Goal: Task Accomplishment & Management: Manage account settings

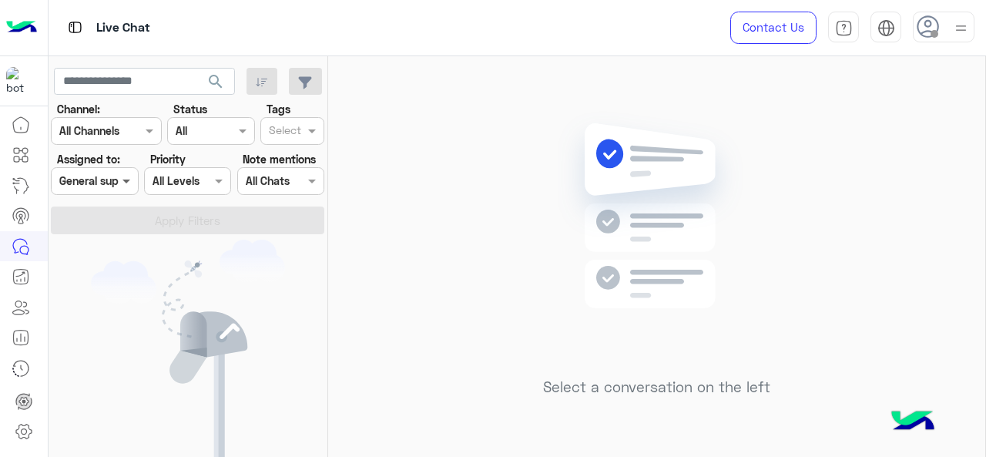
click at [129, 184] on span at bounding box center [128, 180] width 19 height 16
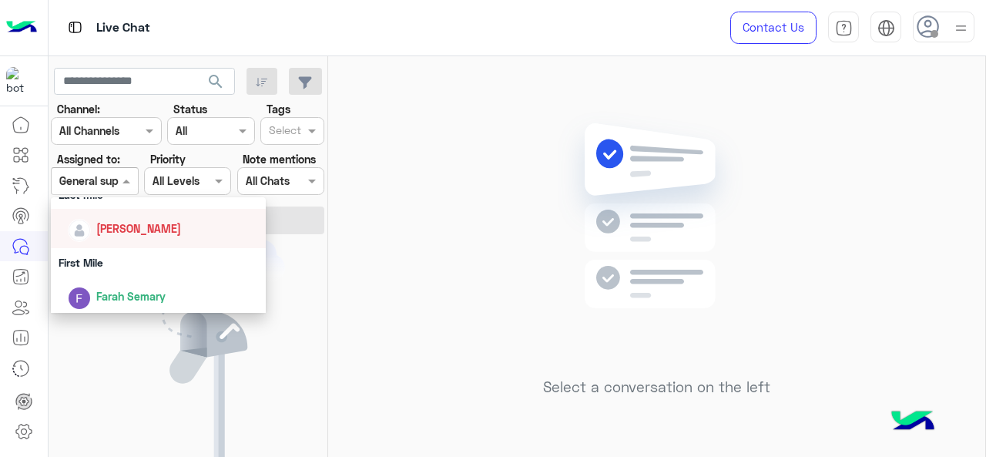
scroll to position [154, 0]
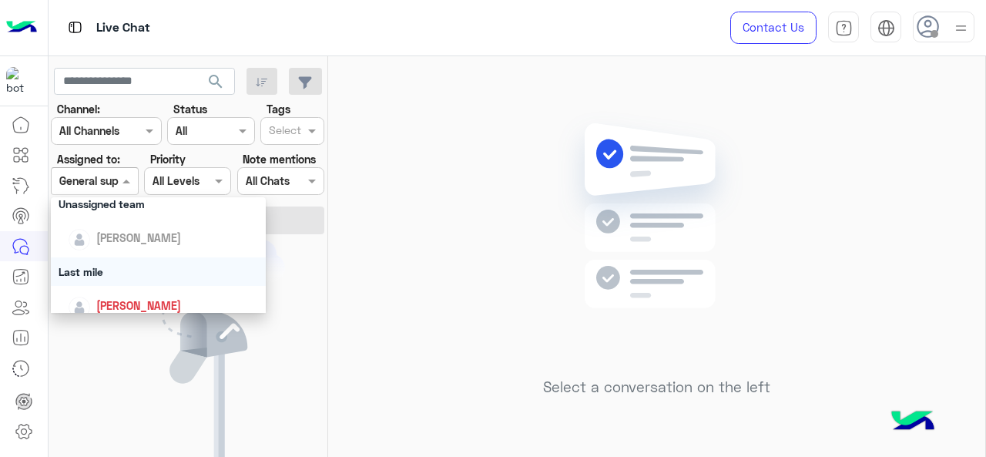
click at [116, 262] on div "Last mile" at bounding box center [159, 271] width 216 height 28
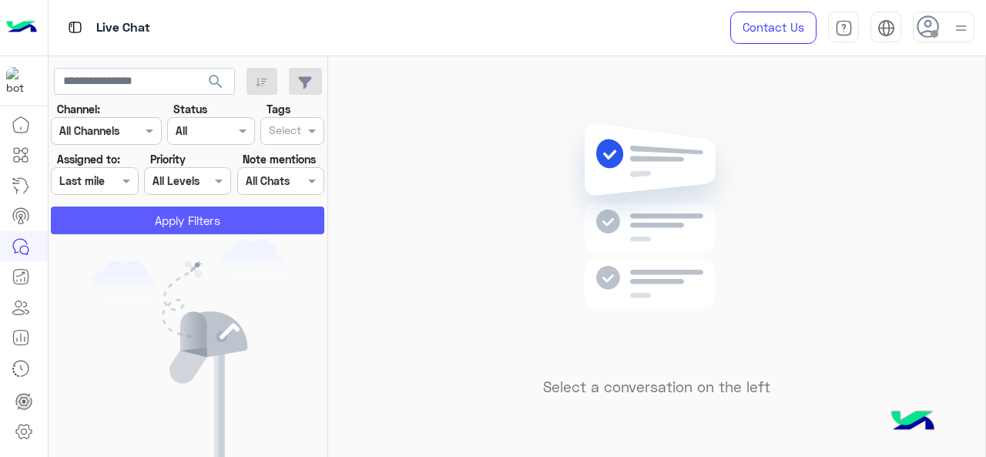
click at [142, 226] on button "Apply Filters" at bounding box center [187, 220] width 273 height 28
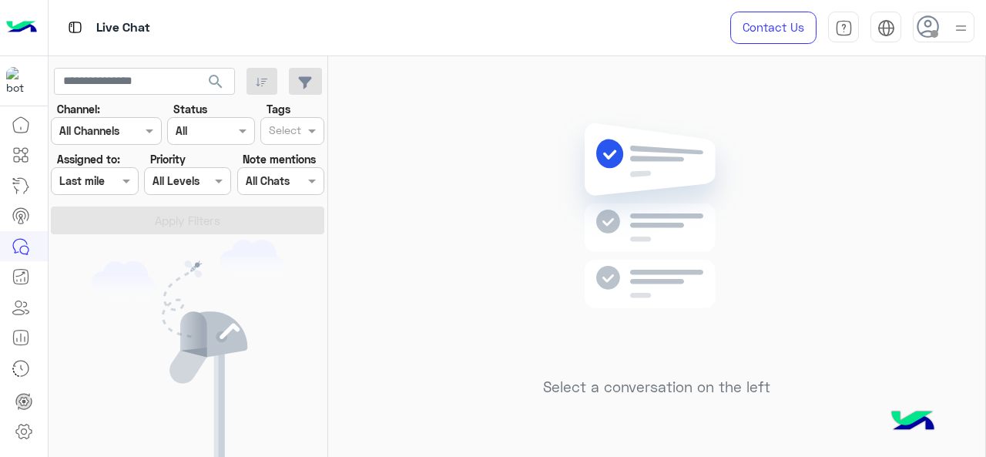
click at [102, 190] on div "Assigned on Last mile" at bounding box center [94, 181] width 87 height 28
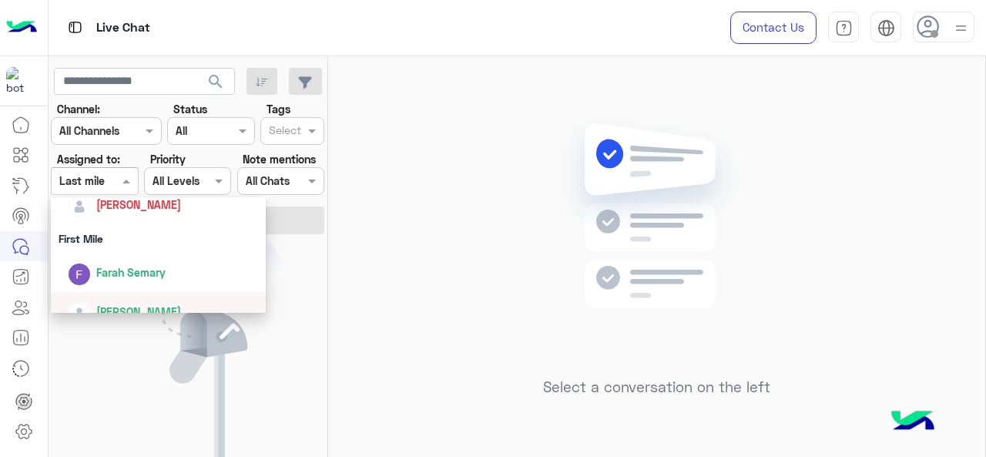
scroll to position [231, 0]
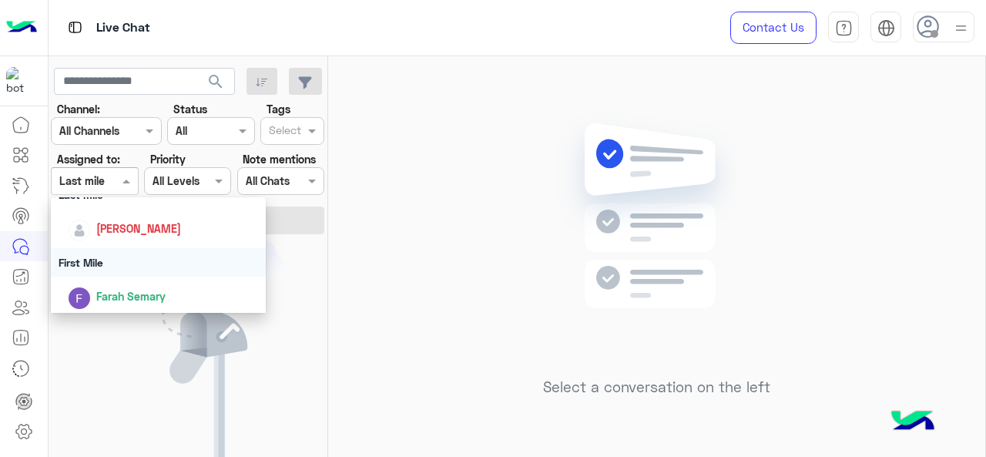
click at [113, 263] on div "First Mile" at bounding box center [159, 262] width 216 height 28
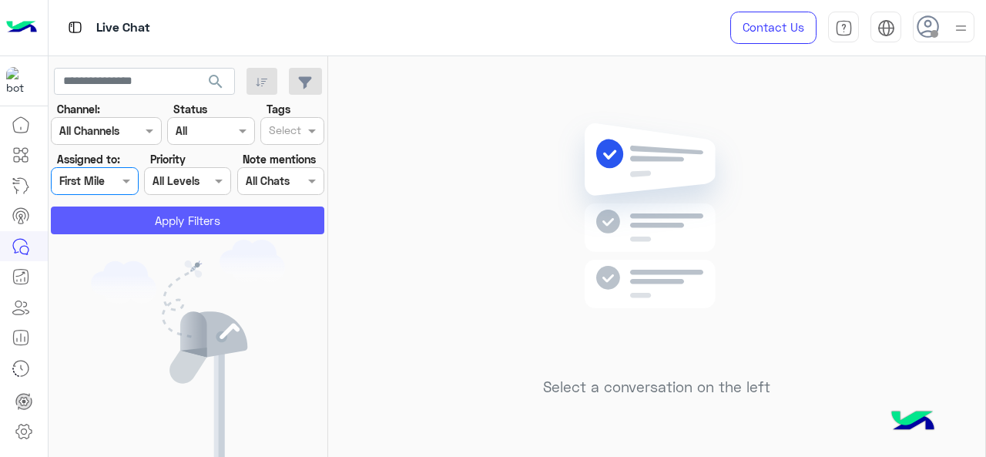
click at [142, 216] on button "Apply Filters" at bounding box center [187, 220] width 273 height 28
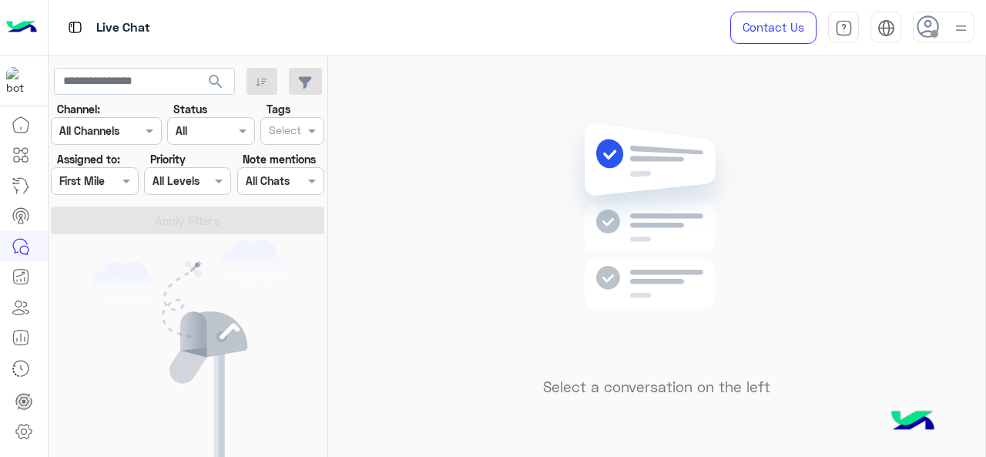
click at [118, 189] on div "Assigned on First Mile" at bounding box center [94, 181] width 87 height 28
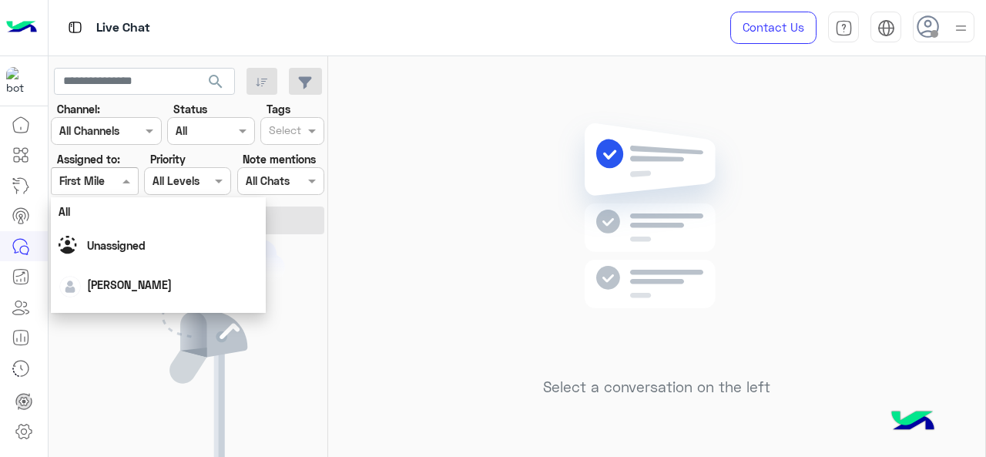
scroll to position [308, 0]
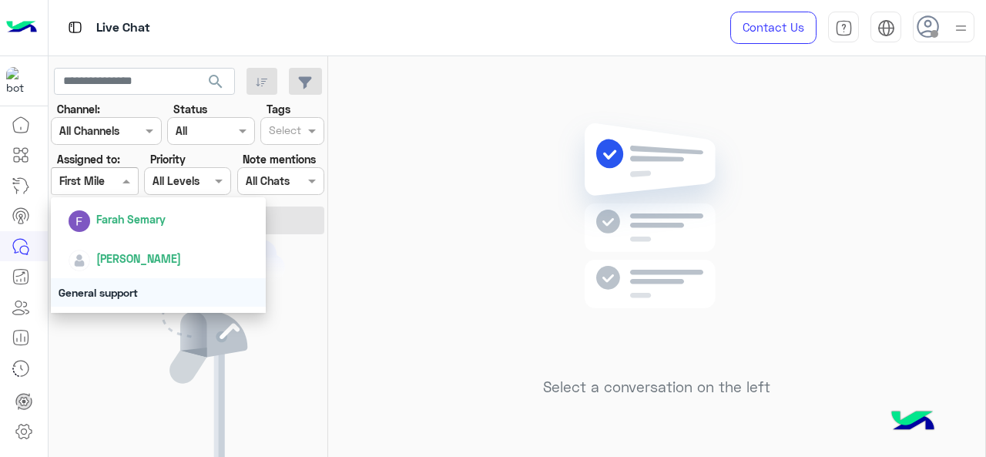
click at [111, 288] on div "General support" at bounding box center [159, 292] width 216 height 28
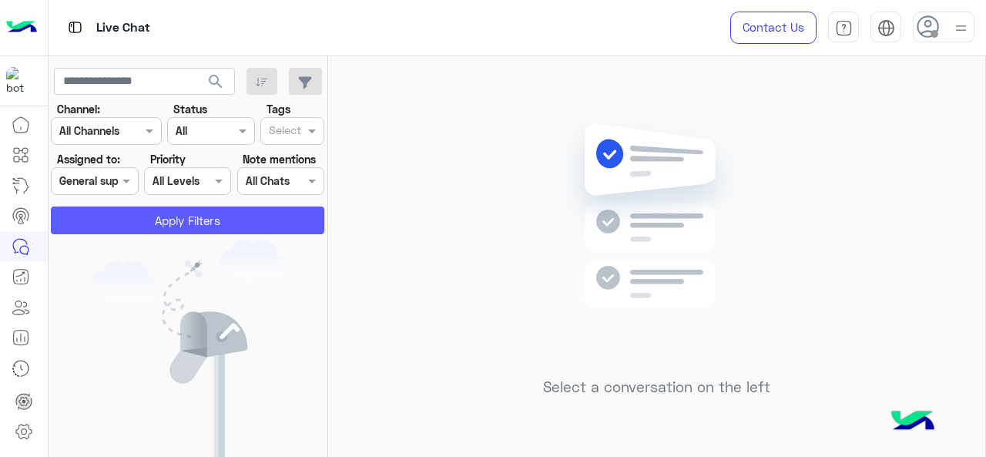
click at [140, 218] on button "Apply Filters" at bounding box center [187, 220] width 273 height 28
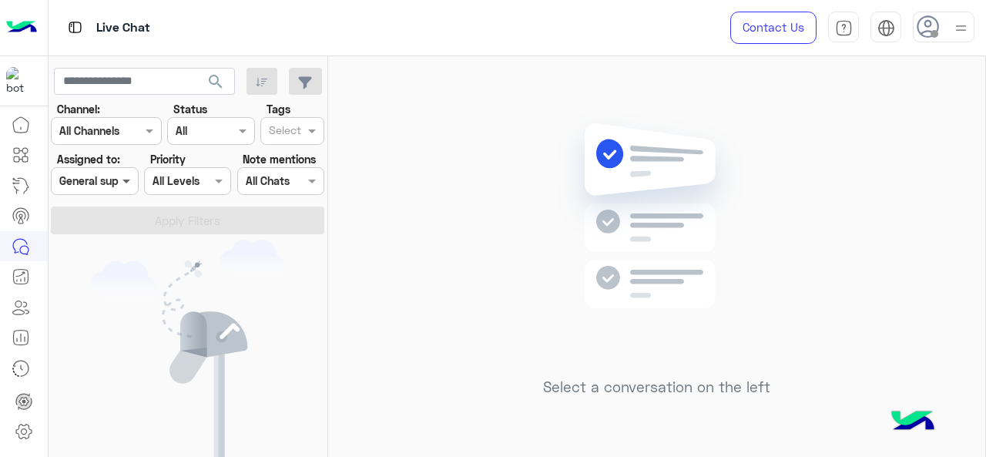
click at [128, 173] on span at bounding box center [128, 180] width 19 height 16
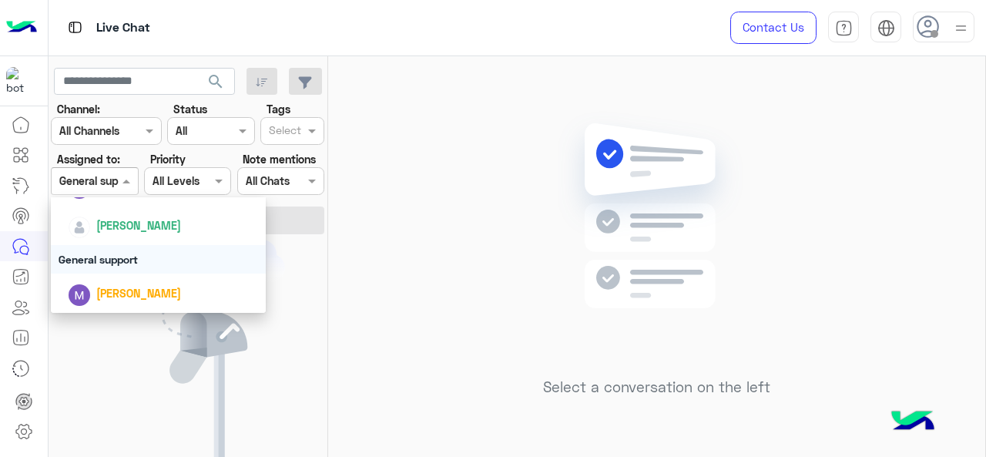
scroll to position [264, 0]
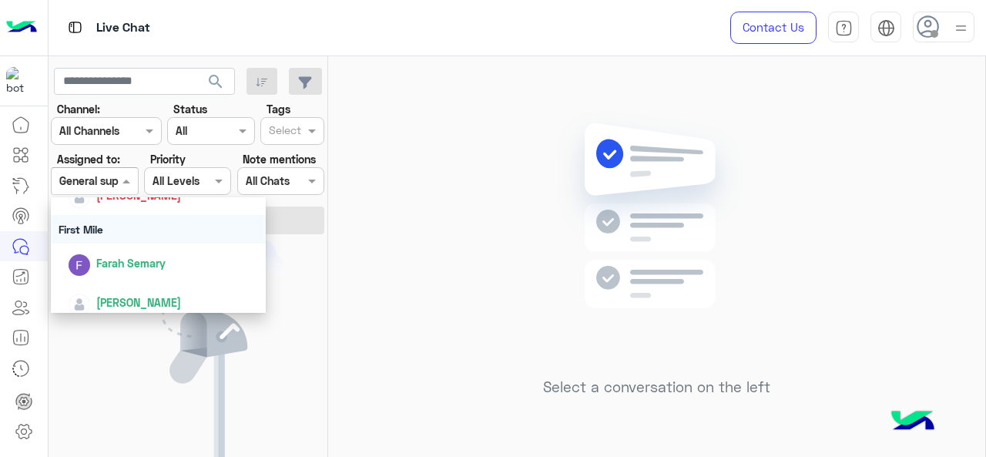
click at [124, 236] on div "First Mile" at bounding box center [159, 229] width 216 height 28
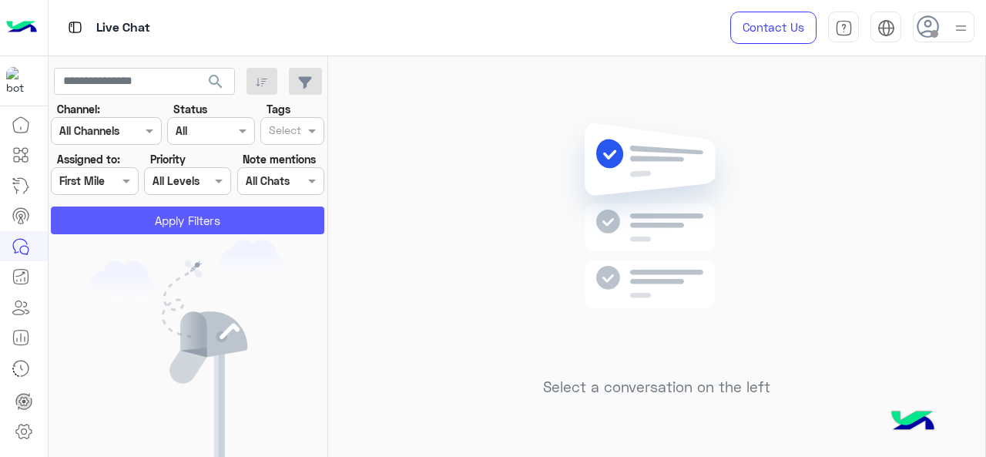
click at [152, 219] on button "Apply Filters" at bounding box center [187, 220] width 273 height 28
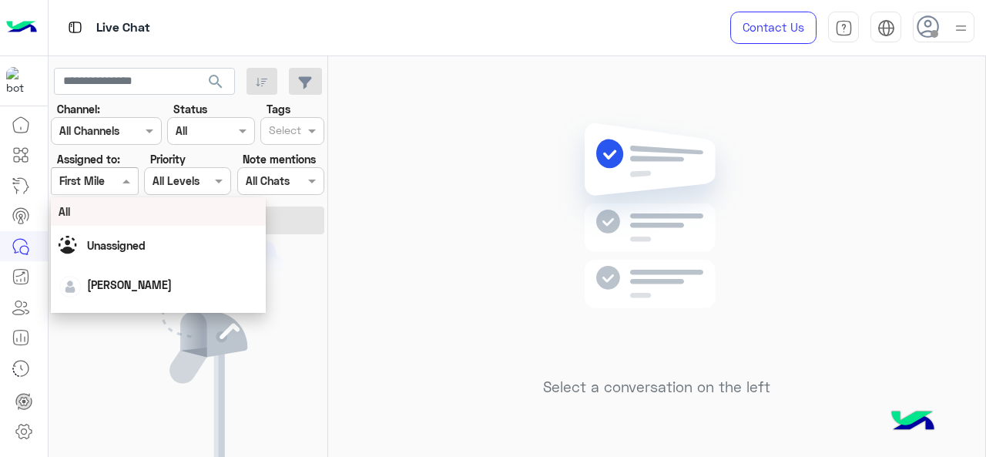
click at [103, 176] on div at bounding box center [94, 181] width 85 height 18
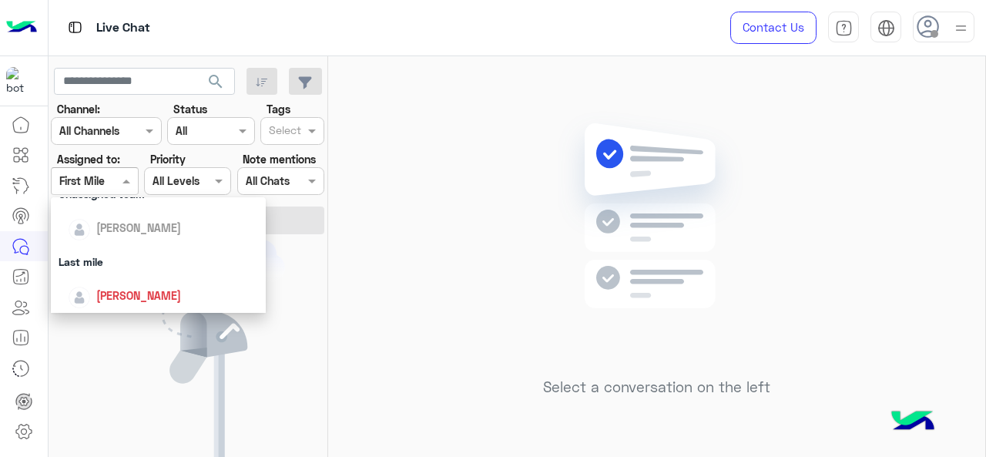
scroll to position [231, 0]
click at [117, 203] on div "Last mile" at bounding box center [159, 194] width 216 height 28
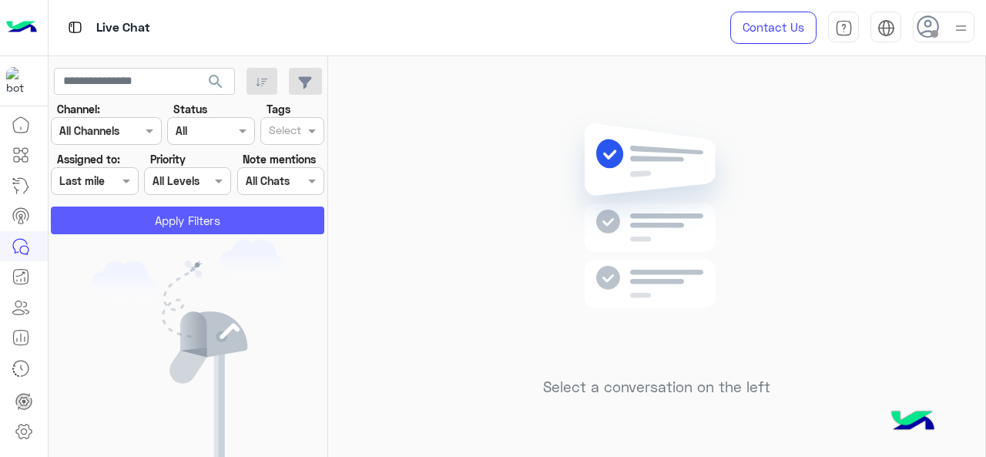
click at [128, 207] on button "Apply Filters" at bounding box center [187, 220] width 273 height 28
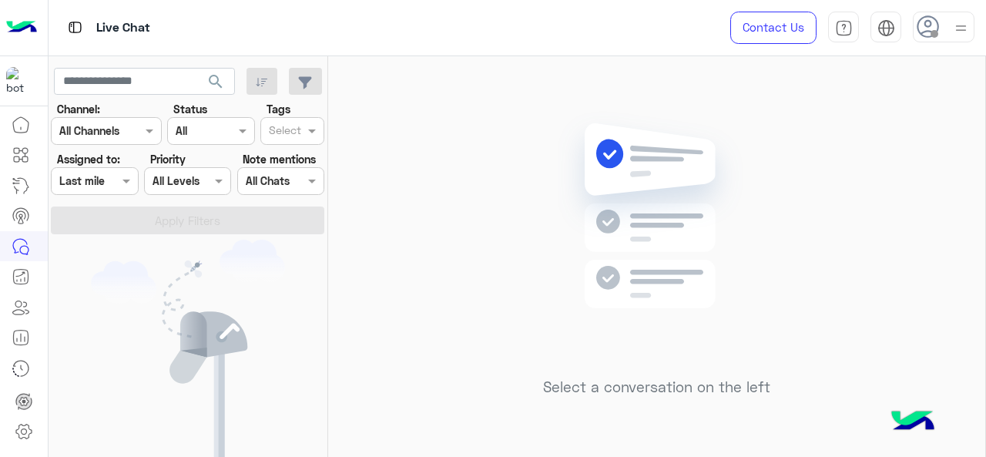
click at [108, 187] on div at bounding box center [94, 181] width 85 height 18
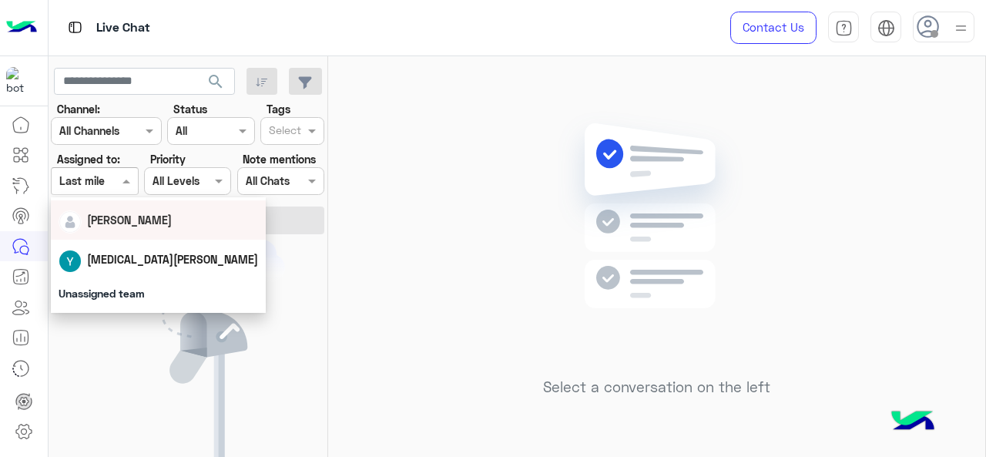
scroll to position [154, 0]
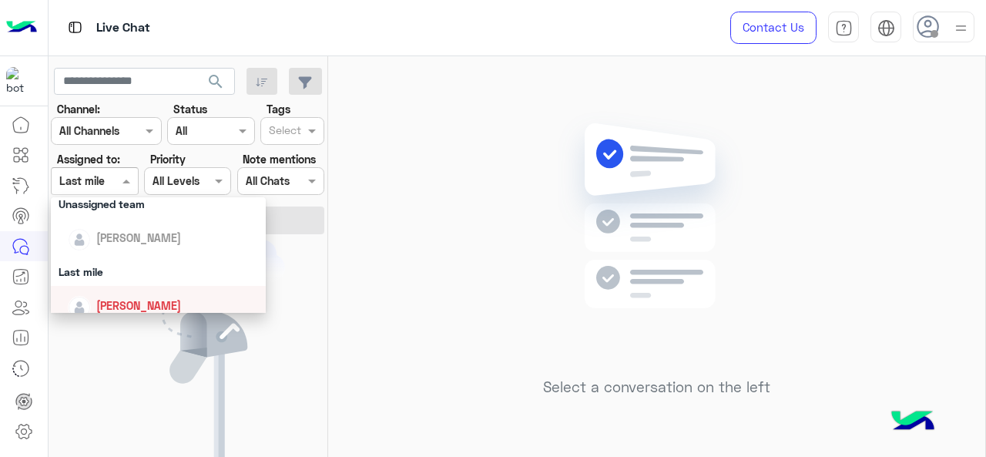
click at [103, 297] on div "[PERSON_NAME]" at bounding box center [138, 305] width 85 height 16
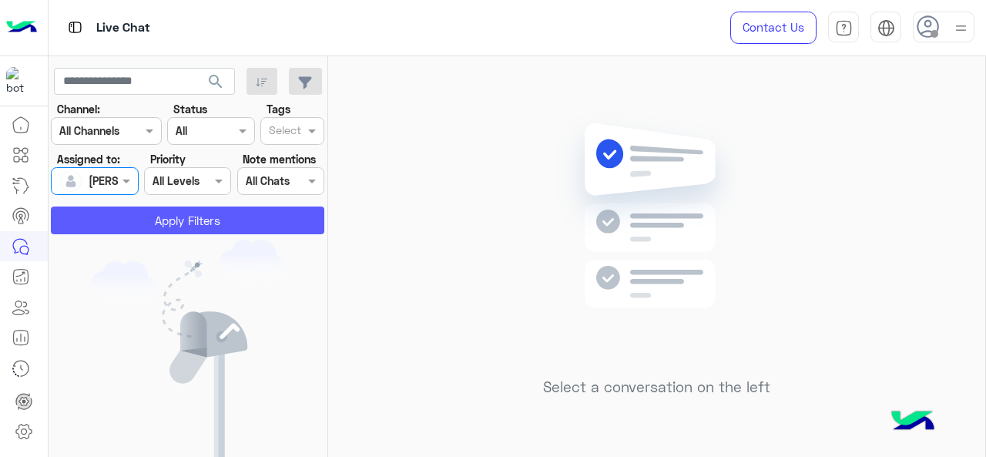
click at [142, 227] on button "Apply Filters" at bounding box center [187, 220] width 273 height 28
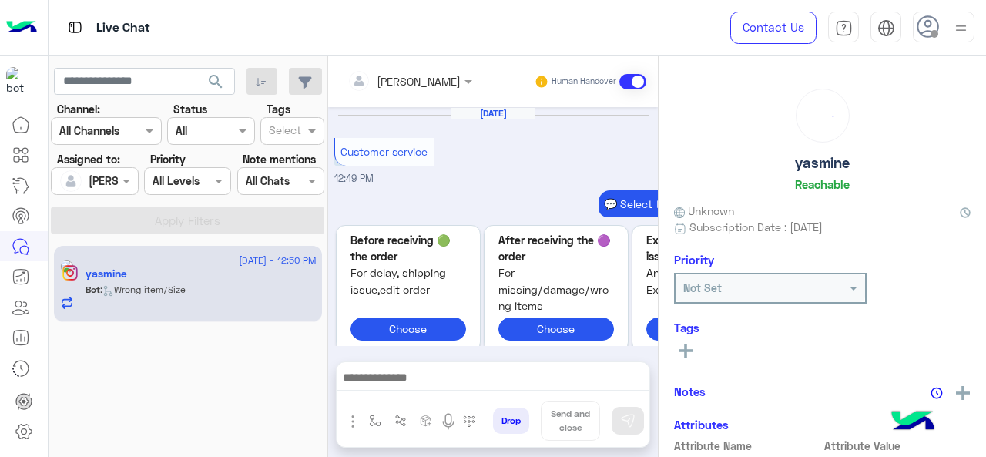
scroll to position [838, 0]
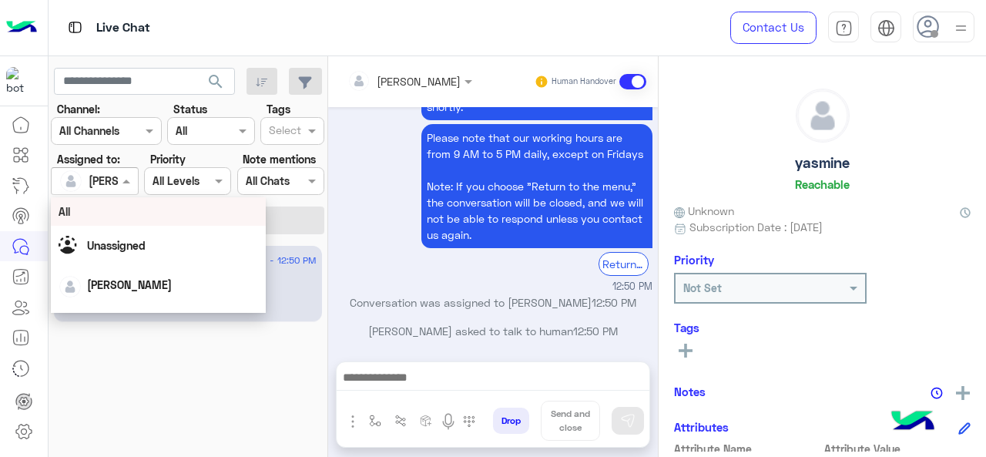
click at [116, 193] on div "[PERSON_NAME]" at bounding box center [88, 181] width 59 height 31
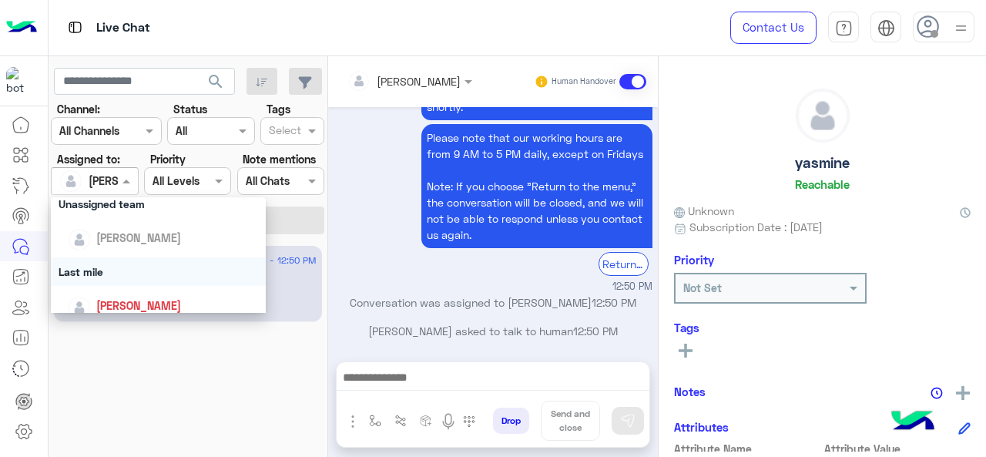
scroll to position [231, 0]
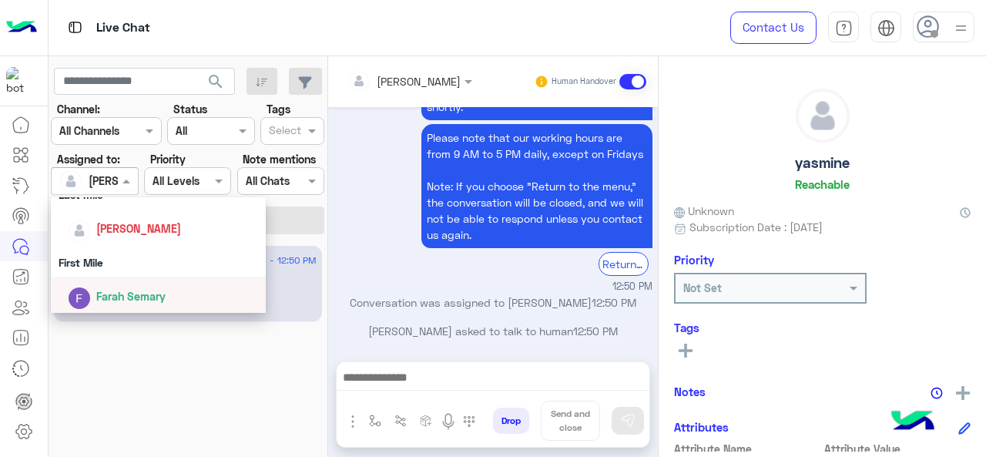
click at [128, 296] on span "Farah Semary" at bounding box center [130, 296] width 69 height 13
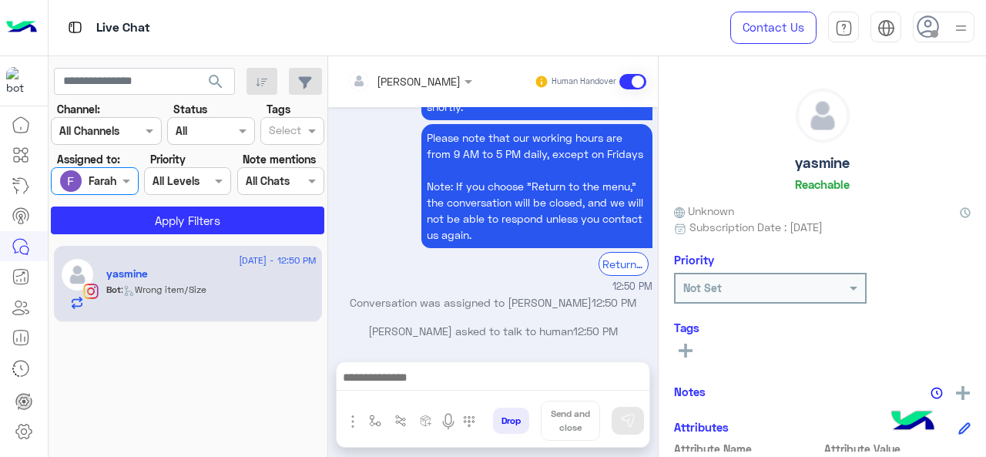
click at [98, 173] on div at bounding box center [94, 181] width 85 height 18
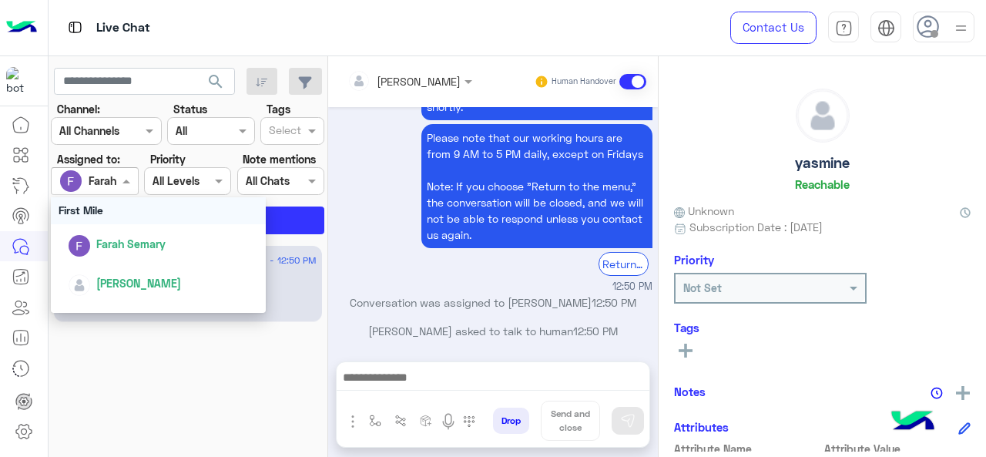
scroll to position [308, 0]
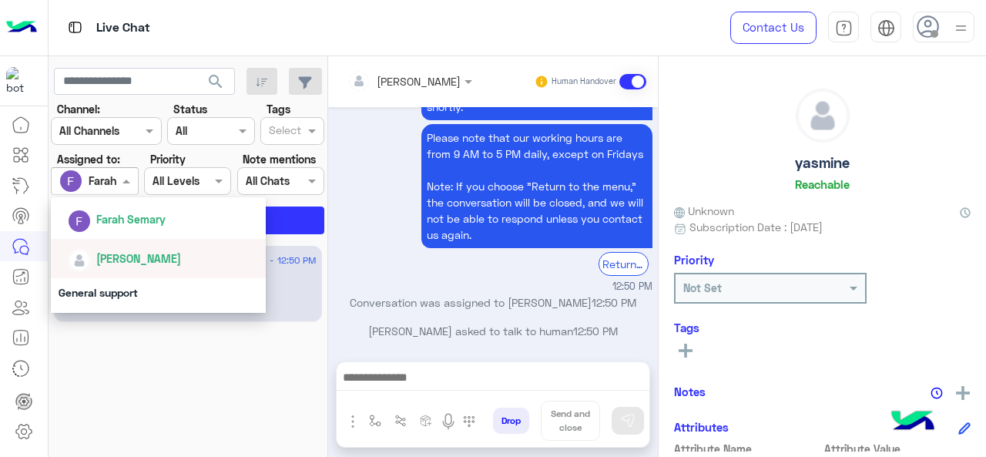
click at [112, 258] on span "[PERSON_NAME]" at bounding box center [138, 258] width 85 height 13
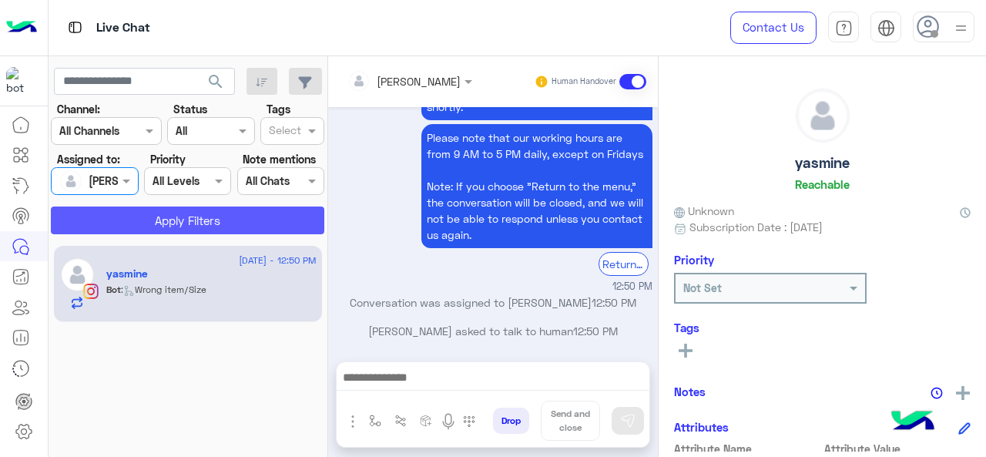
click at [175, 218] on button "Apply Filters" at bounding box center [187, 220] width 273 height 28
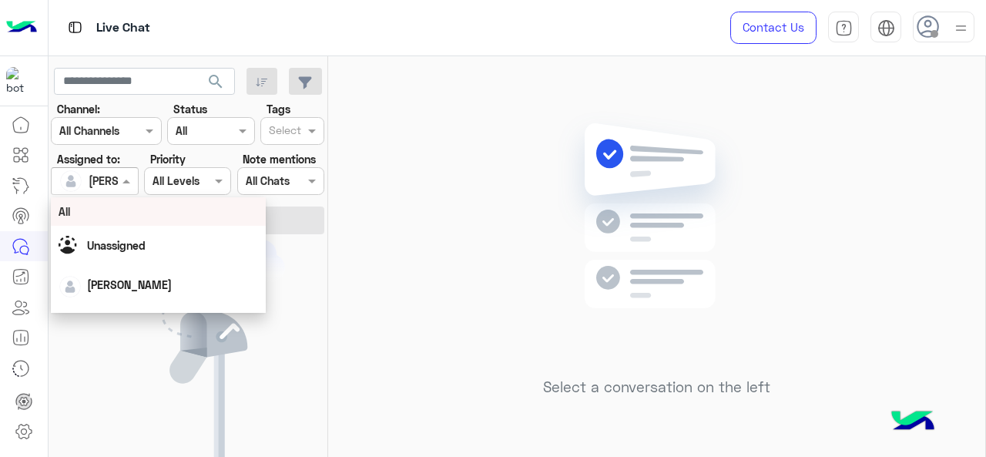
click at [109, 198] on body "Live Chat Contact Us Help Center عربي English search Channel: Channel All Chann…" at bounding box center [493, 228] width 986 height 457
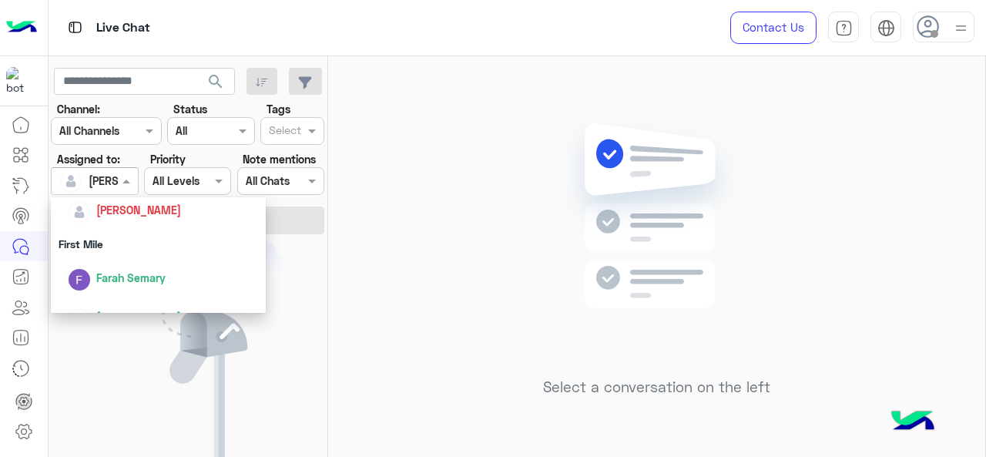
scroll to position [341, 0]
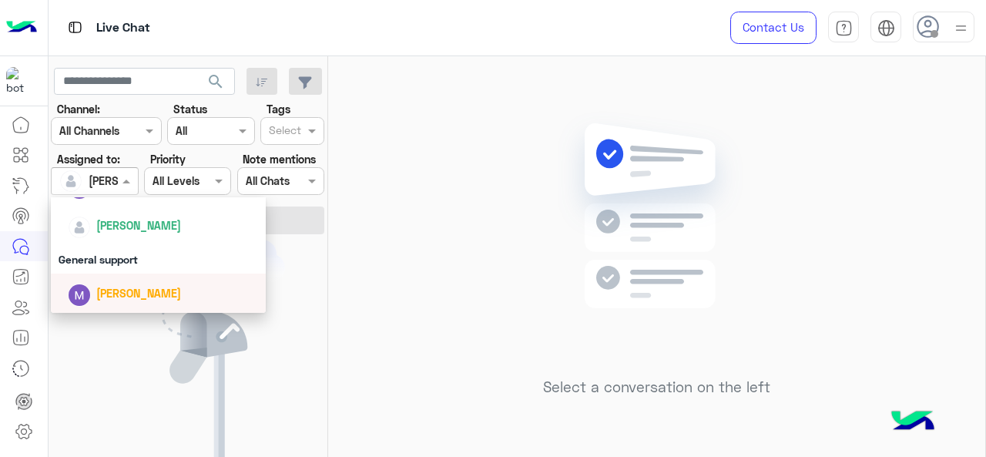
click at [113, 290] on span "[PERSON_NAME]" at bounding box center [138, 292] width 85 height 13
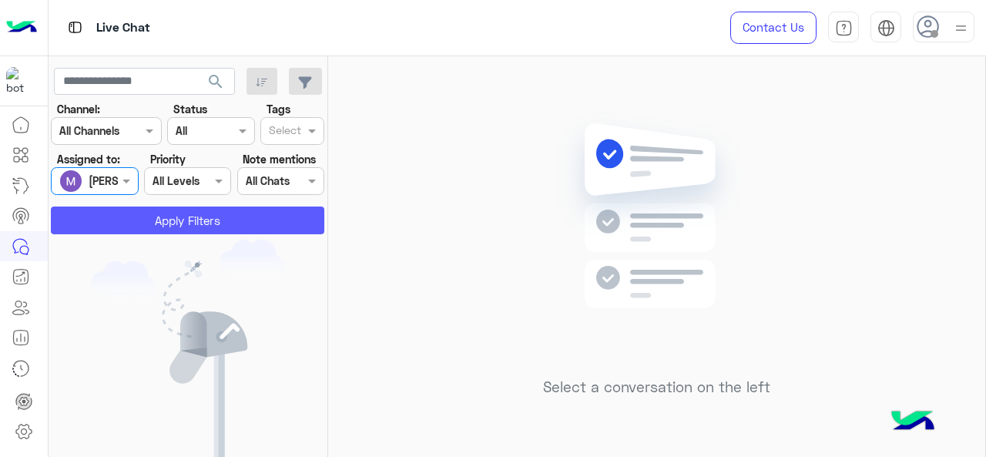
click at [135, 219] on button "Apply Filters" at bounding box center [187, 220] width 273 height 28
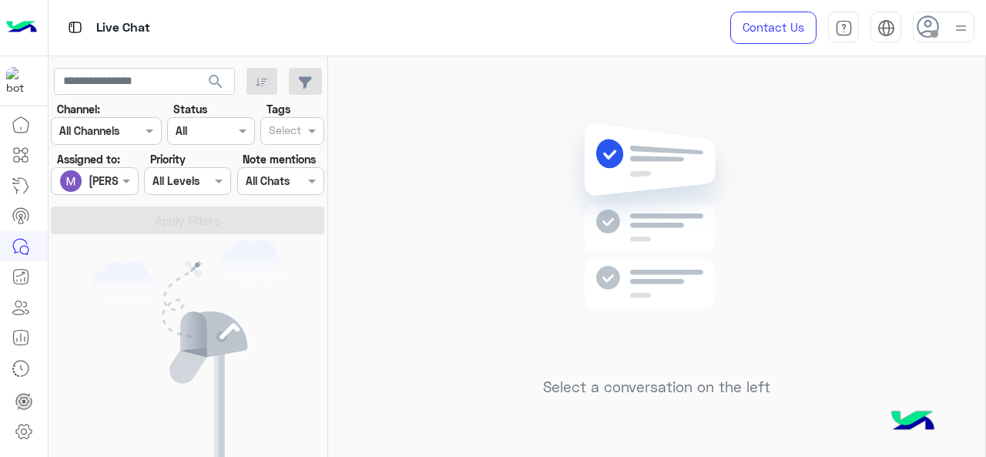
click at [92, 186] on input "text" at bounding box center [76, 181] width 35 height 16
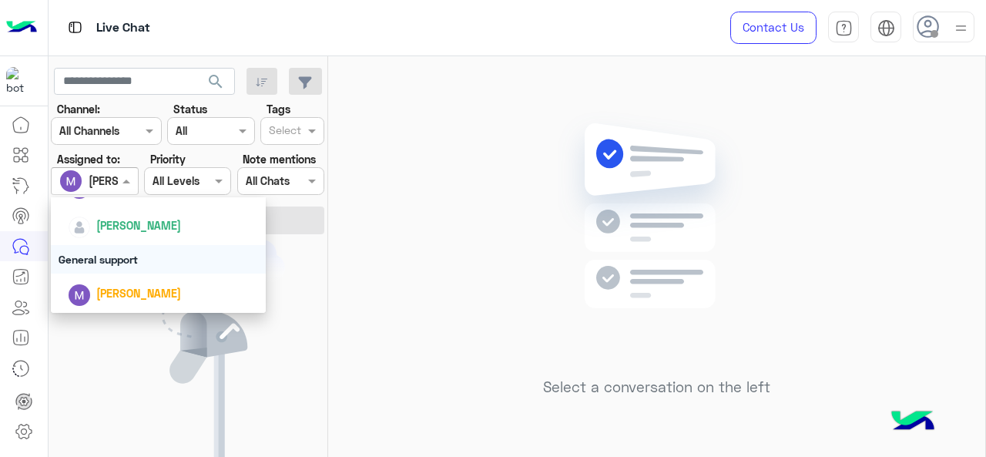
click at [100, 258] on div "General support" at bounding box center [159, 259] width 216 height 28
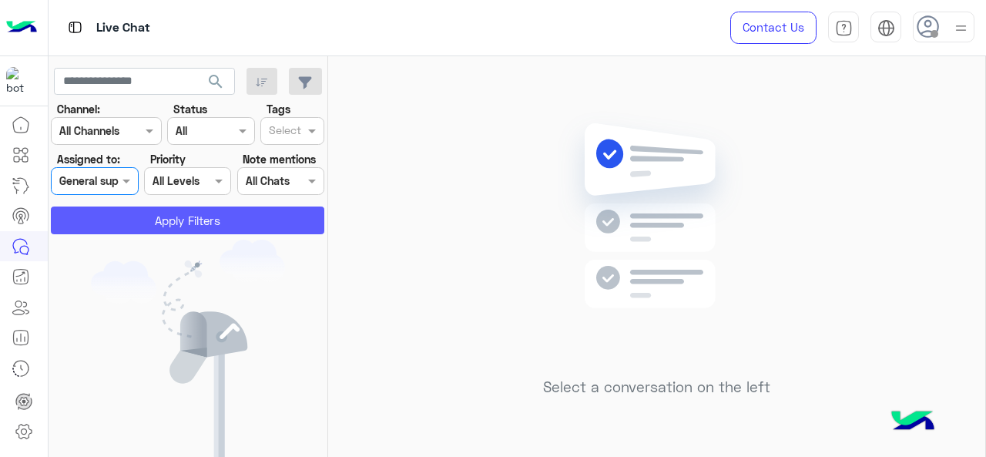
click at [140, 213] on button "Apply Filters" at bounding box center [187, 220] width 273 height 28
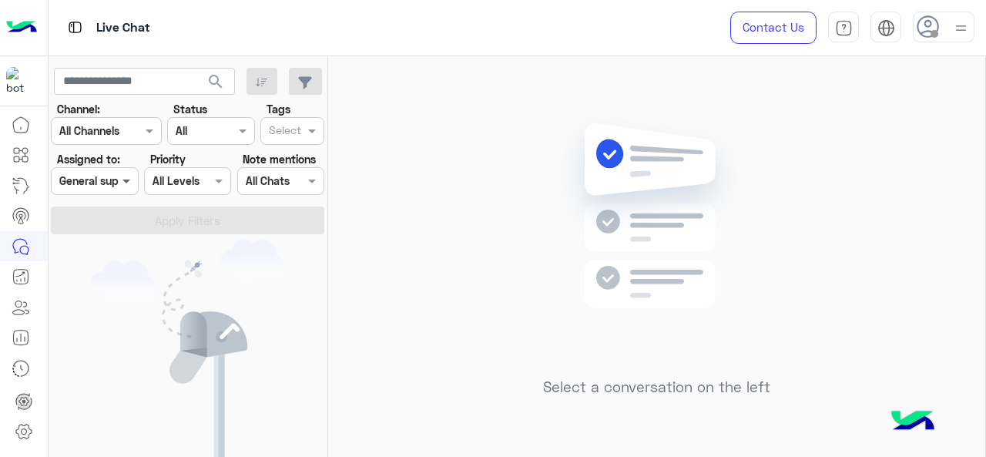
click at [119, 184] on span at bounding box center [128, 180] width 19 height 16
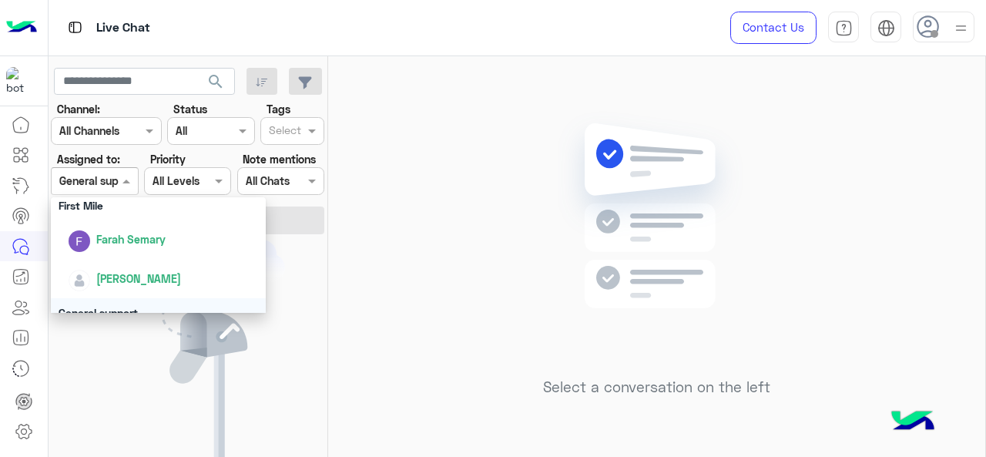
scroll to position [264, 0]
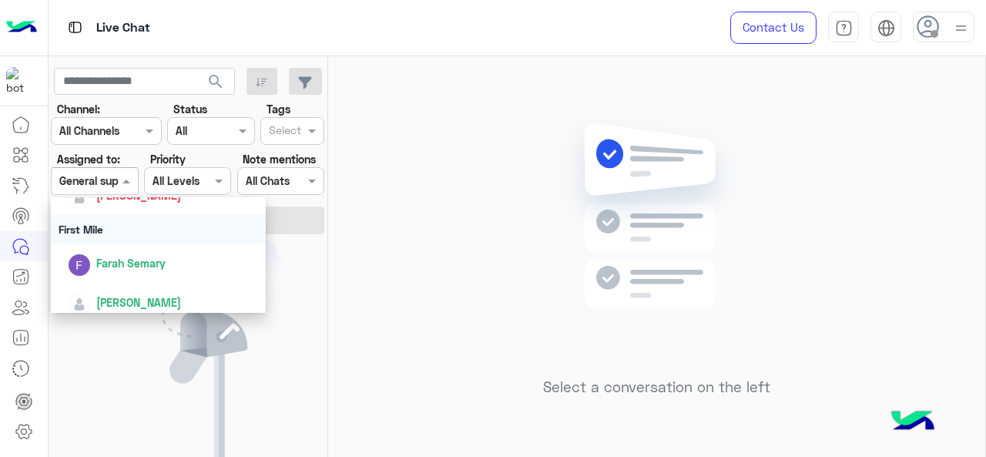
click at [118, 233] on div "First Mile" at bounding box center [159, 229] width 216 height 28
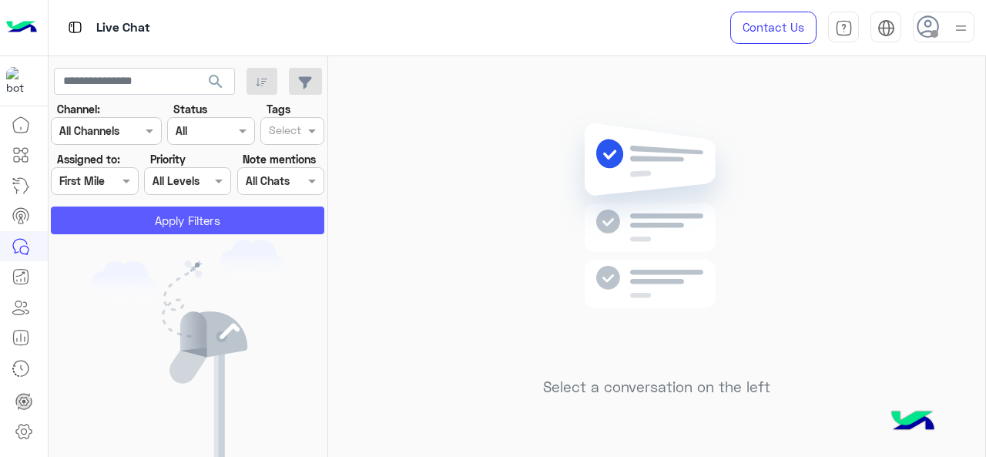
click at [139, 218] on button "Apply Filters" at bounding box center [187, 220] width 273 height 28
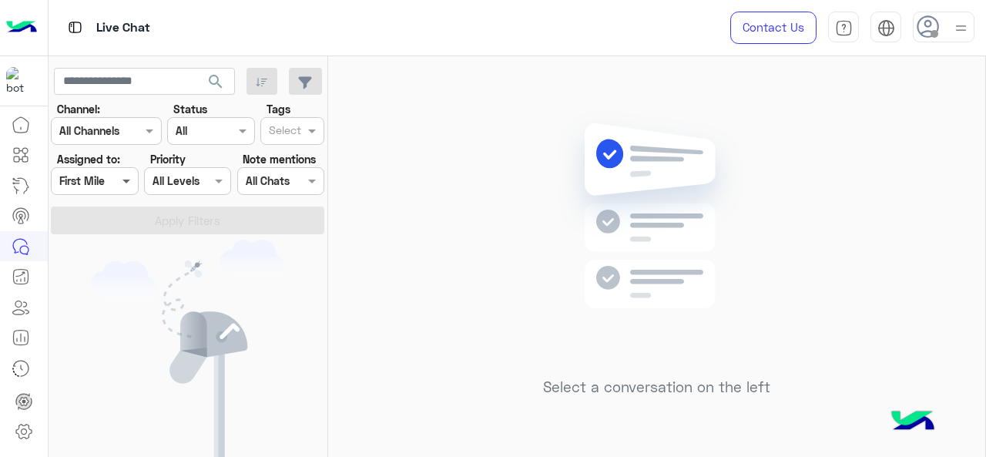
click at [119, 179] on span at bounding box center [128, 180] width 19 height 16
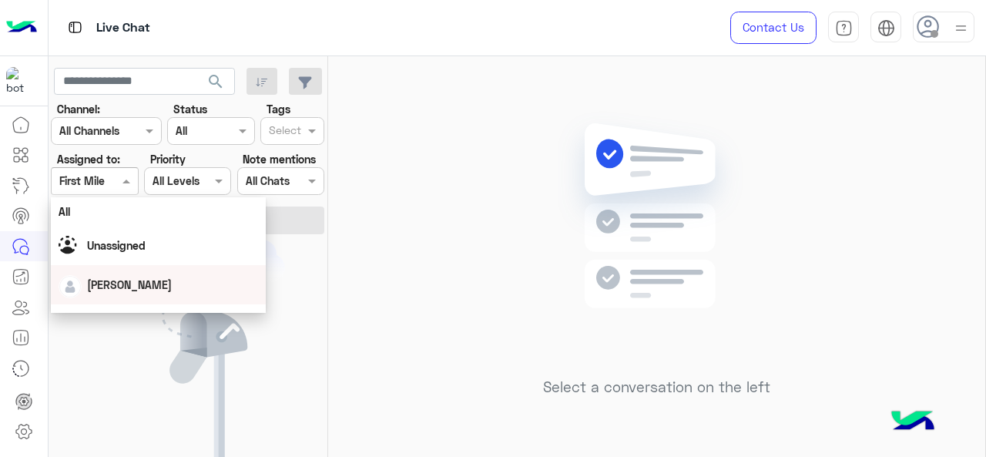
scroll to position [154, 0]
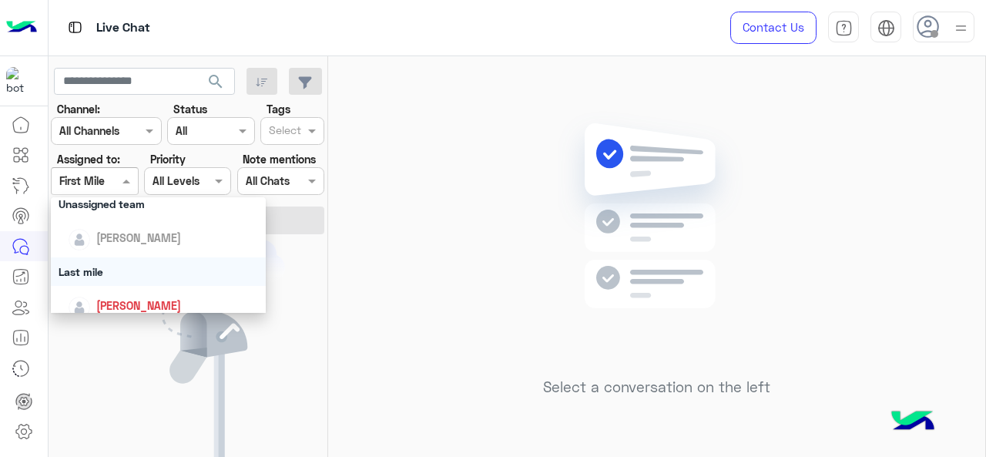
click at [97, 273] on div "Last mile" at bounding box center [159, 271] width 216 height 28
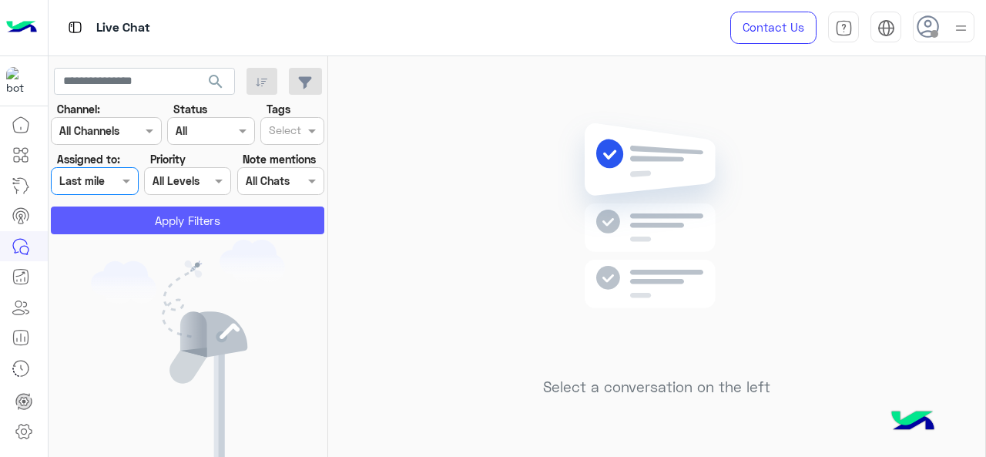
click at [132, 225] on button "Apply Filters" at bounding box center [187, 220] width 273 height 28
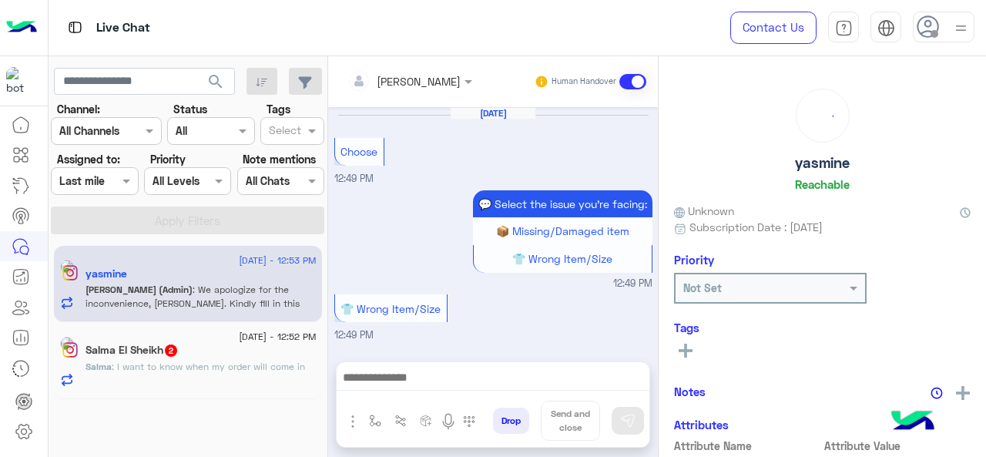
scroll to position [722, 0]
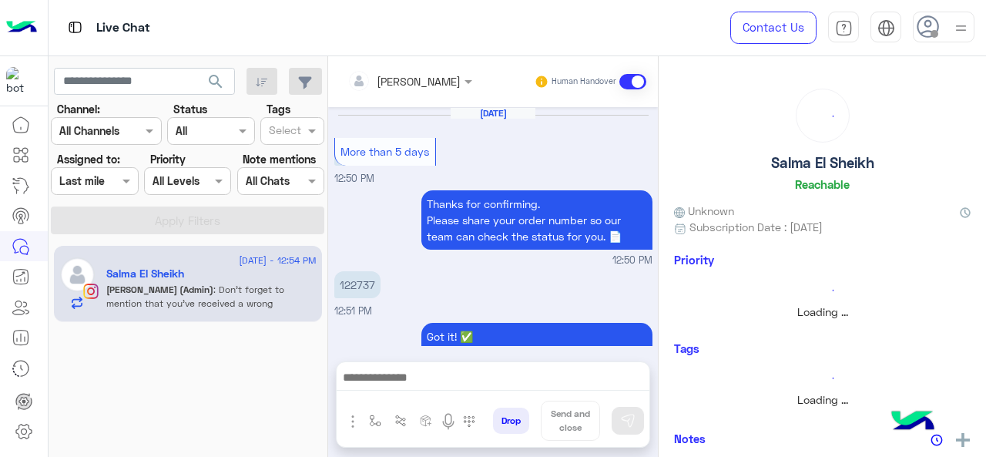
scroll to position [459, 0]
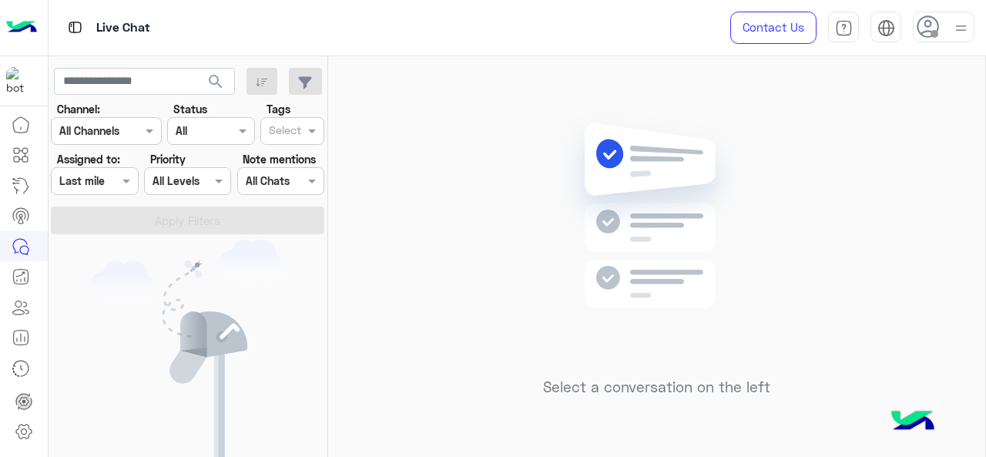
click at [103, 178] on div at bounding box center [94, 181] width 85 height 18
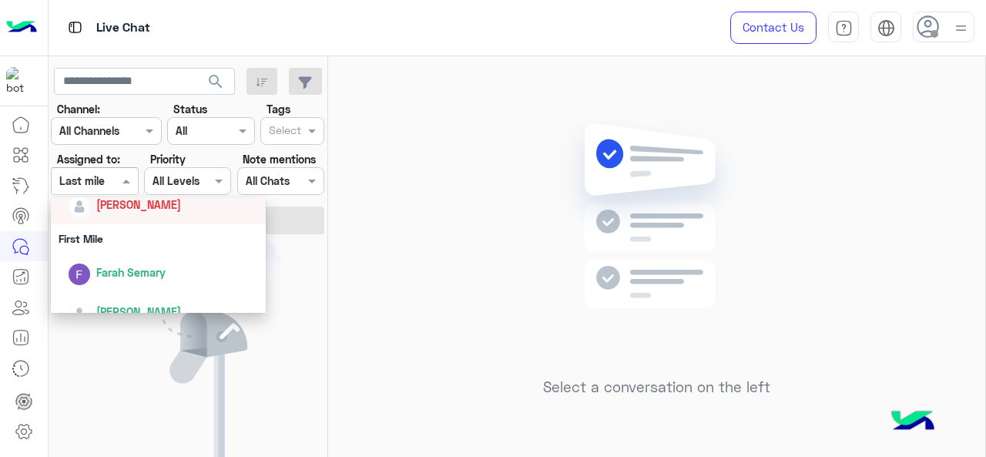
scroll to position [231, 0]
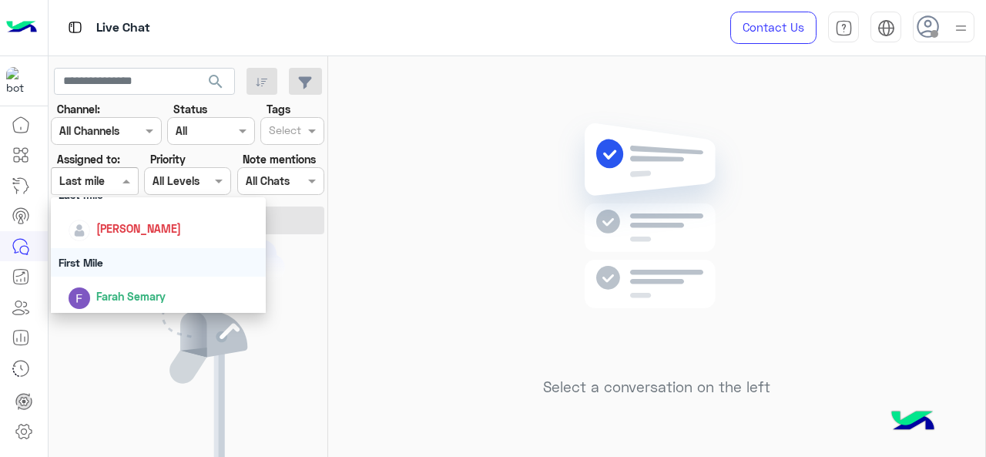
click at [102, 255] on div "First Mile" at bounding box center [159, 262] width 216 height 28
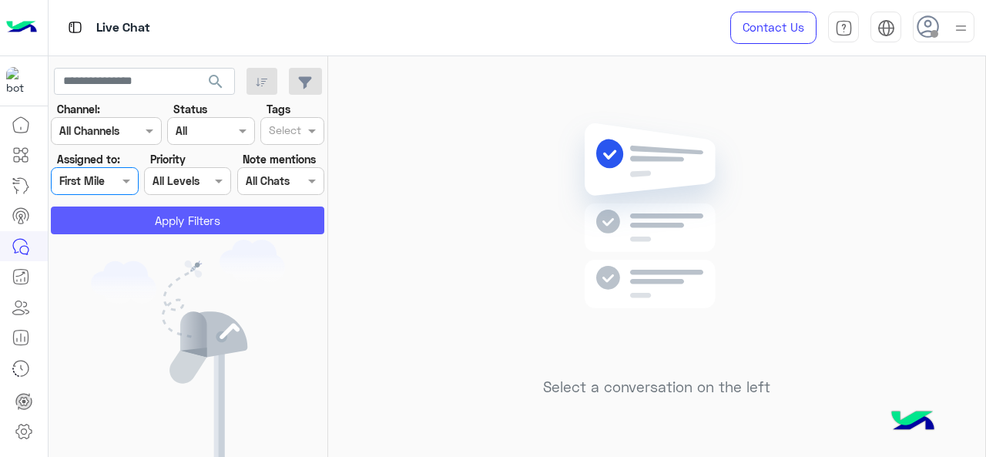
click at [139, 221] on button "Apply Filters" at bounding box center [187, 220] width 273 height 28
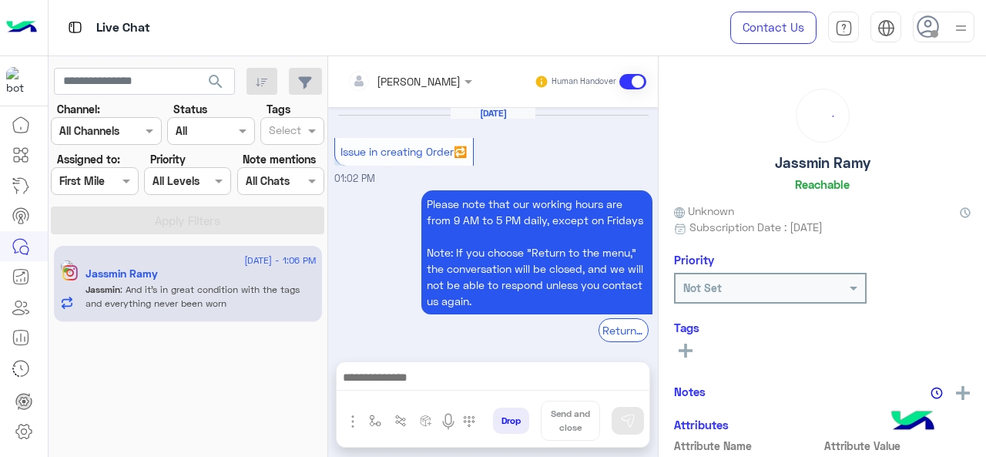
scroll to position [448, 0]
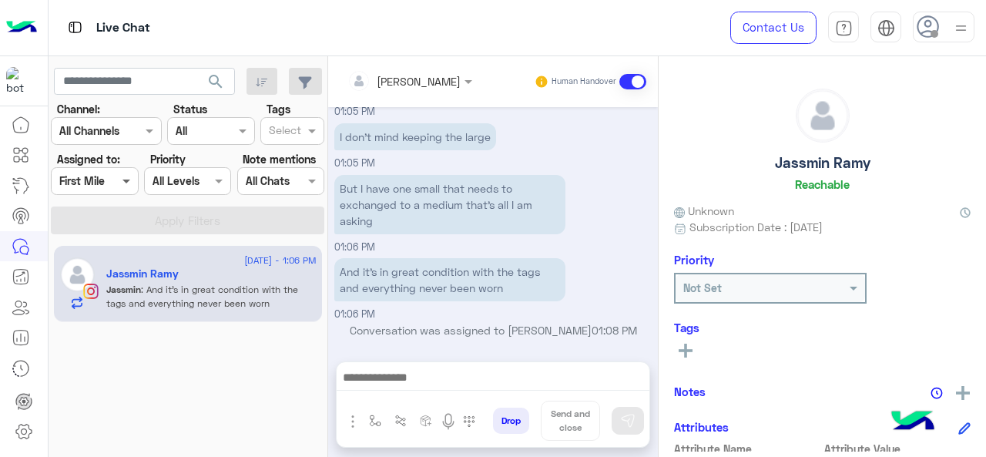
click at [134, 186] on span at bounding box center [128, 180] width 19 height 16
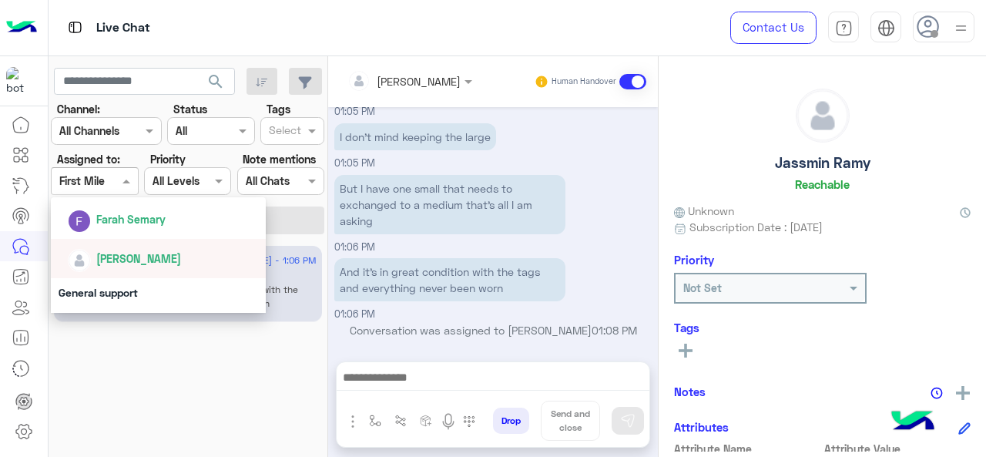
scroll to position [341, 0]
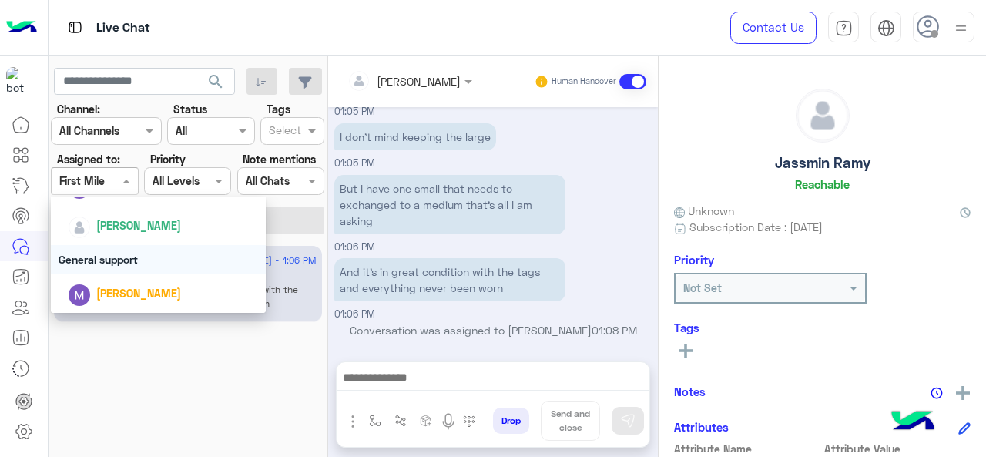
click at [121, 256] on div "General support" at bounding box center [159, 259] width 216 height 28
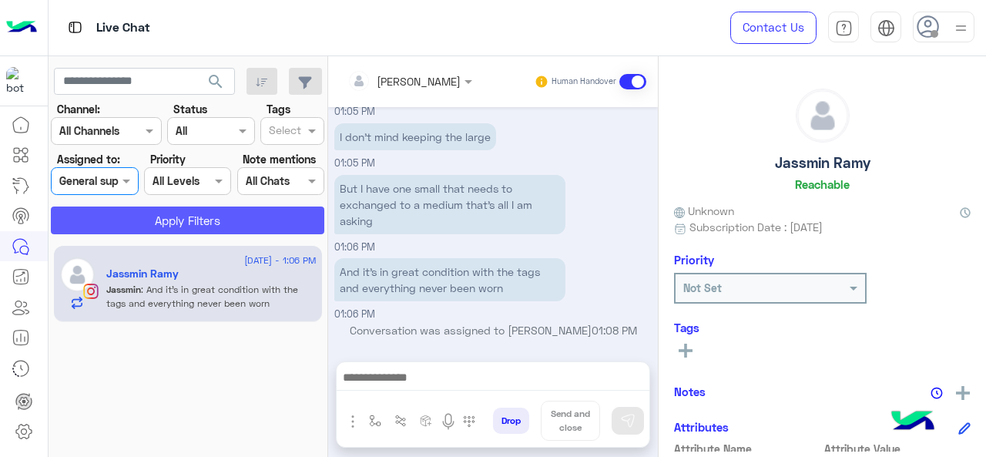
click at [168, 216] on button "Apply Filters" at bounding box center [187, 220] width 273 height 28
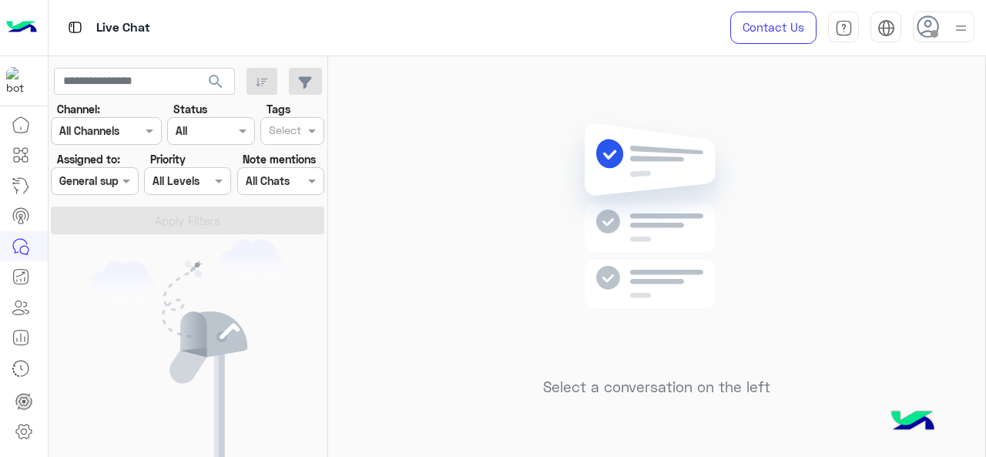
click at [89, 165] on label "Assigned to:" at bounding box center [88, 159] width 63 height 16
click at [99, 189] on div "Assigned on General support" at bounding box center [94, 181] width 87 height 28
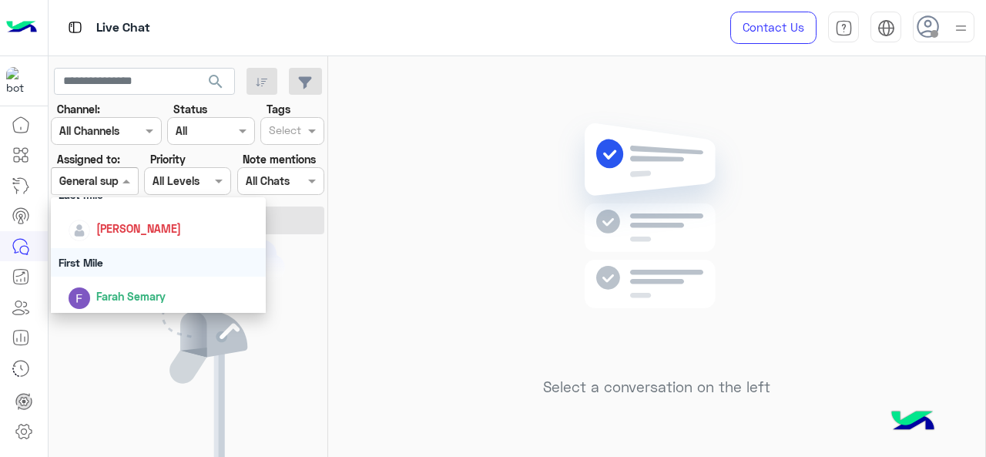
scroll to position [154, 0]
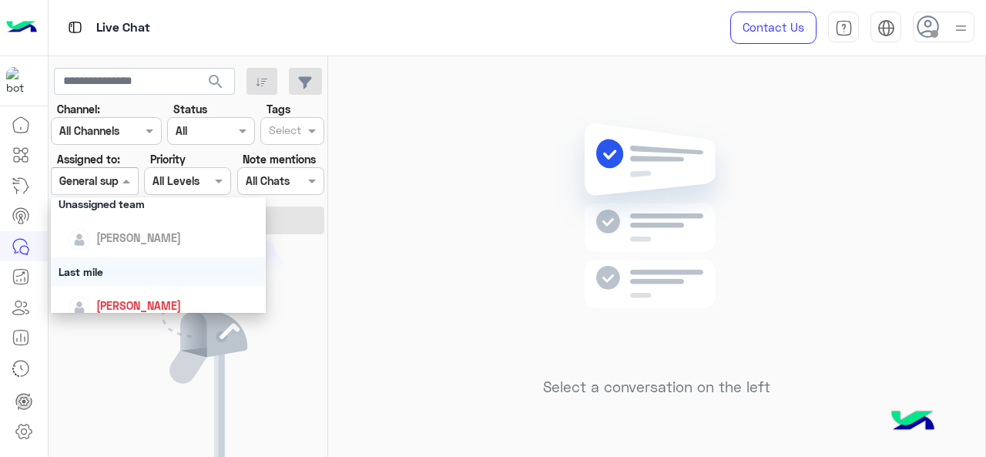
click at [75, 270] on div "Last mile" at bounding box center [159, 271] width 216 height 28
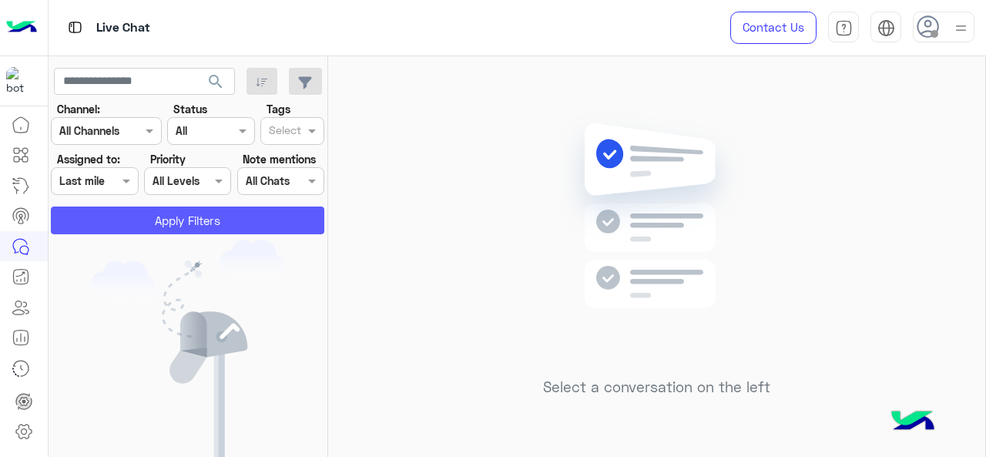
click at [122, 232] on button "Apply Filters" at bounding box center [187, 220] width 273 height 28
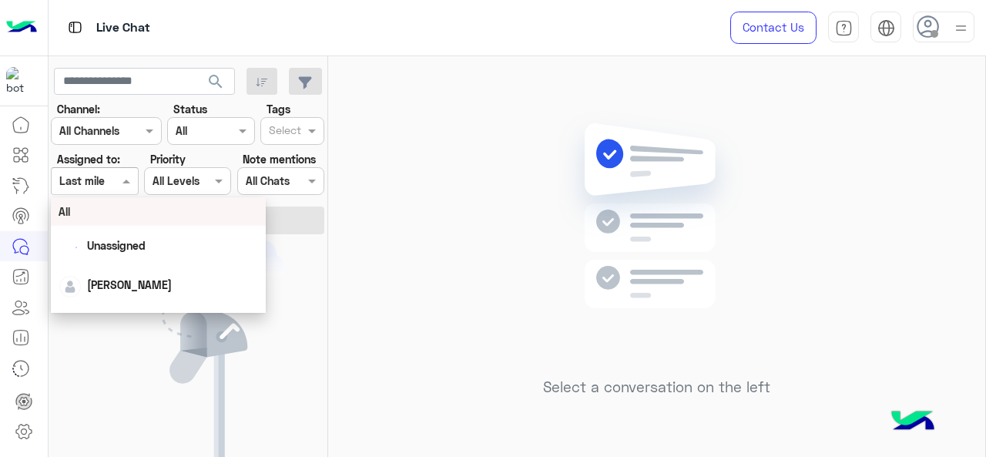
click at [116, 176] on div at bounding box center [94, 181] width 85 height 18
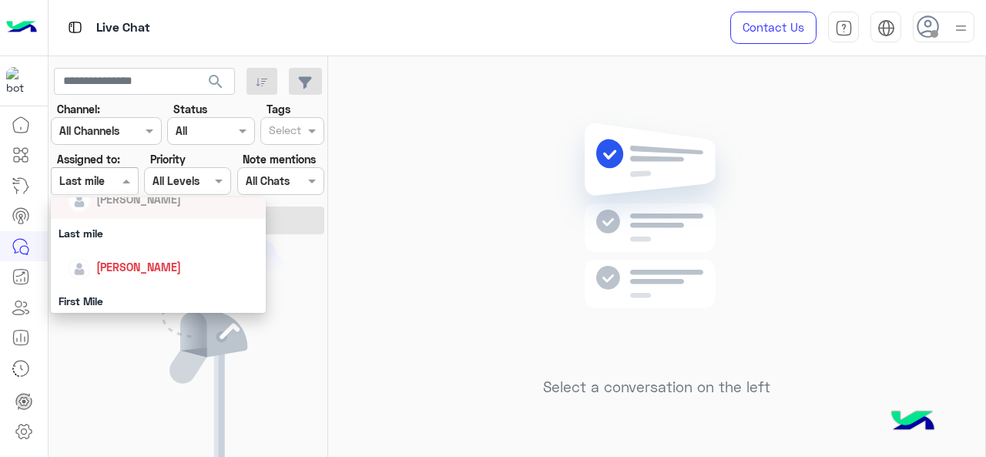
scroll to position [199, 0]
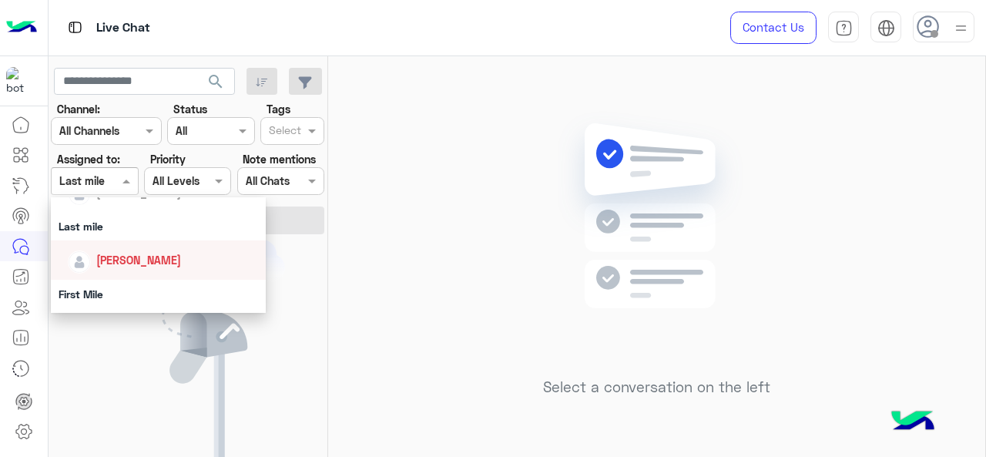
click at [114, 263] on span "[PERSON_NAME]" at bounding box center [138, 259] width 85 height 13
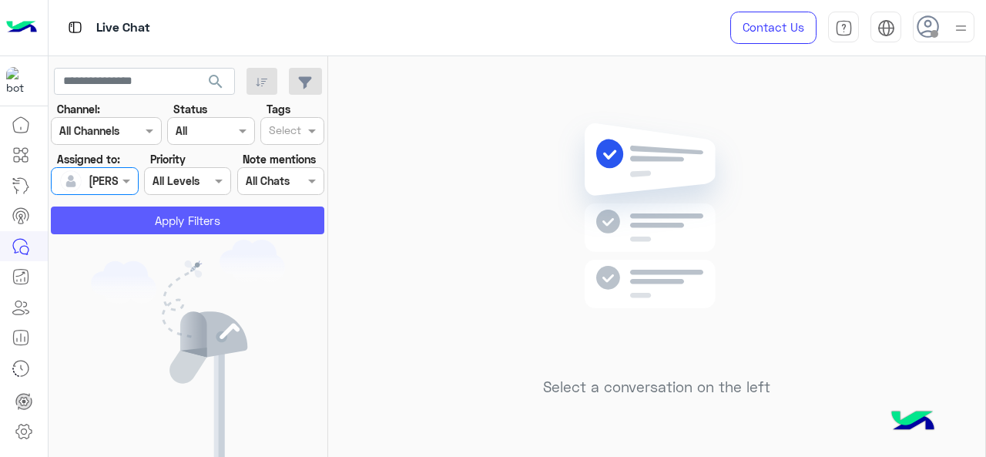
click at [137, 218] on button "Apply Filters" at bounding box center [187, 220] width 273 height 28
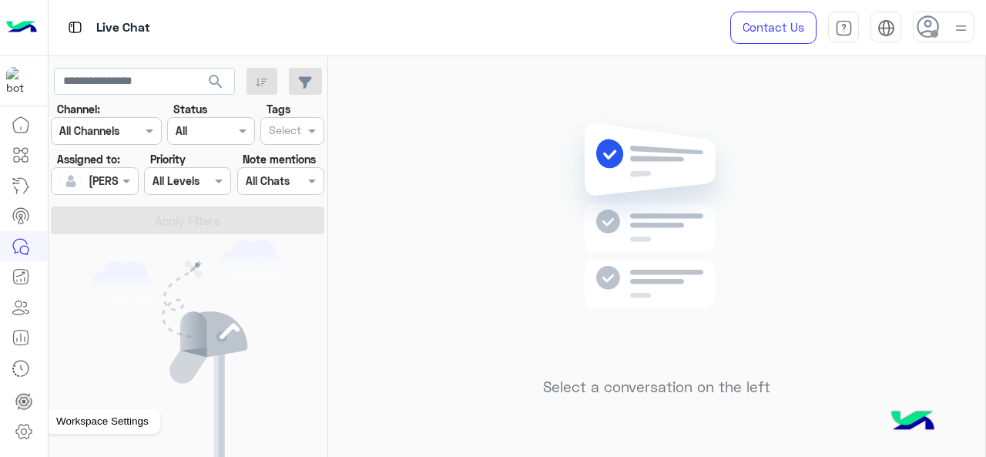
click at [12, 424] on link at bounding box center [24, 431] width 42 height 31
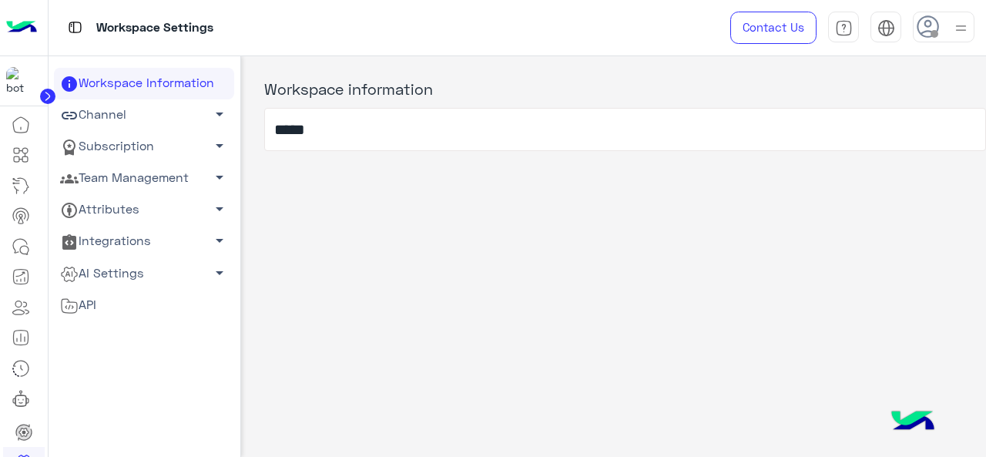
click at [211, 179] on span "arrow_drop_down" at bounding box center [219, 177] width 18 height 18
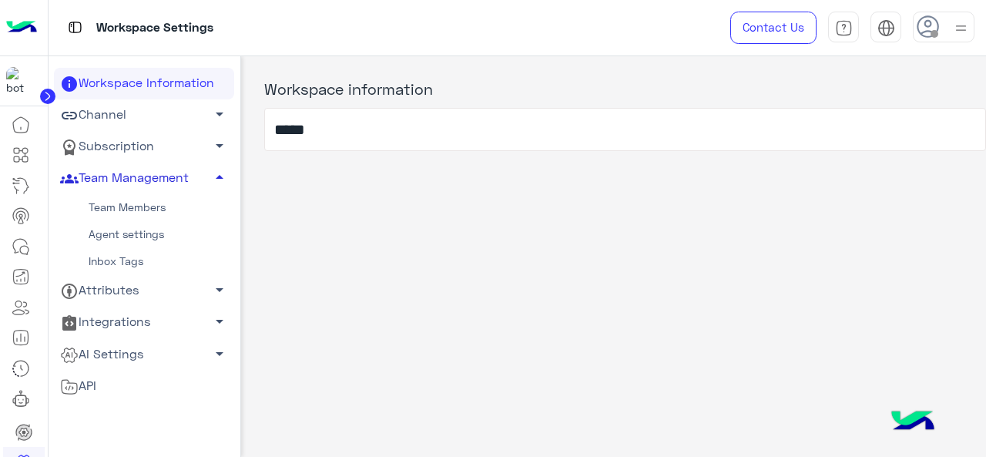
click at [142, 210] on link "Team Members" at bounding box center [144, 207] width 180 height 27
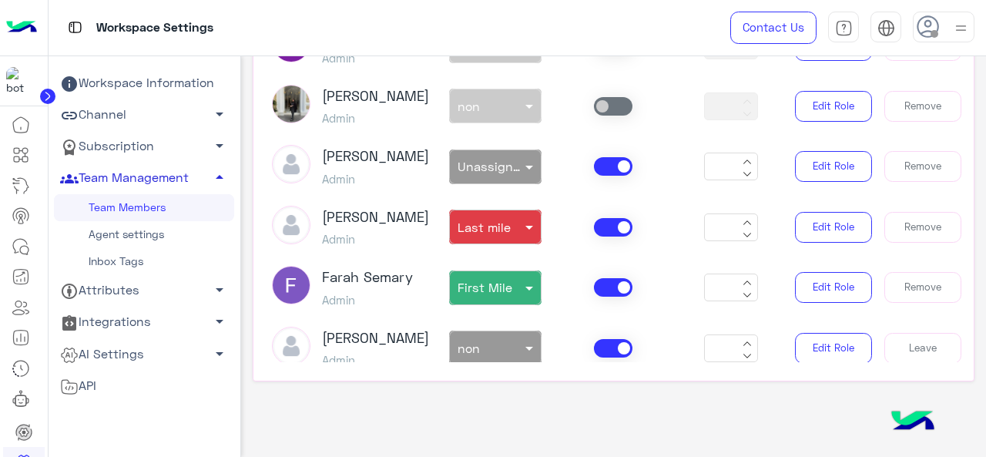
scroll to position [205, 0]
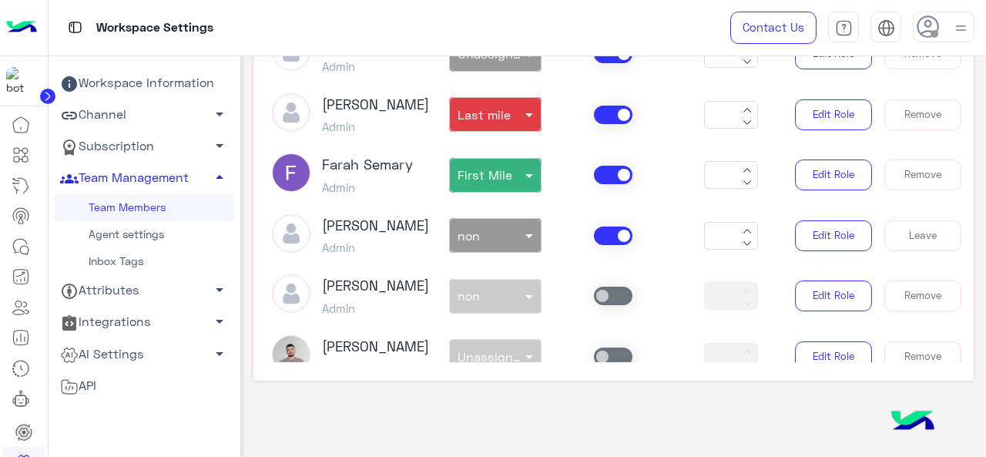
click at [525, 193] on div "non × First Mile" at bounding box center [495, 175] width 92 height 35
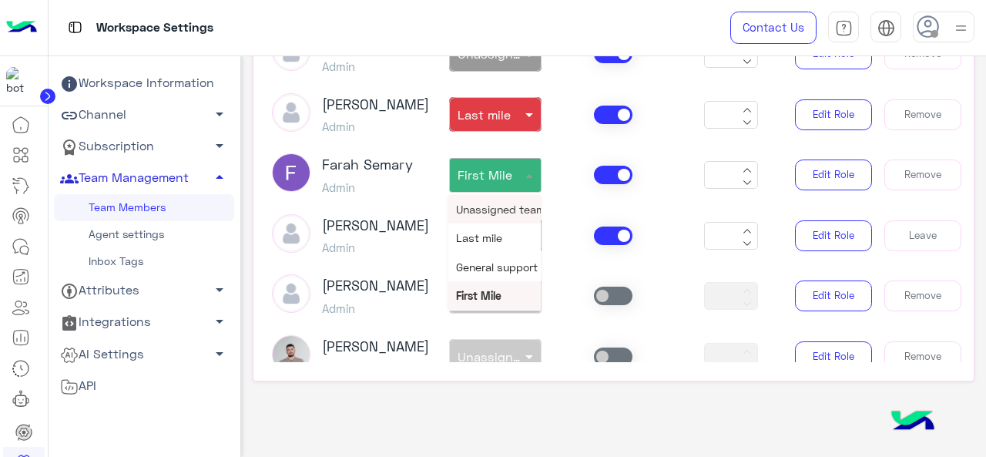
click at [470, 216] on span "Unassigned team" at bounding box center [500, 209] width 89 height 13
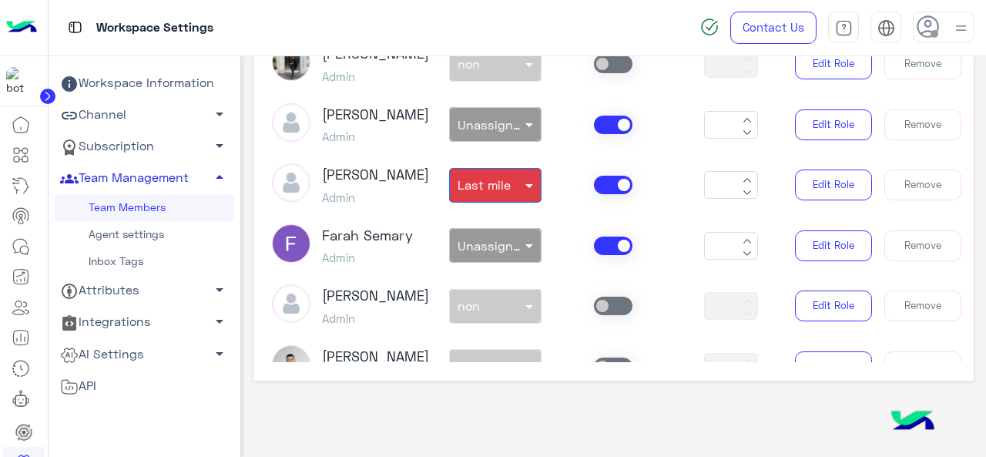
scroll to position [0, 0]
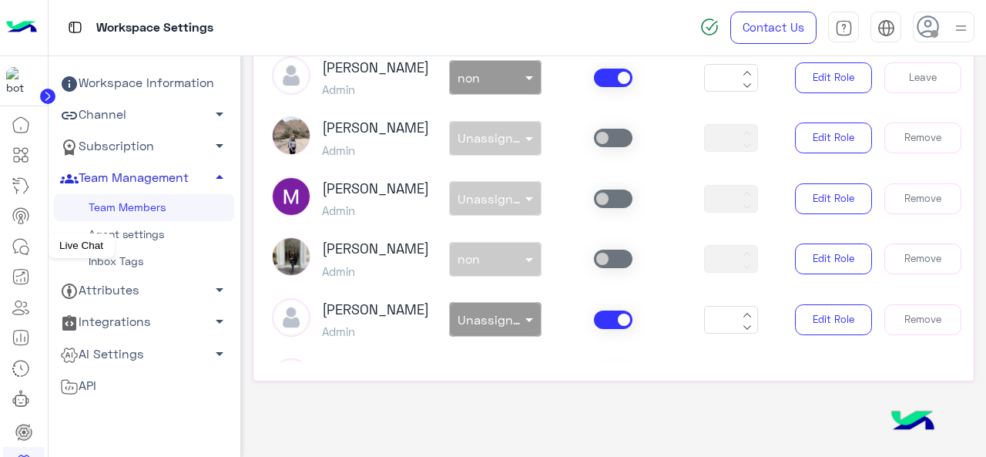
click at [18, 252] on icon at bounding box center [21, 246] width 18 height 18
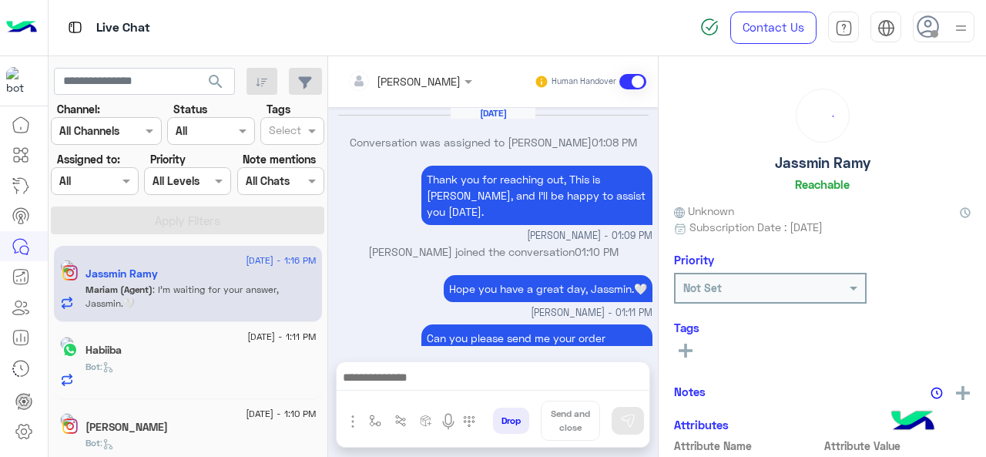
scroll to position [350, 0]
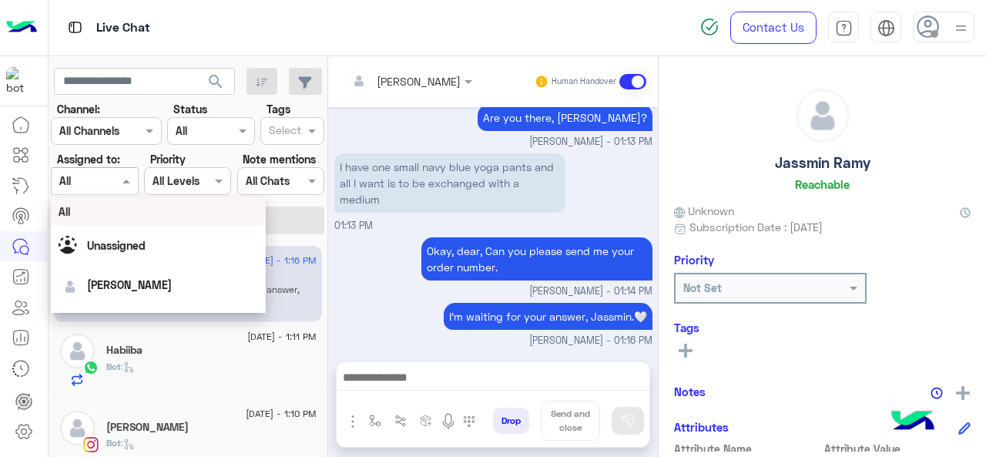
click at [120, 182] on span at bounding box center [128, 180] width 19 height 16
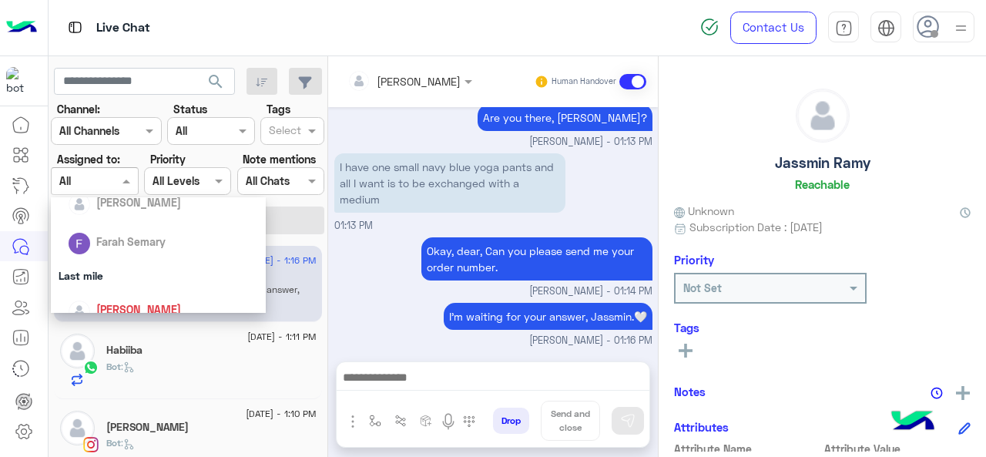
scroll to position [206, 0]
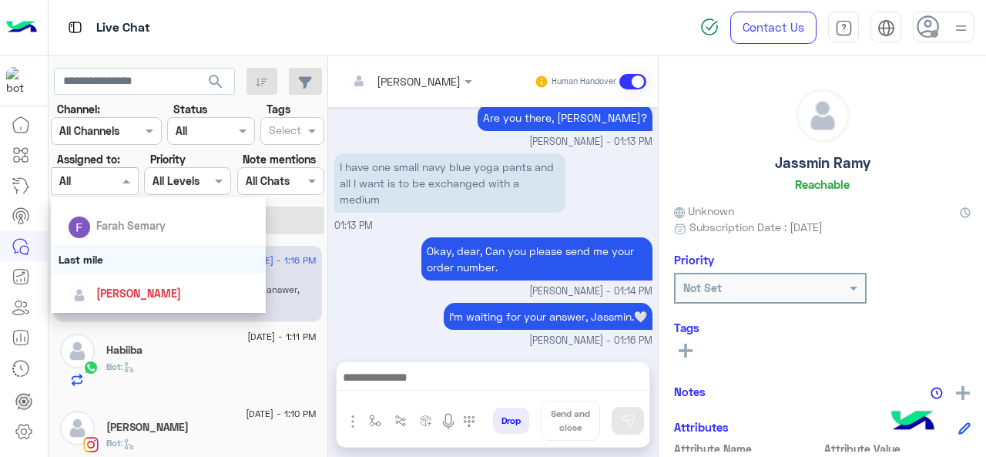
click at [102, 258] on div "Last mile" at bounding box center [159, 259] width 216 height 28
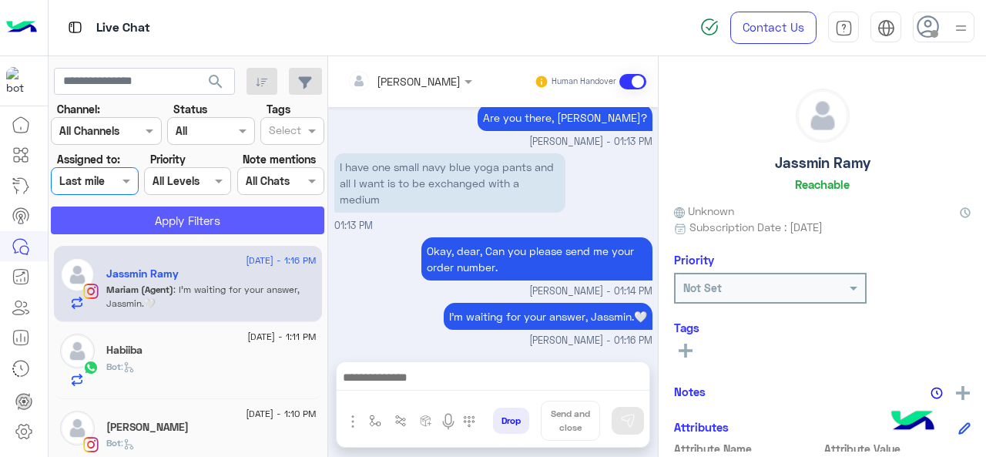
click at [137, 213] on button "Apply Filters" at bounding box center [187, 220] width 273 height 28
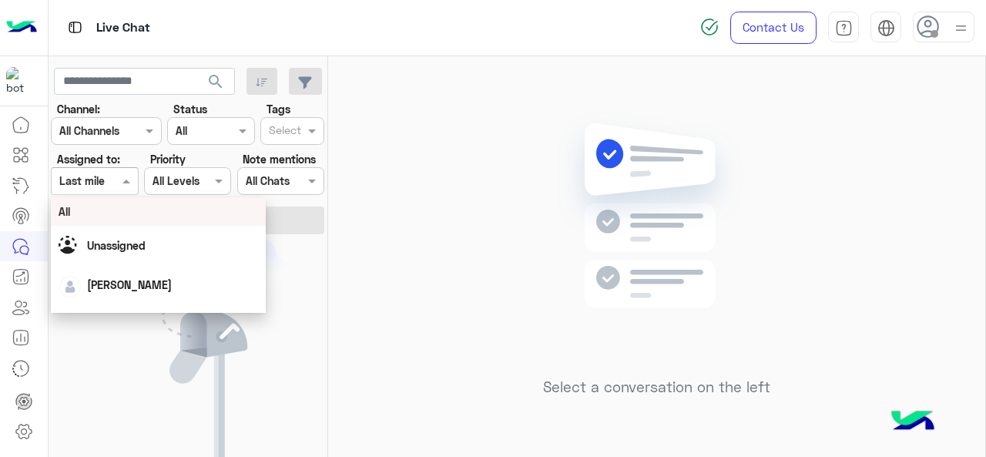
click at [112, 172] on div at bounding box center [94, 181] width 85 height 18
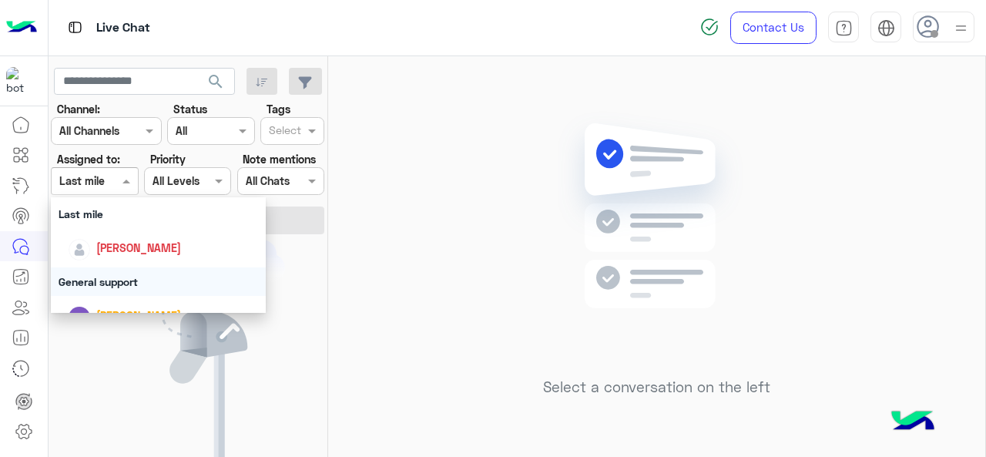
scroll to position [252, 0]
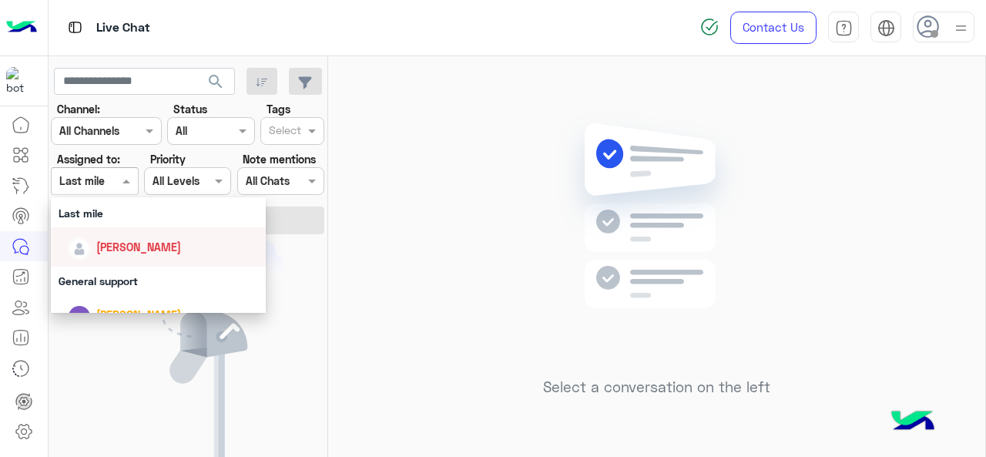
click at [112, 234] on div "[PERSON_NAME]" at bounding box center [163, 246] width 191 height 27
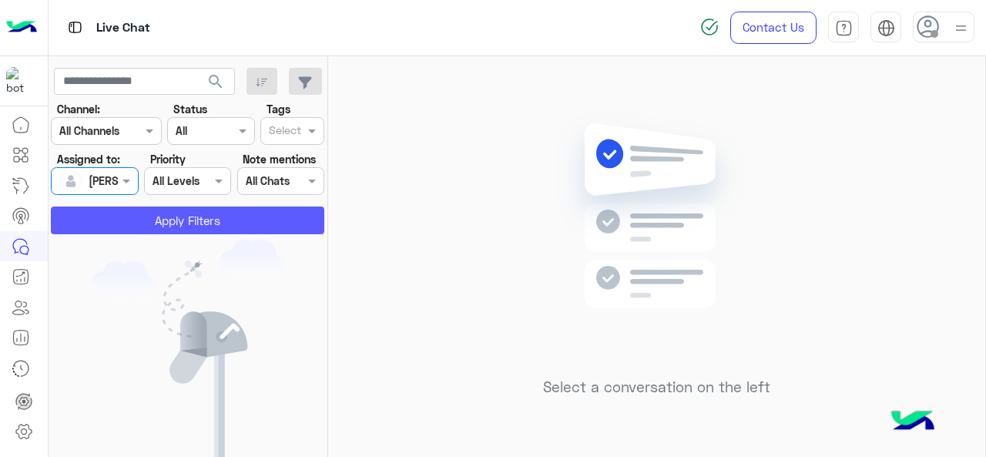
click at [107, 216] on button "Apply Filters" at bounding box center [187, 220] width 273 height 28
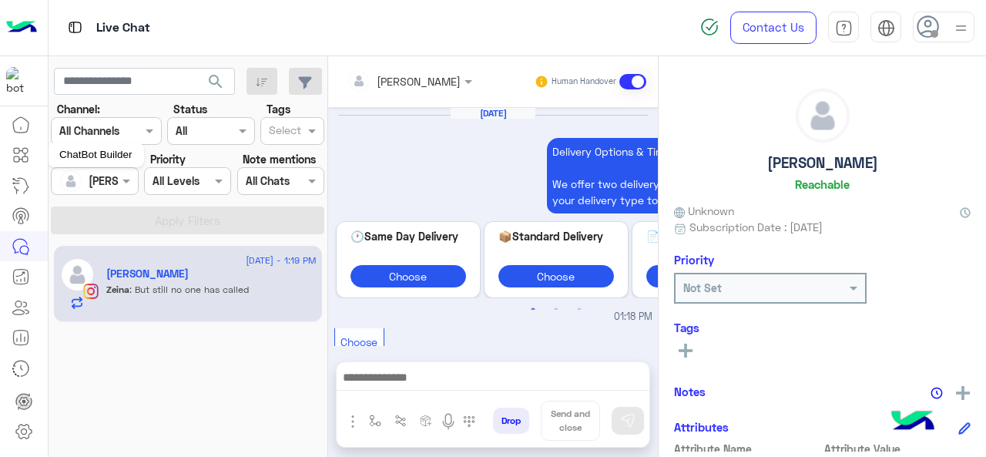
scroll to position [757, 0]
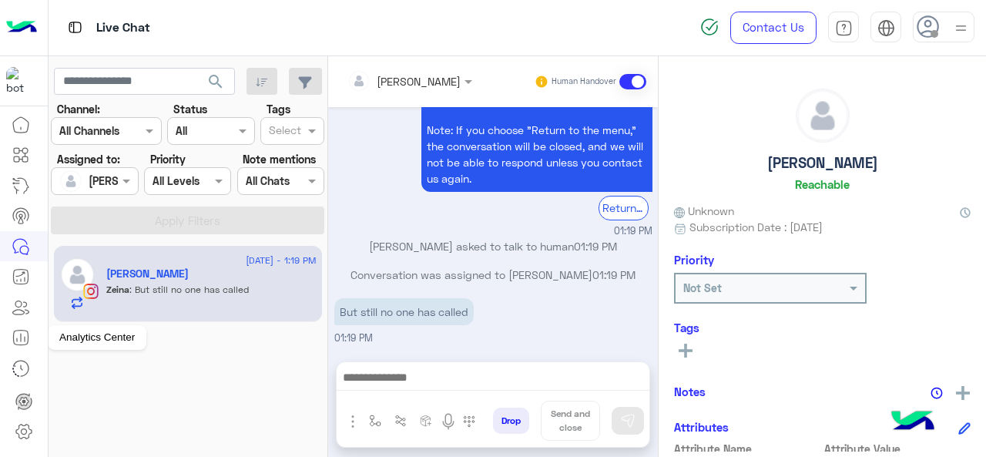
click at [14, 340] on icon at bounding box center [21, 337] width 15 height 15
click at [129, 189] on span at bounding box center [128, 180] width 19 height 16
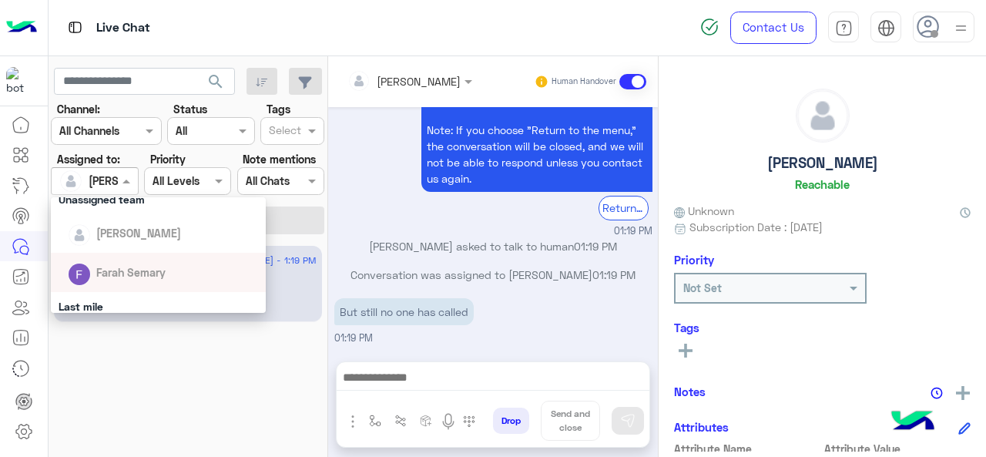
scroll to position [197, 0]
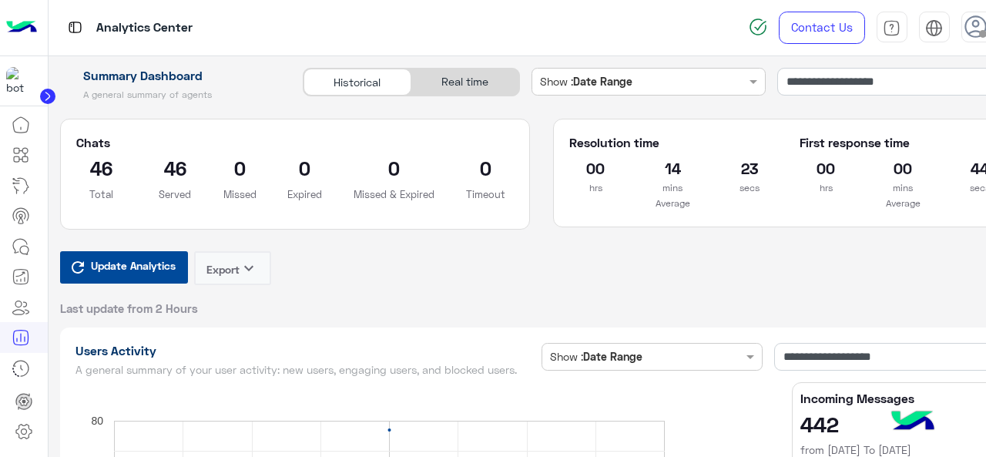
click at [137, 271] on span "Update Analytics" at bounding box center [133, 265] width 92 height 21
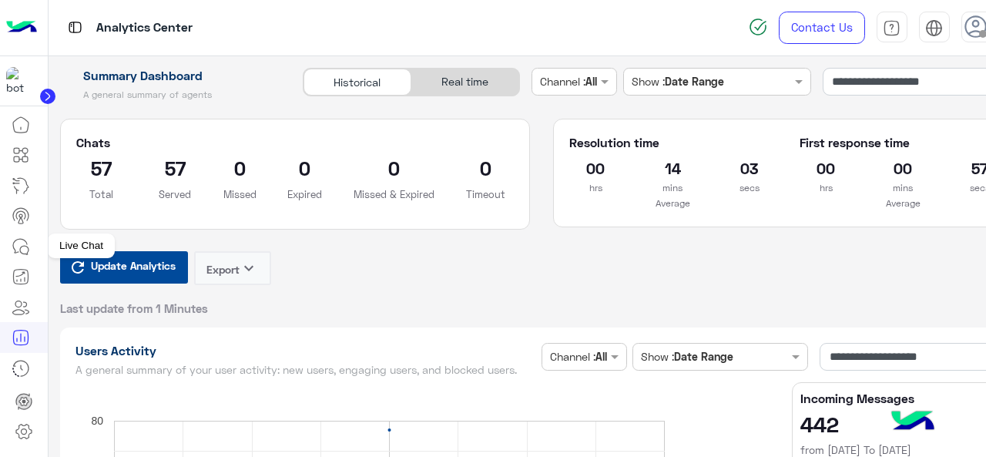
click at [23, 246] on icon at bounding box center [21, 246] width 18 height 18
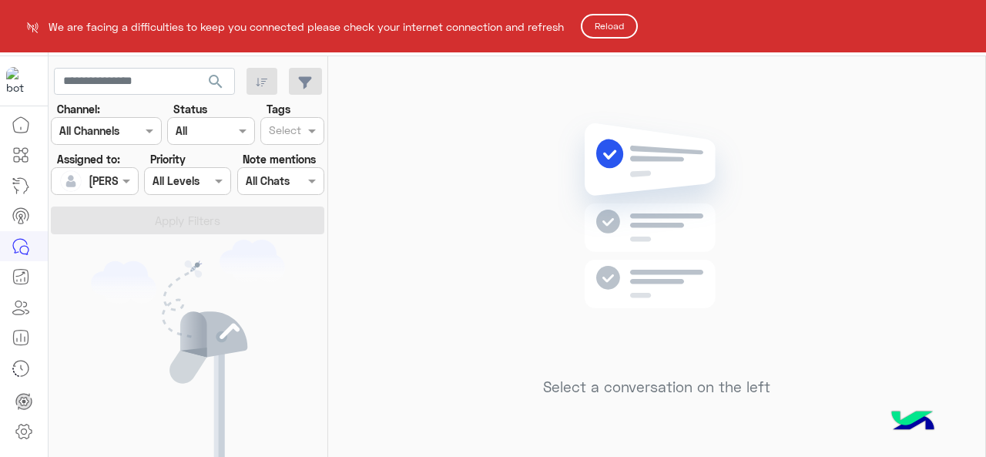
click at [628, 28] on button "Reload" at bounding box center [609, 26] width 57 height 25
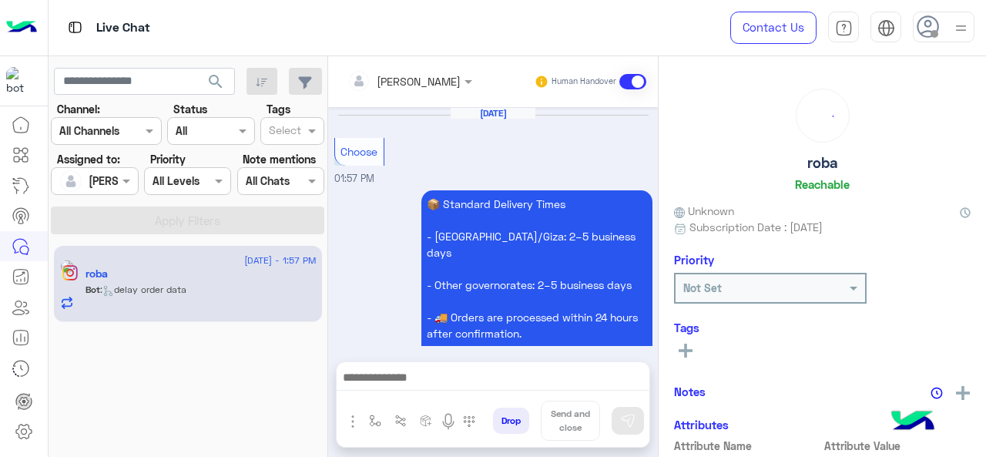
scroll to position [775, 0]
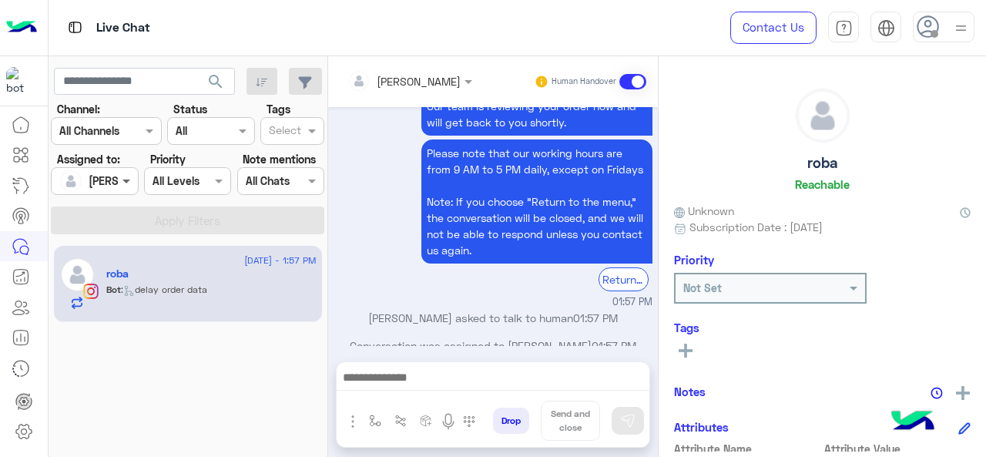
click at [133, 184] on span at bounding box center [128, 180] width 19 height 16
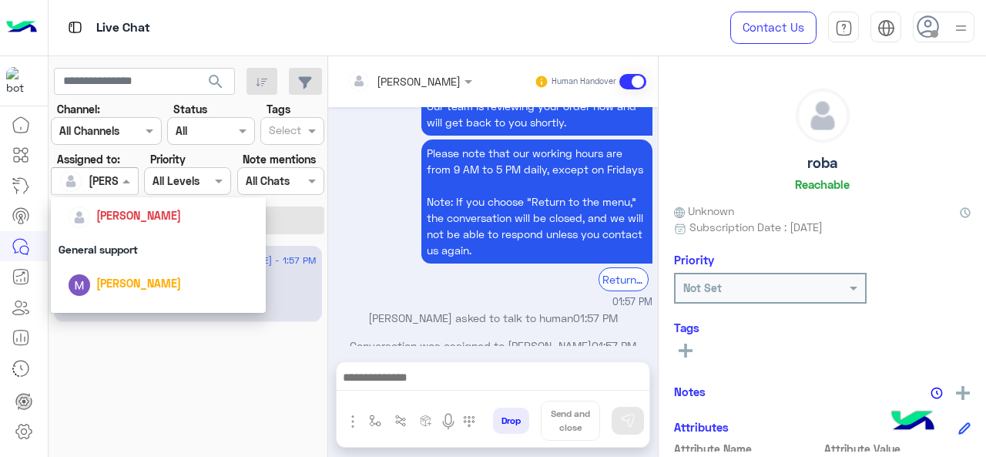
scroll to position [308, 0]
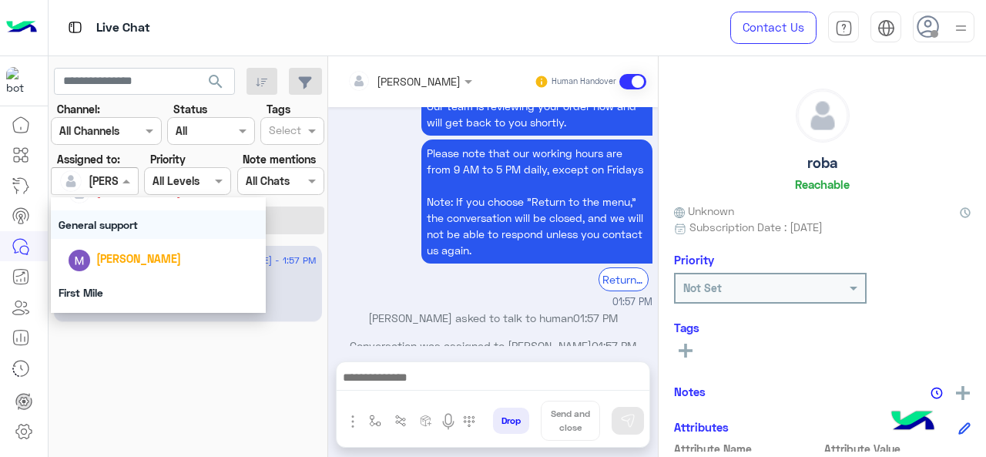
click at [122, 221] on div "General support" at bounding box center [159, 224] width 216 height 28
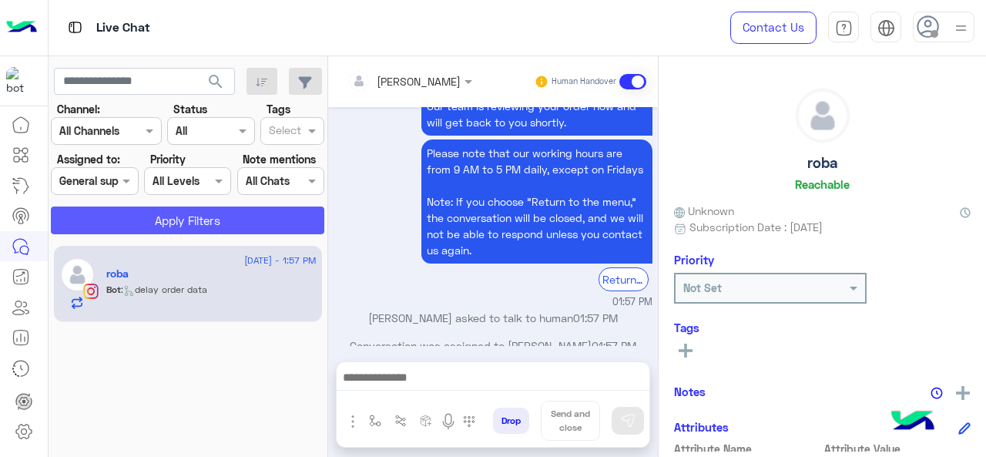
click at [139, 219] on button "Apply Filters" at bounding box center [187, 220] width 273 height 28
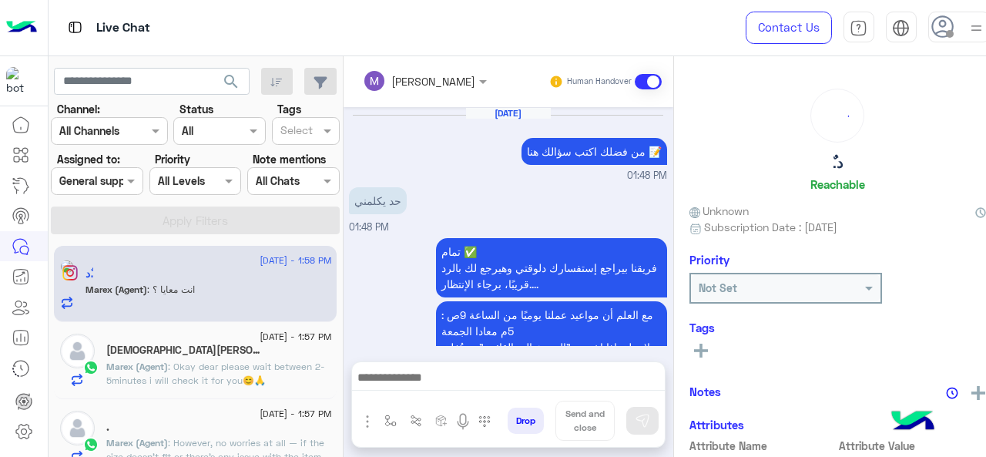
scroll to position [387, 0]
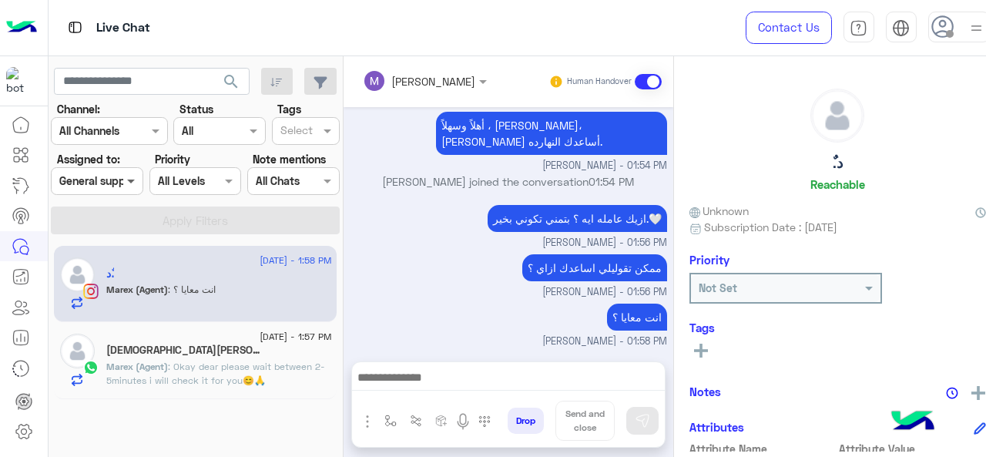
click at [128, 179] on span at bounding box center [132, 180] width 19 height 16
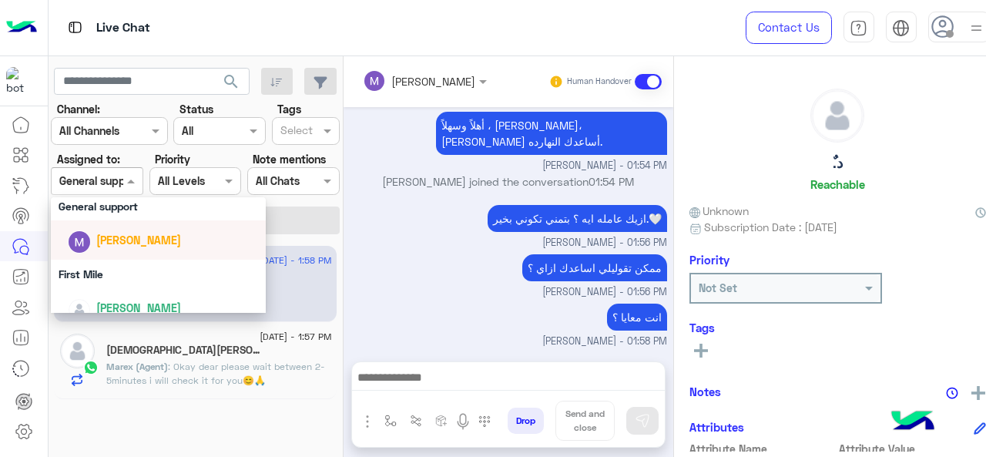
scroll to position [341, 0]
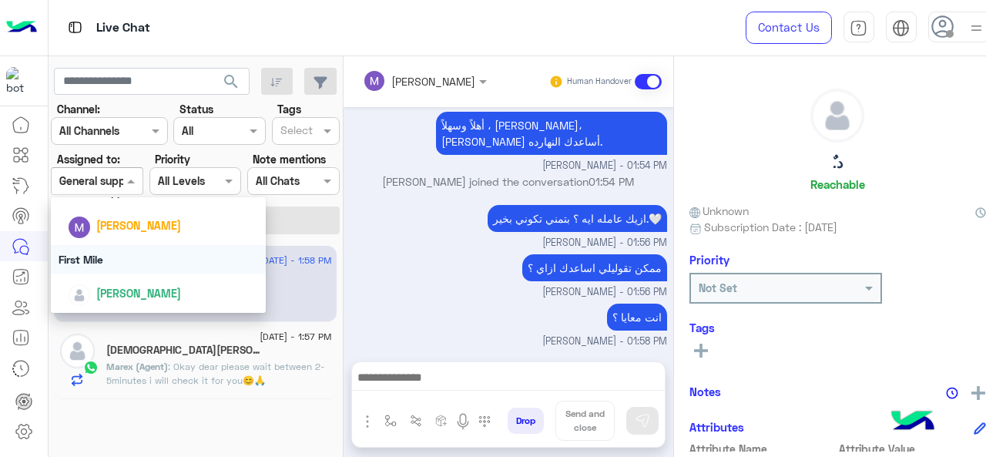
click at [113, 257] on div "First Mile" at bounding box center [159, 259] width 216 height 28
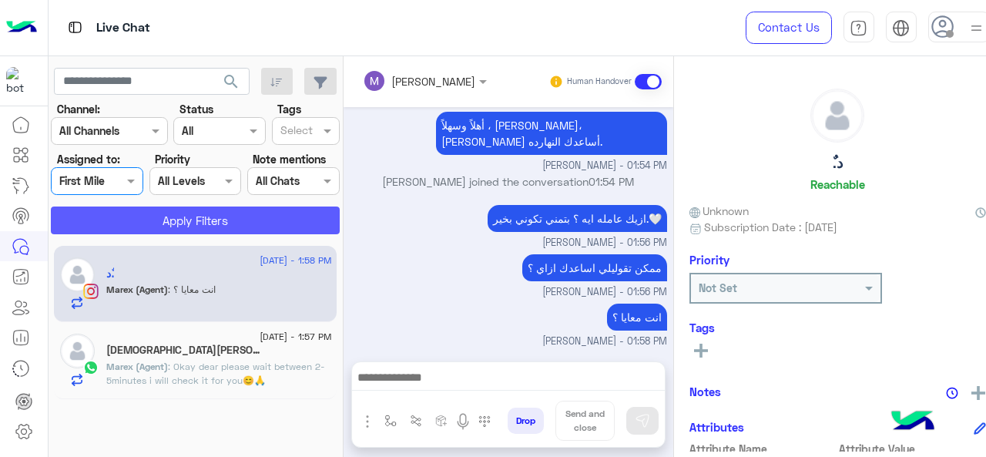
click at [137, 223] on button "Apply Filters" at bounding box center [195, 220] width 289 height 28
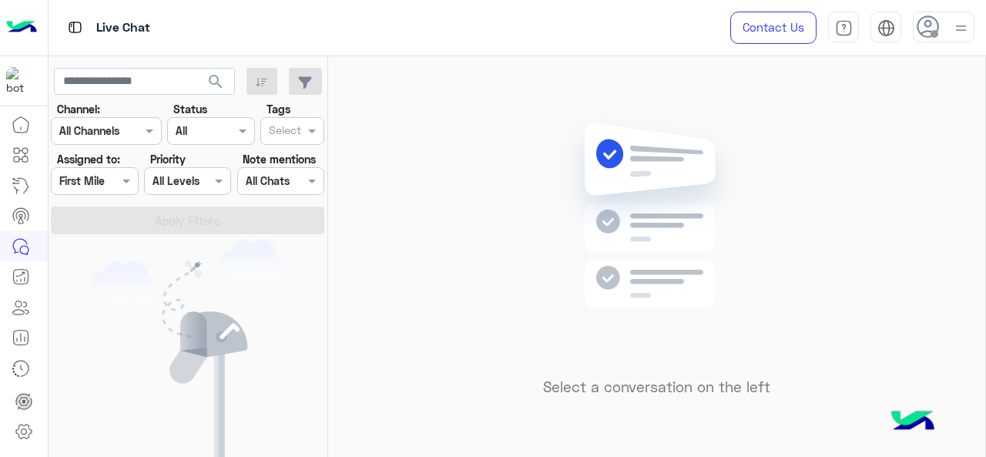
click at [116, 172] on div at bounding box center [94, 181] width 85 height 18
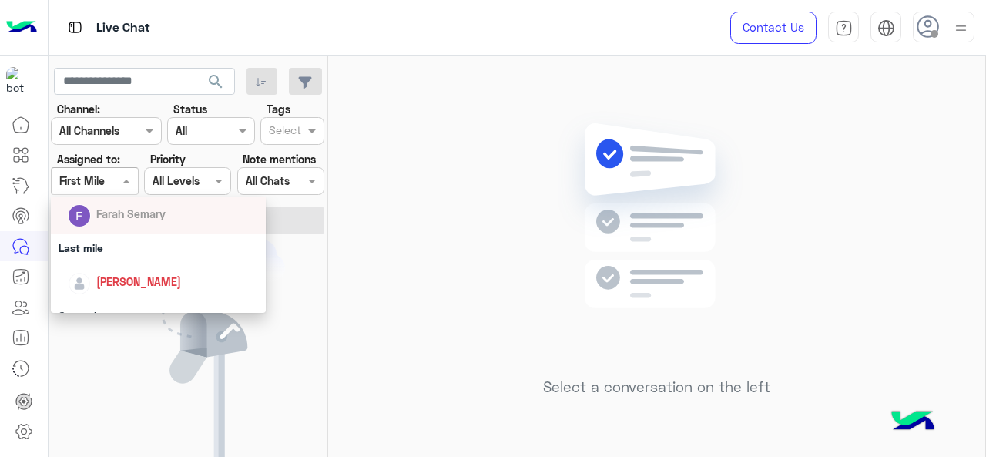
scroll to position [231, 0]
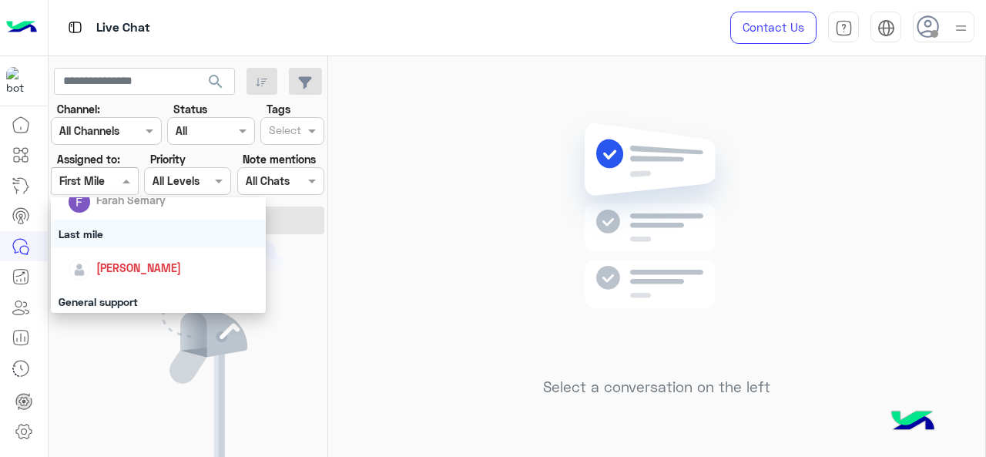
click at [141, 238] on div "Last mile" at bounding box center [159, 233] width 216 height 28
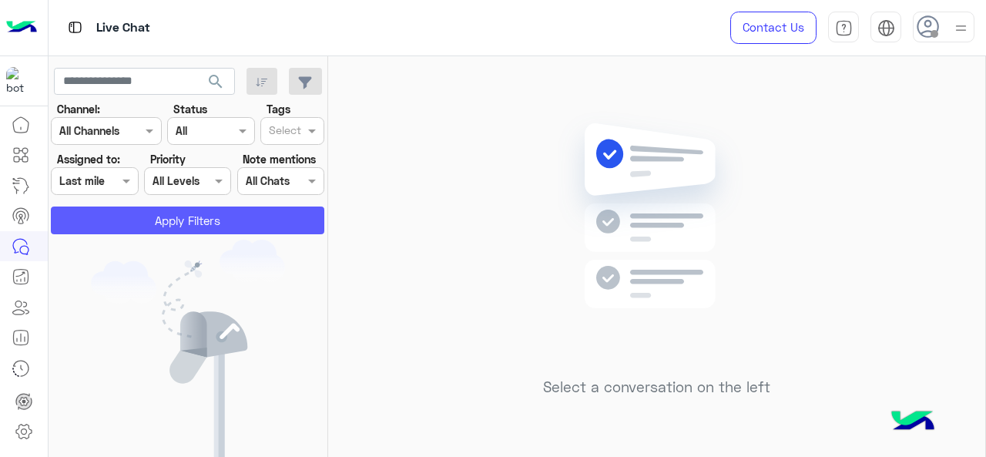
click at [160, 228] on button "Apply Filters" at bounding box center [187, 220] width 273 height 28
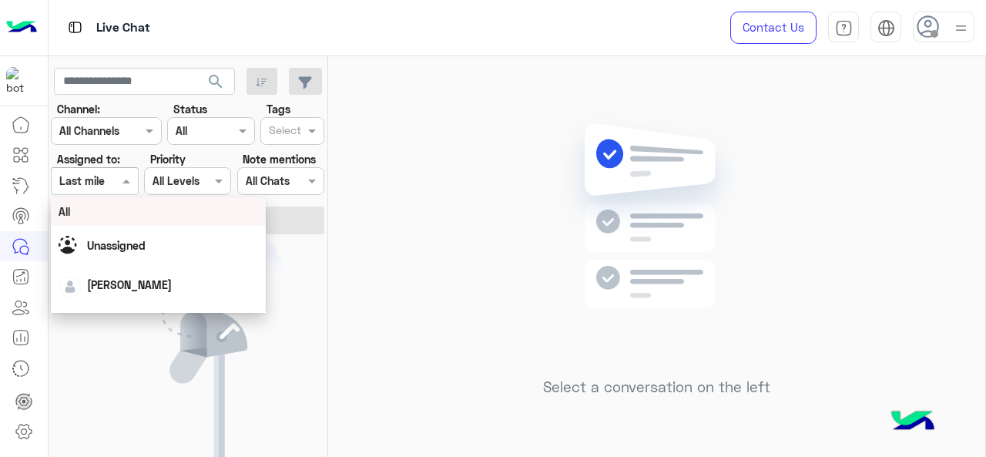
click at [129, 179] on span at bounding box center [128, 180] width 19 height 16
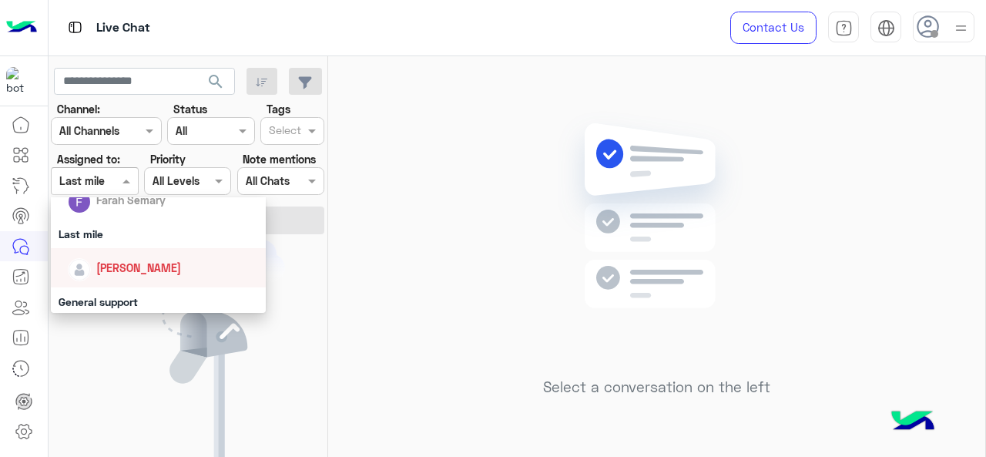
click at [129, 260] on div "[PERSON_NAME]" at bounding box center [138, 267] width 85 height 16
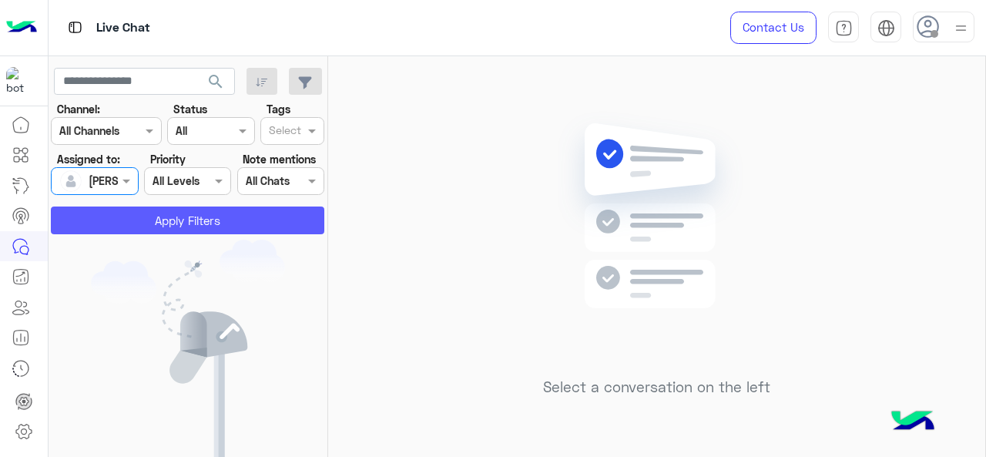
click at [159, 223] on button "Apply Filters" at bounding box center [187, 220] width 273 height 28
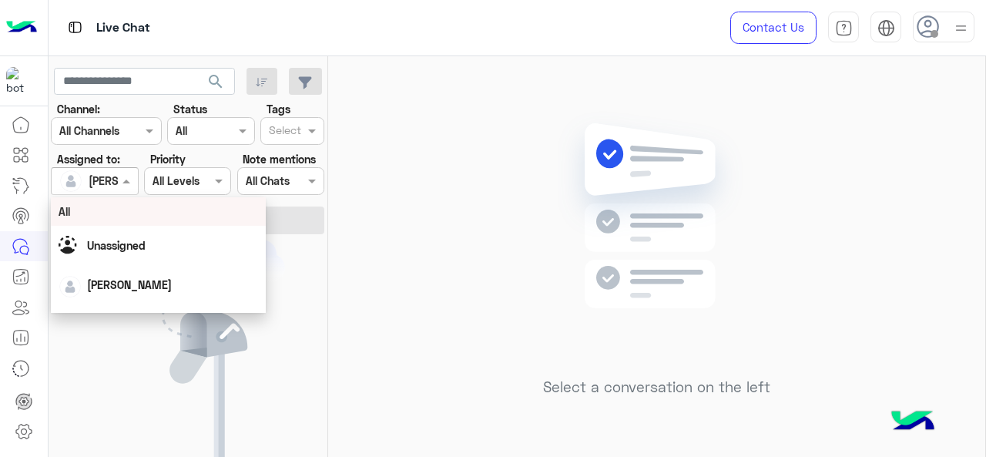
click at [119, 186] on span at bounding box center [128, 180] width 19 height 16
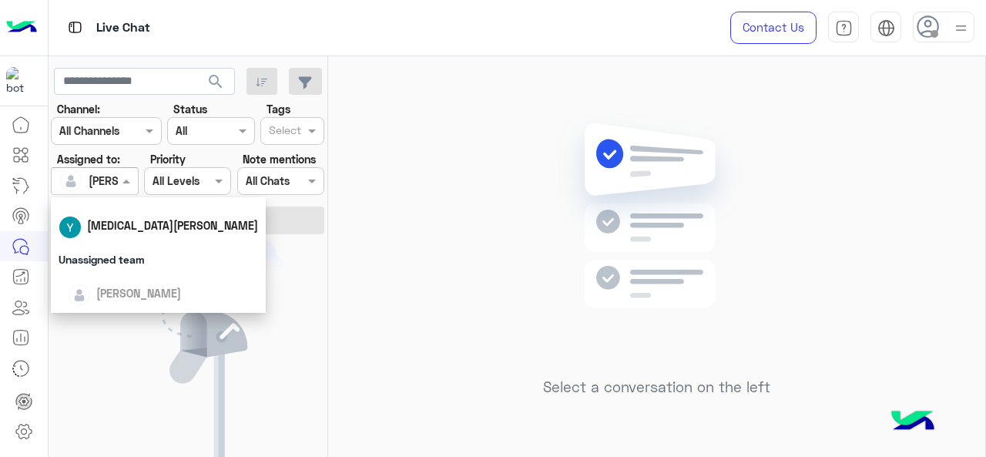
scroll to position [308, 0]
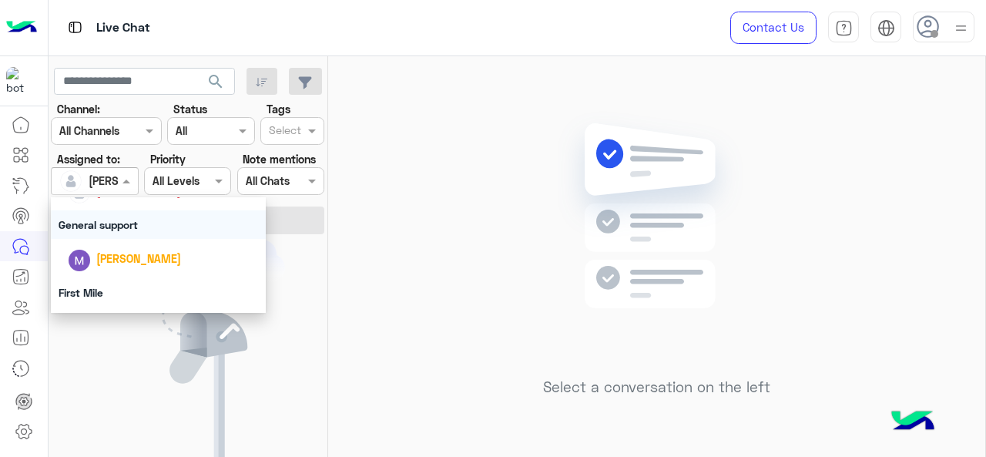
click at [161, 223] on div "General support" at bounding box center [159, 224] width 216 height 28
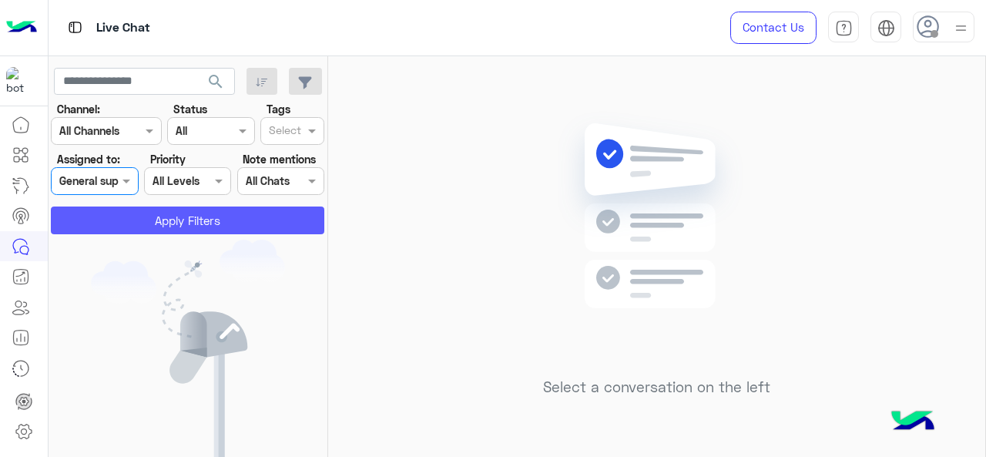
click at [176, 218] on button "Apply Filters" at bounding box center [187, 220] width 273 height 28
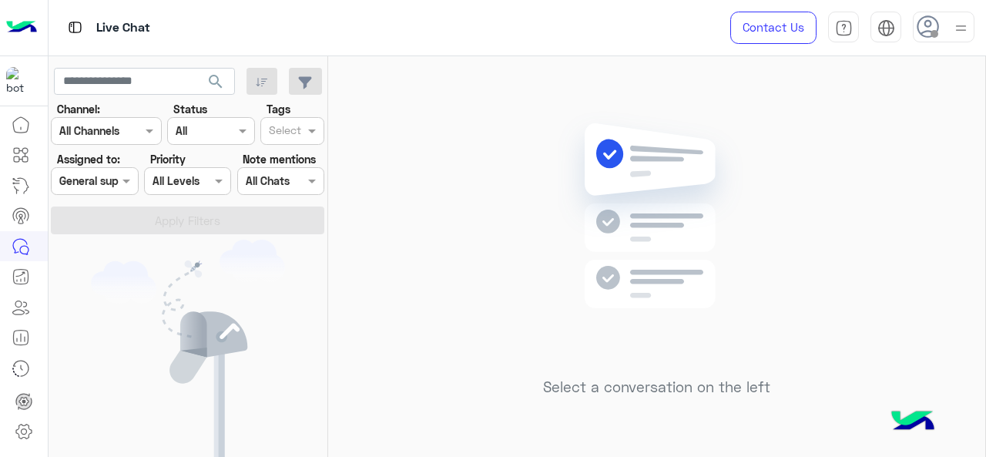
click at [921, 224] on div "Select a conversation on the left" at bounding box center [656, 259] width 657 height 407
click at [72, 177] on input "text" at bounding box center [76, 181] width 35 height 16
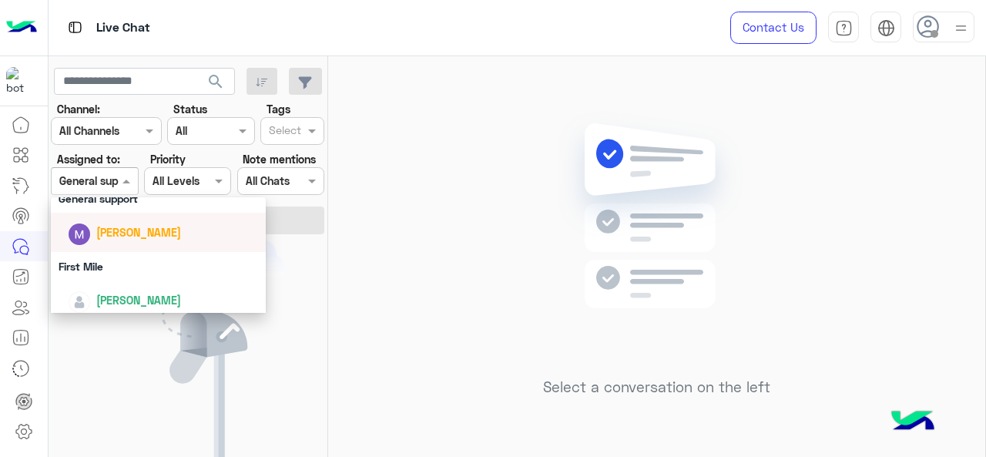
scroll to position [341, 0]
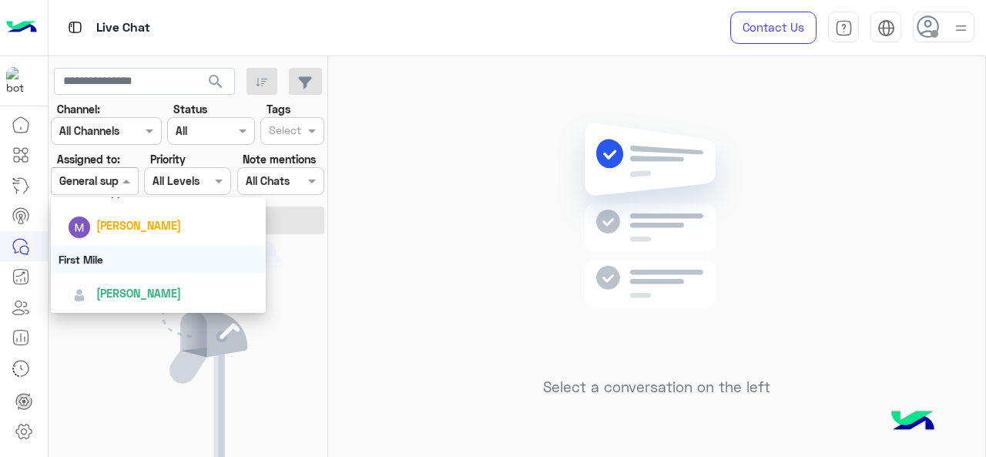
click at [113, 256] on div "First Mile" at bounding box center [159, 259] width 216 height 28
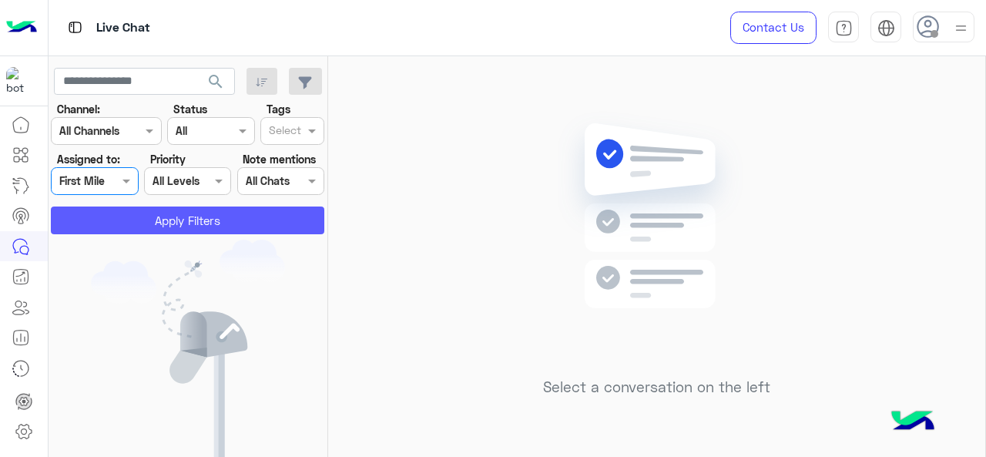
click at [151, 206] on button "Apply Filters" at bounding box center [187, 220] width 273 height 28
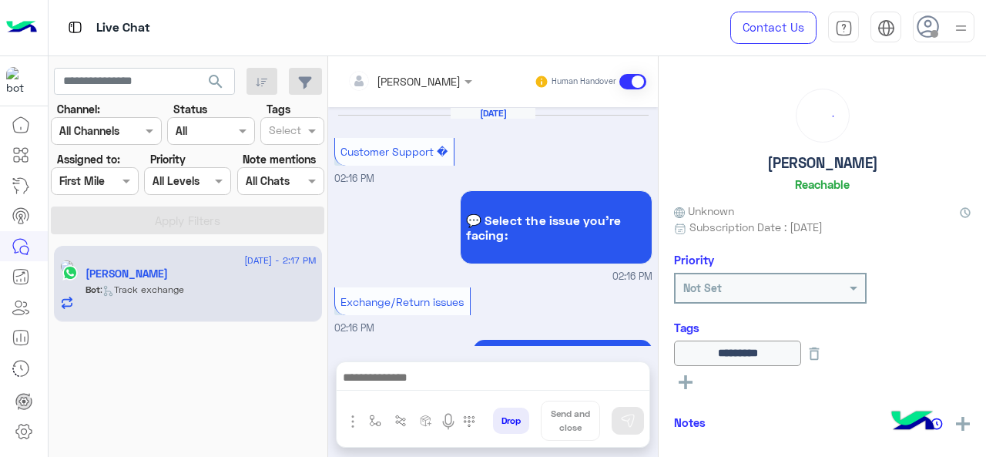
scroll to position [597, 0]
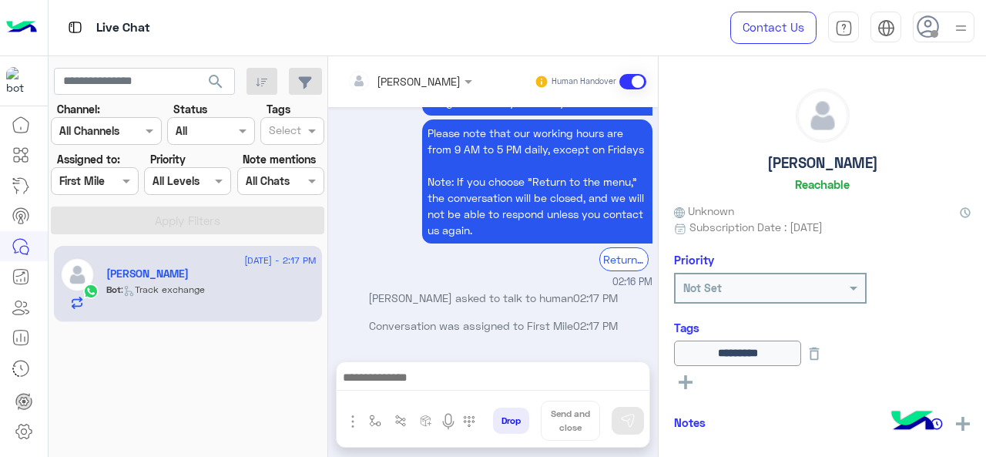
click at [116, 182] on div at bounding box center [94, 181] width 85 height 18
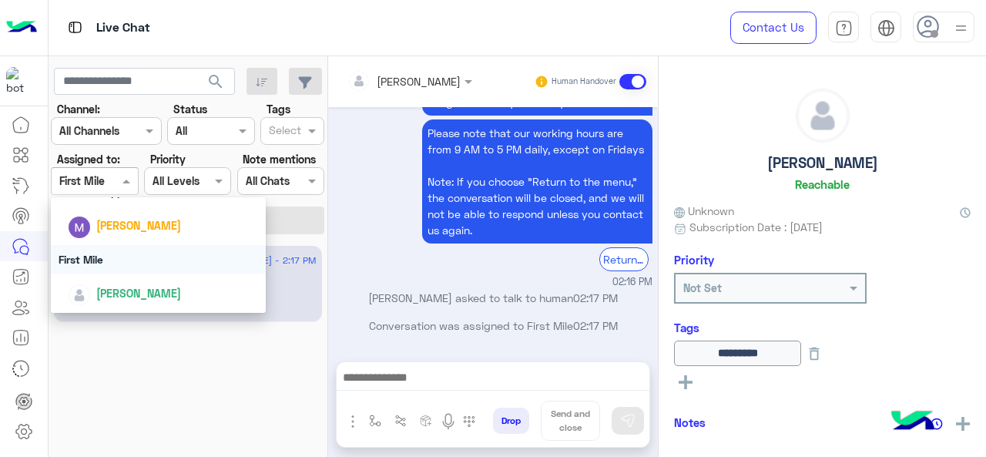
scroll to position [264, 0]
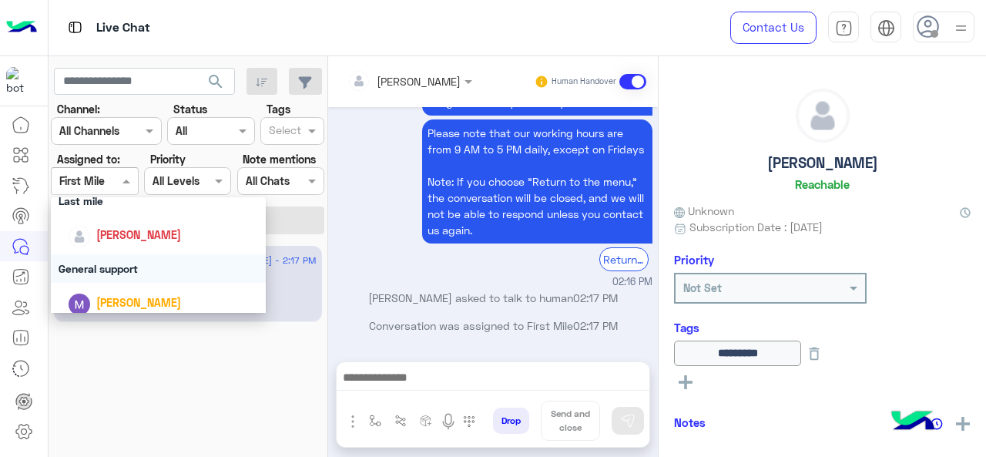
click at [126, 269] on div "General support" at bounding box center [159, 268] width 216 height 28
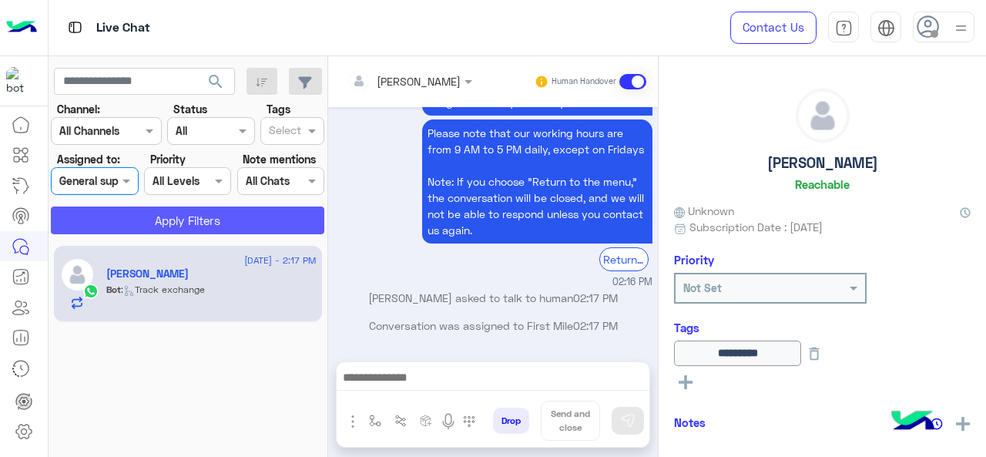
click at [162, 233] on button "Apply Filters" at bounding box center [187, 220] width 273 height 28
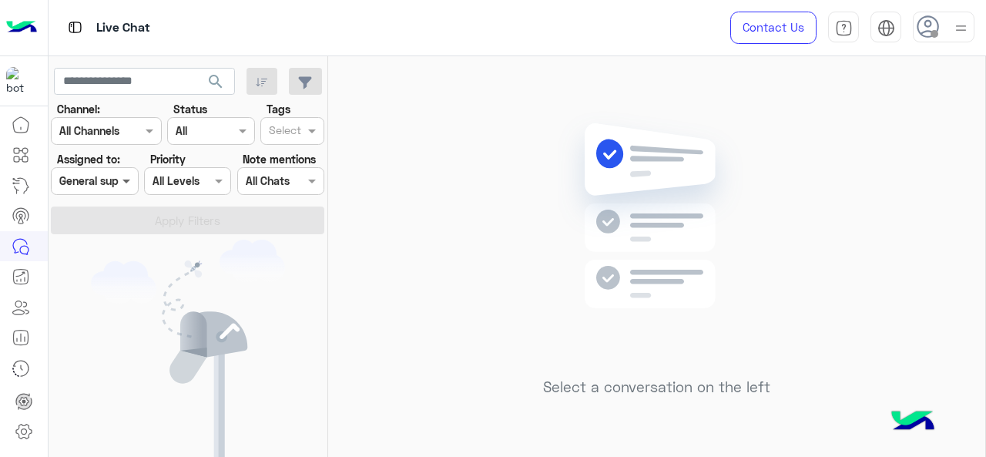
click at [128, 178] on span at bounding box center [128, 180] width 19 height 16
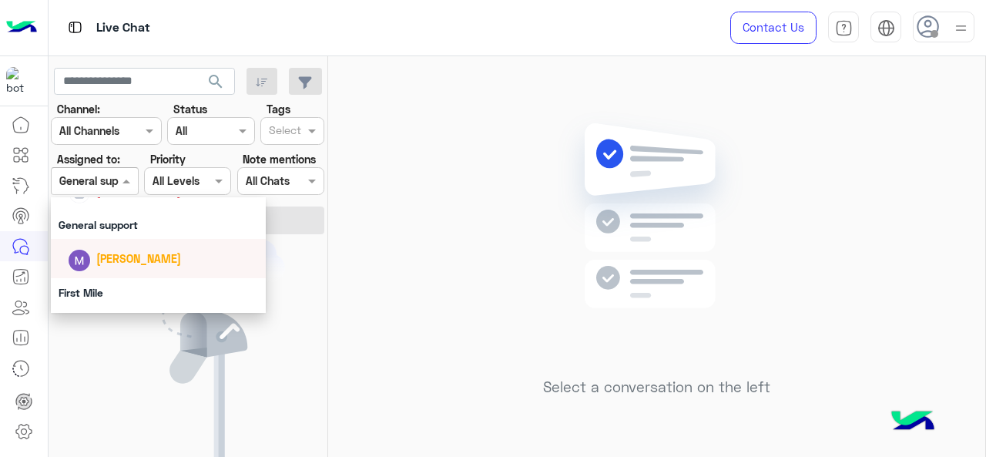
scroll to position [231, 0]
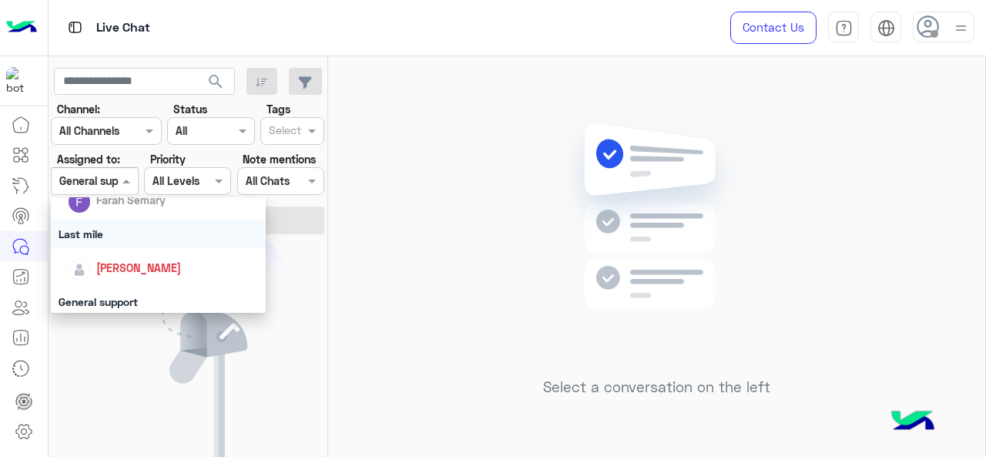
click at [136, 234] on div "Last mile" at bounding box center [159, 233] width 216 height 28
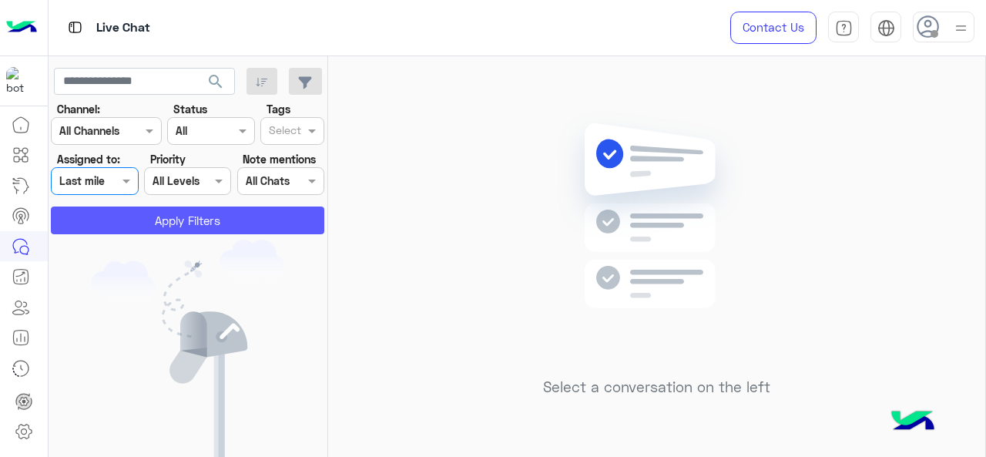
click at [167, 218] on button "Apply Filters" at bounding box center [187, 220] width 273 height 28
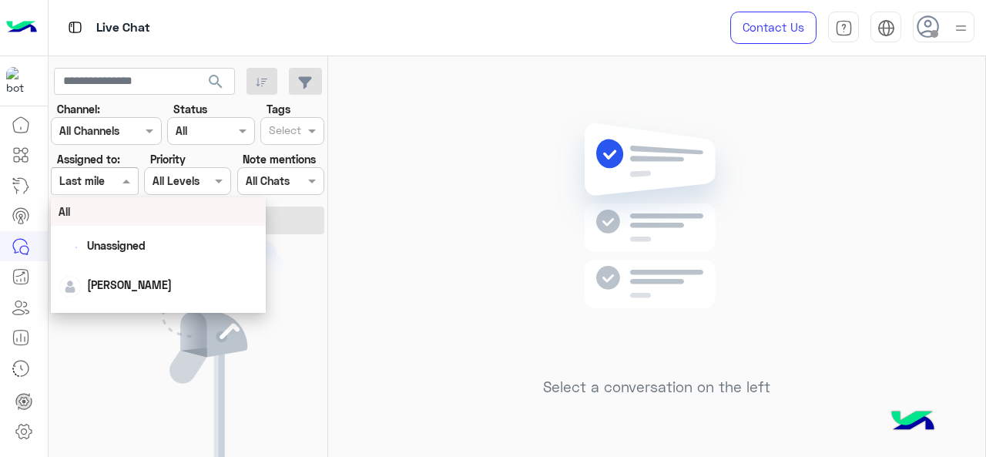
click at [119, 179] on span at bounding box center [128, 180] width 19 height 16
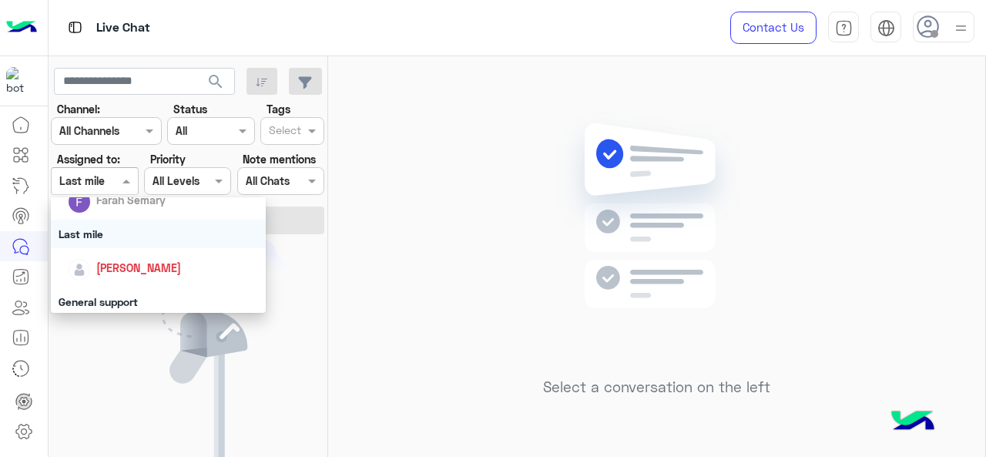
click at [124, 238] on div "Last mile" at bounding box center [159, 233] width 216 height 28
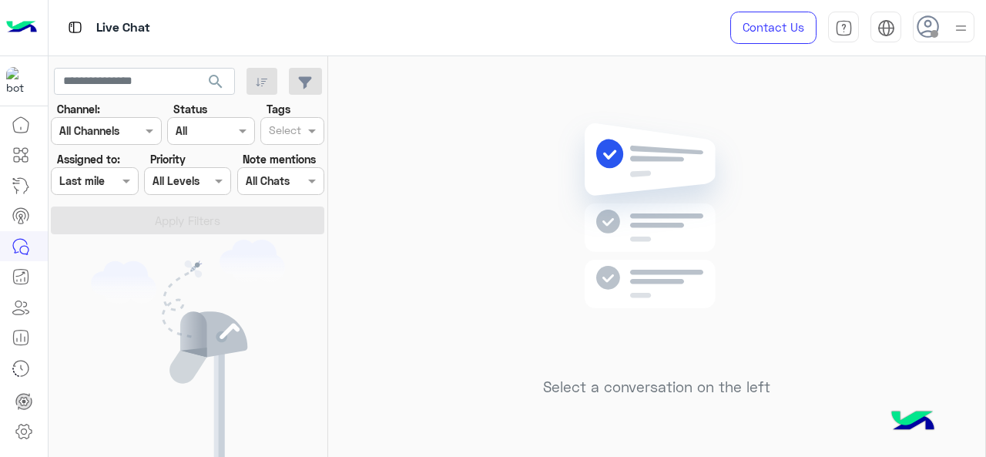
click at [105, 190] on div "Assigned on Last mile" at bounding box center [94, 181] width 87 height 28
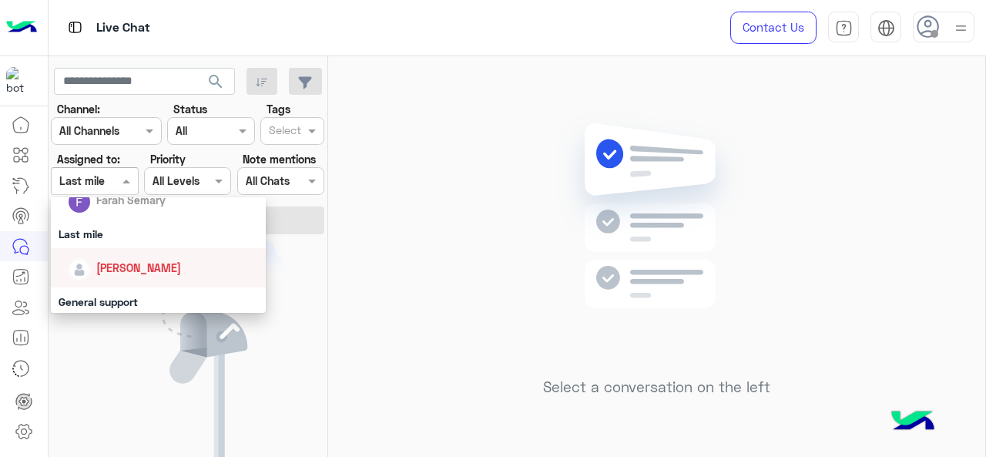
click at [126, 257] on div "[PERSON_NAME]" at bounding box center [163, 267] width 191 height 27
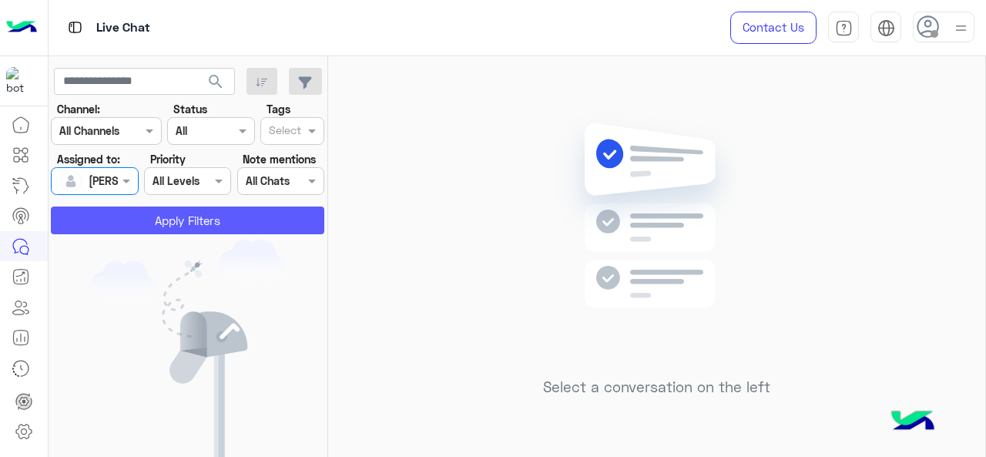
click at [162, 212] on button "Apply Filters" at bounding box center [187, 220] width 273 height 28
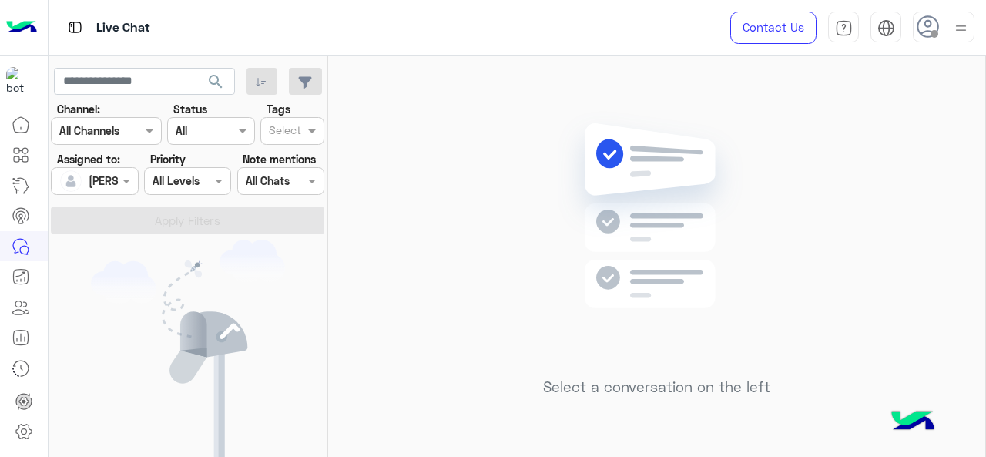
click at [121, 190] on div "Assigned on [PERSON_NAME]" at bounding box center [94, 181] width 87 height 28
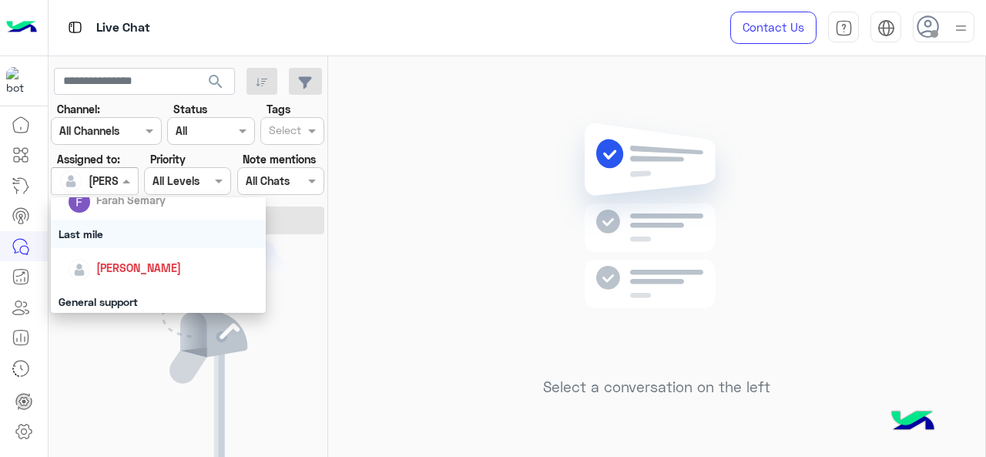
click at [134, 233] on div "Last mile" at bounding box center [159, 233] width 216 height 28
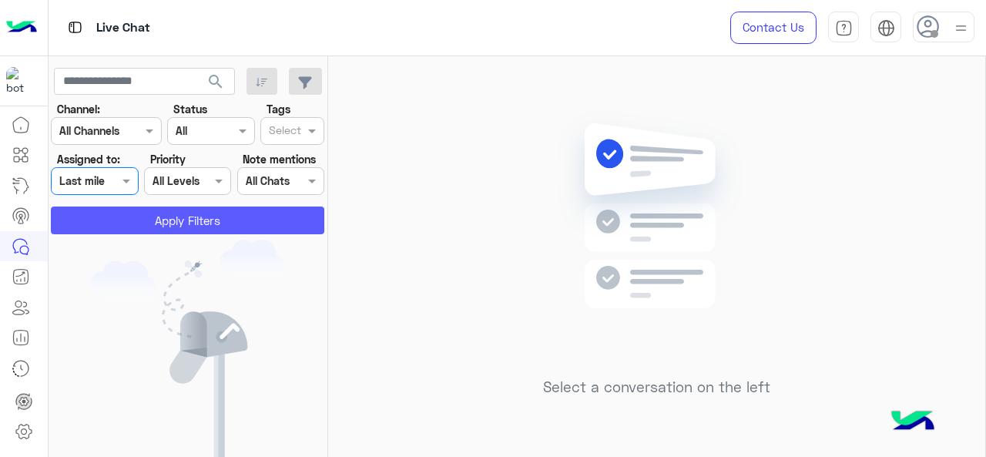
click at [146, 219] on button "Apply Filters" at bounding box center [187, 220] width 273 height 28
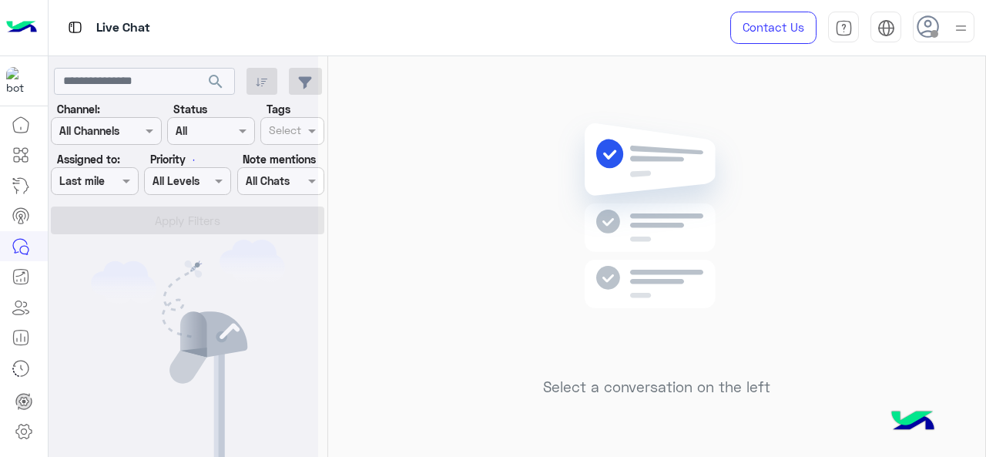
click at [126, 169] on div at bounding box center [184, 234] width 270 height 457
click at [126, 175] on div at bounding box center [184, 234] width 270 height 457
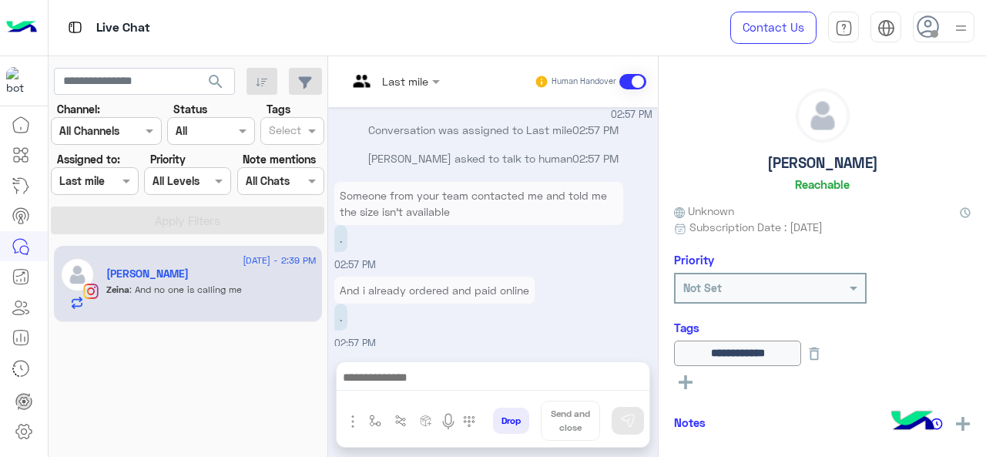
scroll to position [1495, 0]
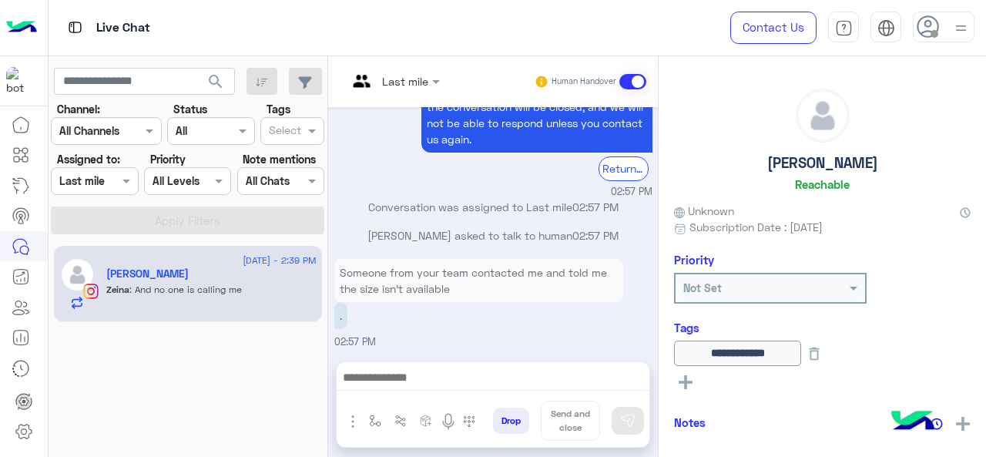
click at [104, 178] on div at bounding box center [94, 181] width 85 height 18
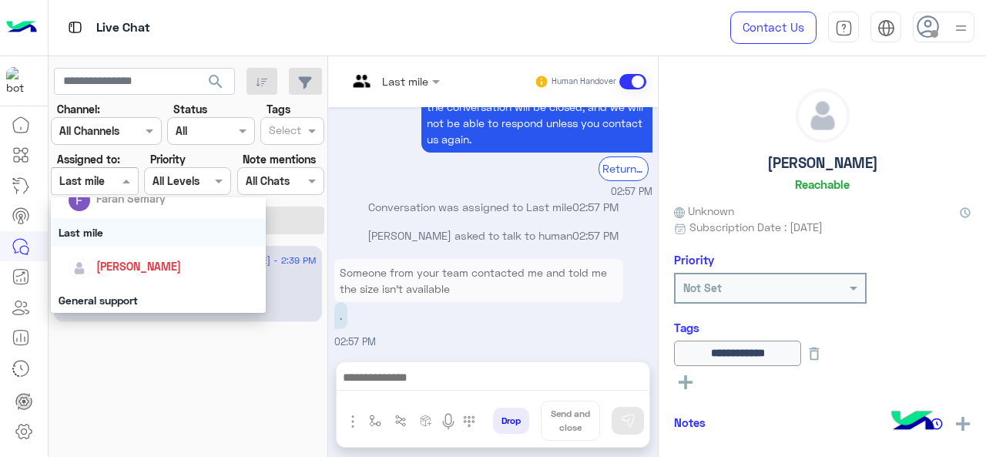
scroll to position [308, 0]
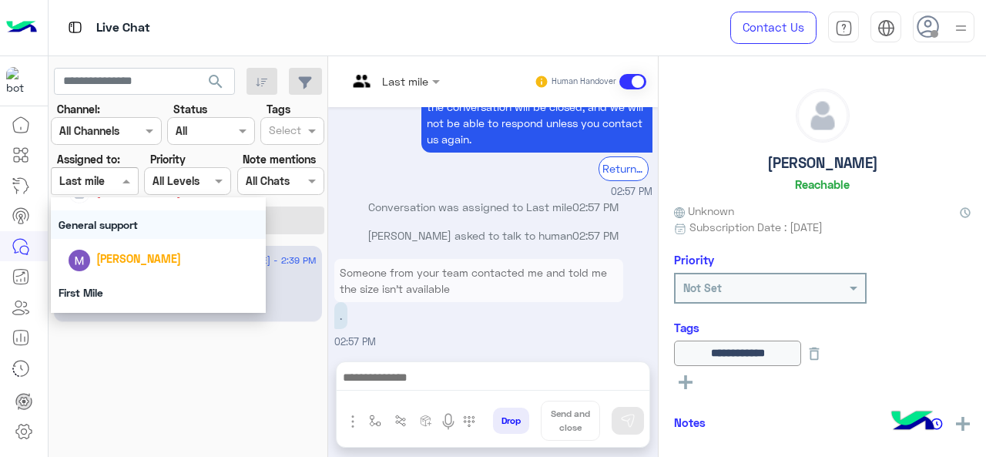
click at [122, 229] on div "General support" at bounding box center [159, 224] width 216 height 28
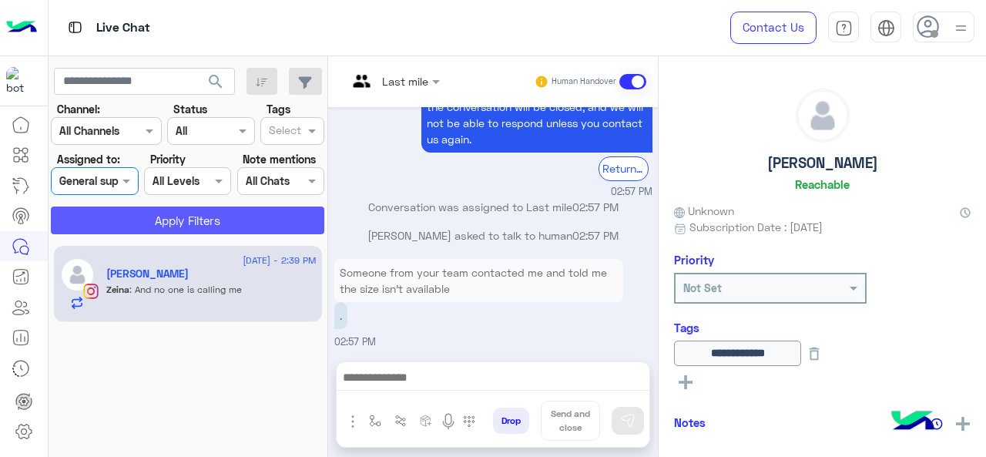
click at [152, 219] on button "Apply Filters" at bounding box center [187, 220] width 273 height 28
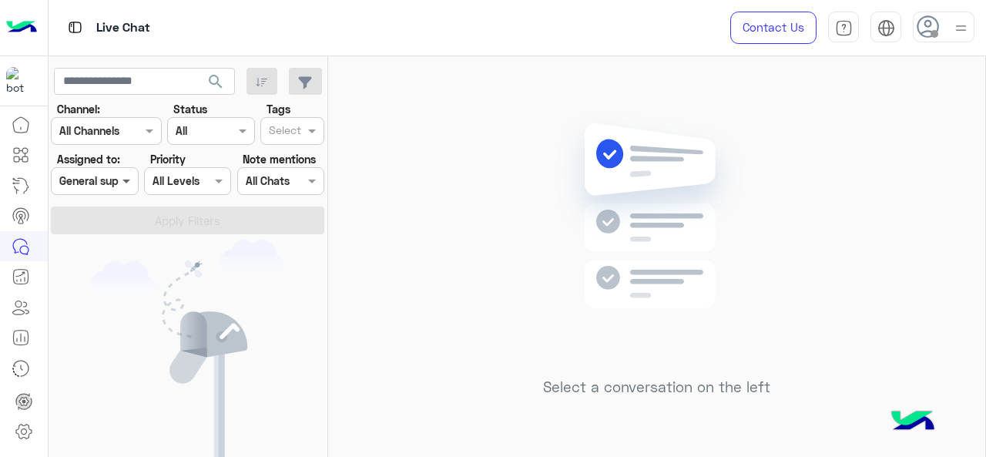
click at [132, 178] on span at bounding box center [128, 180] width 19 height 16
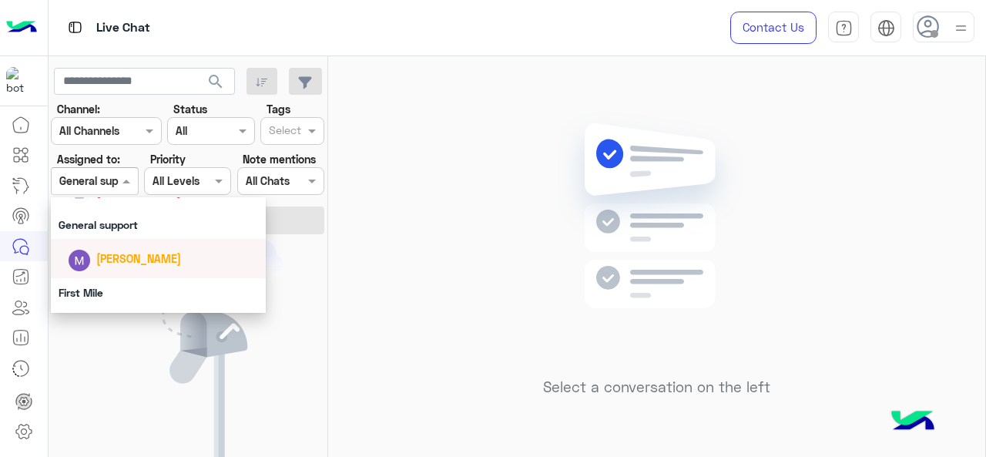
click at [97, 266] on div "[PERSON_NAME]" at bounding box center [138, 258] width 85 height 16
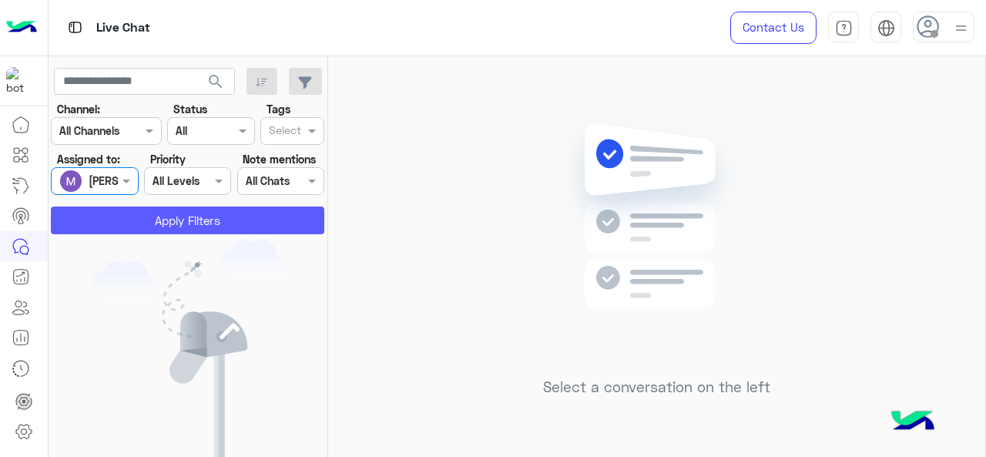
click at [196, 223] on button "Apply Filters" at bounding box center [187, 220] width 273 height 28
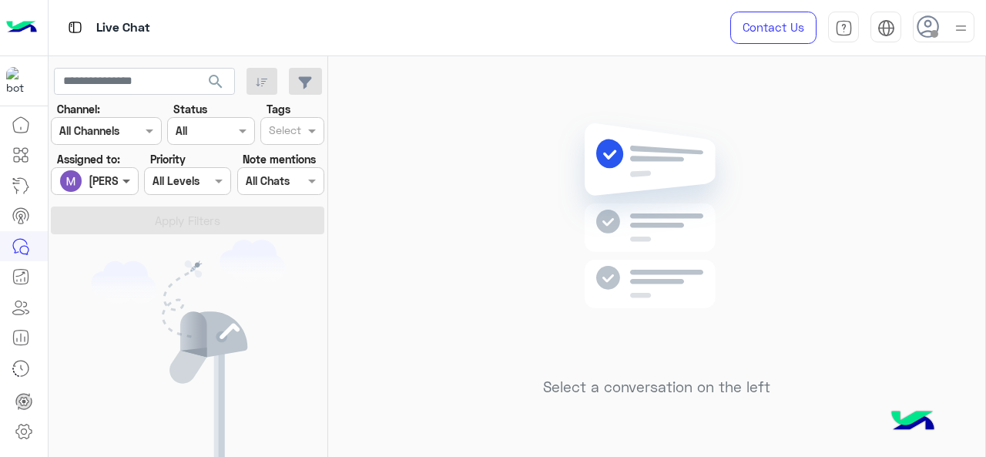
click at [122, 174] on span at bounding box center [128, 180] width 19 height 16
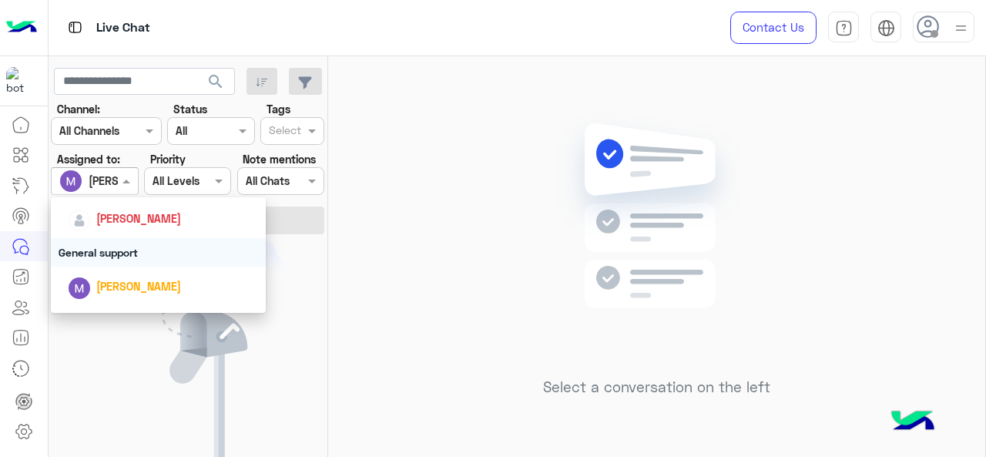
scroll to position [341, 0]
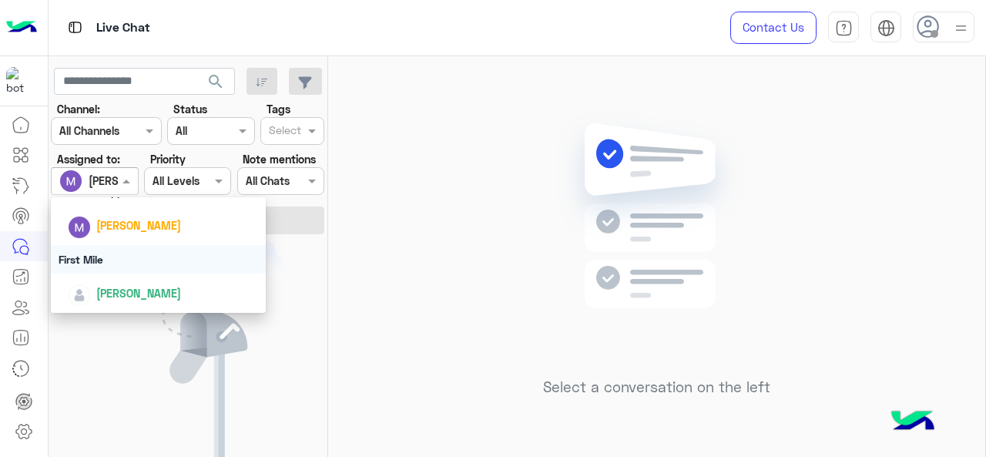
click at [131, 256] on div "First Mile" at bounding box center [159, 259] width 216 height 28
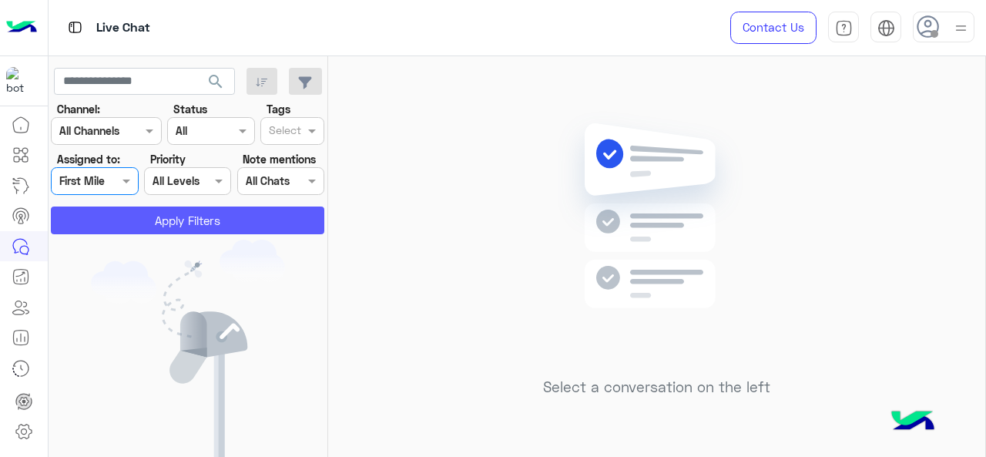
click at [142, 226] on button "Apply Filters" at bounding box center [187, 220] width 273 height 28
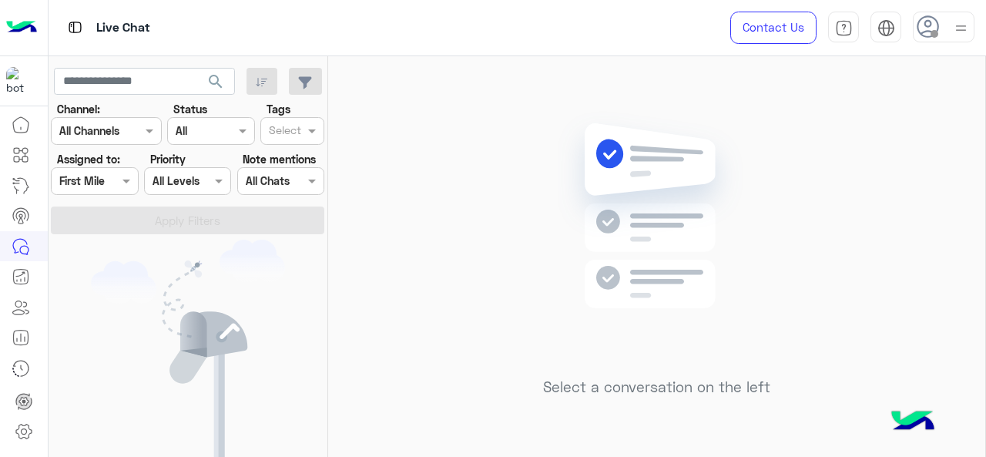
click at [116, 182] on div at bounding box center [94, 181] width 85 height 18
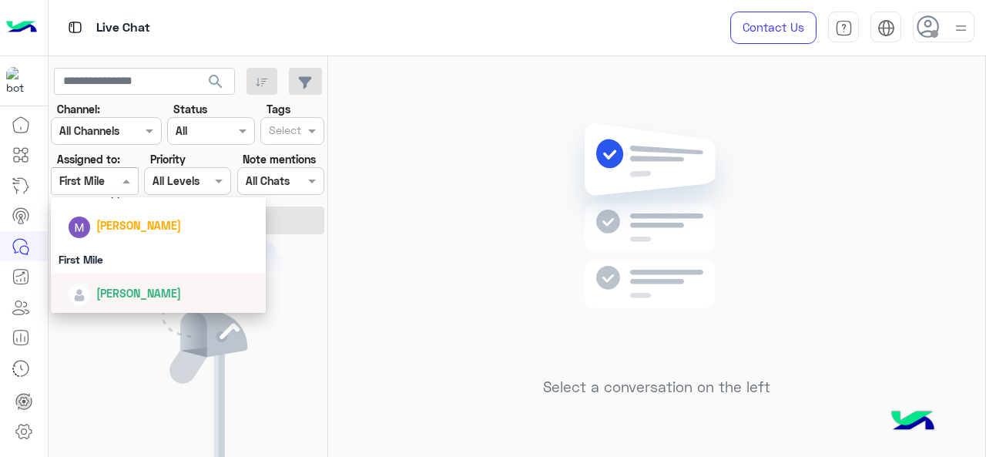
click at [100, 290] on span "[PERSON_NAME]" at bounding box center [138, 292] width 85 height 13
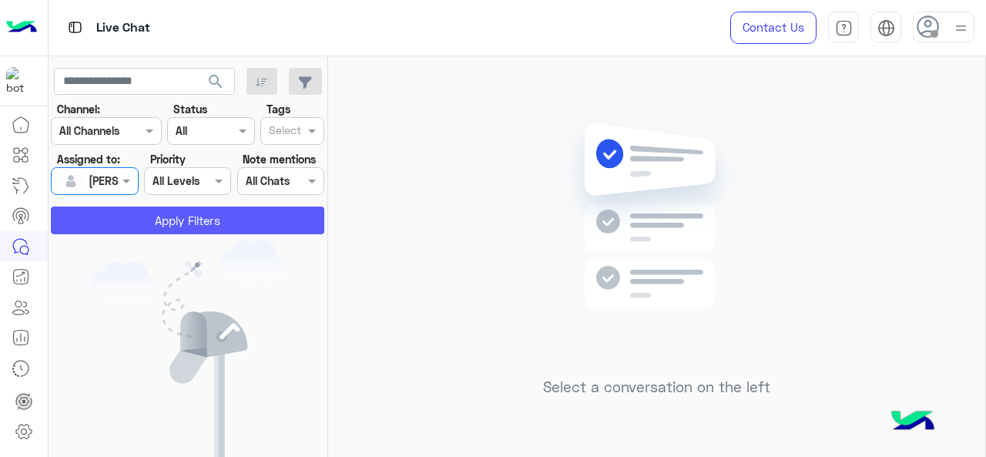
click at [126, 225] on button "Apply Filters" at bounding box center [187, 220] width 273 height 28
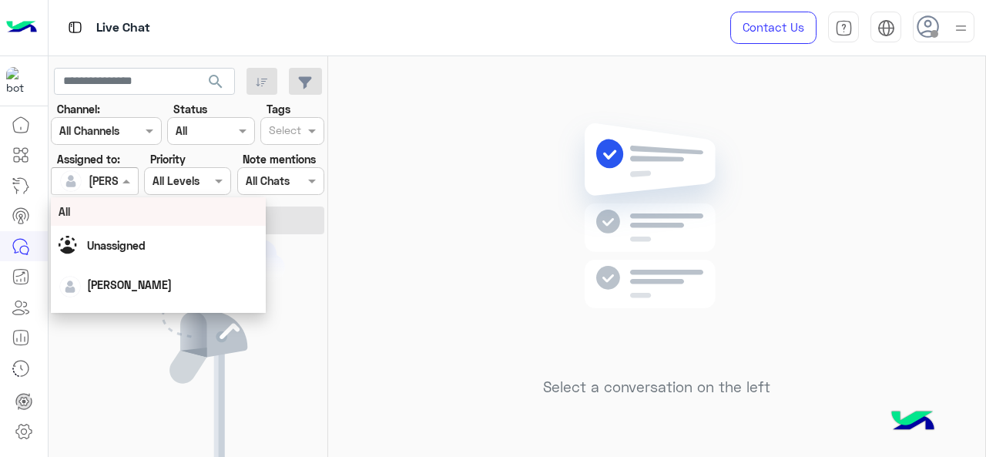
click at [117, 193] on div "[PERSON_NAME]" at bounding box center [88, 181] width 59 height 31
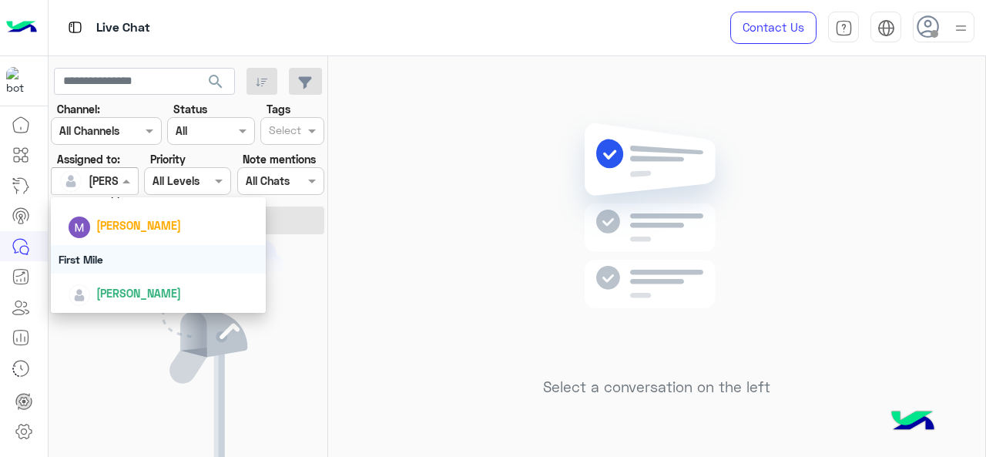
click at [124, 266] on div "First Mile" at bounding box center [159, 259] width 216 height 28
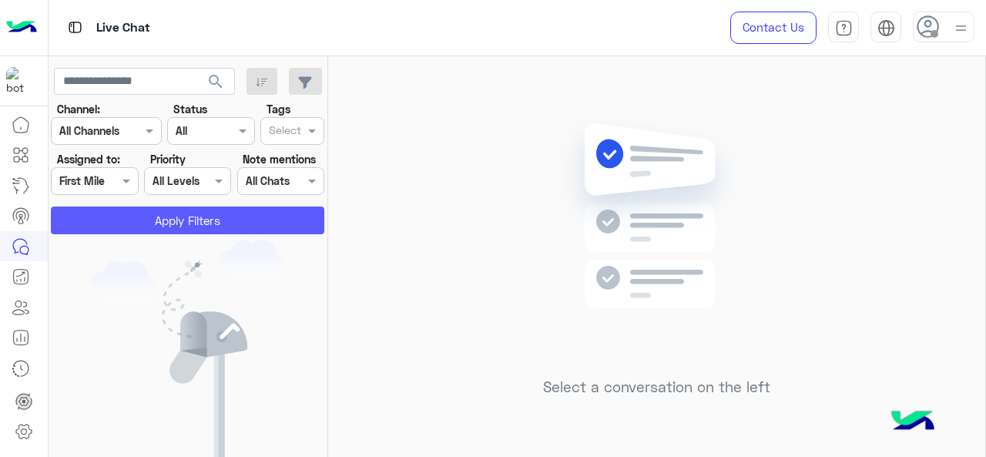
click at [162, 223] on button "Apply Filters" at bounding box center [187, 220] width 273 height 28
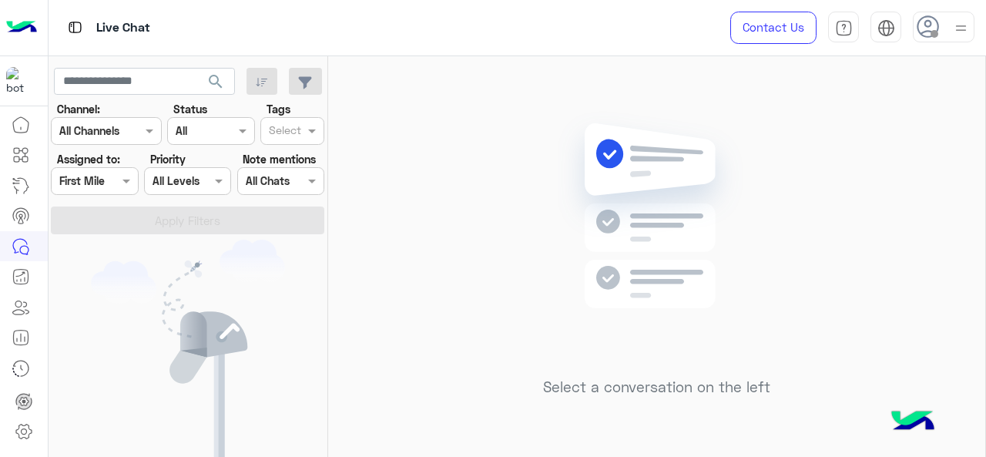
click at [94, 174] on input "text" at bounding box center [76, 181] width 35 height 16
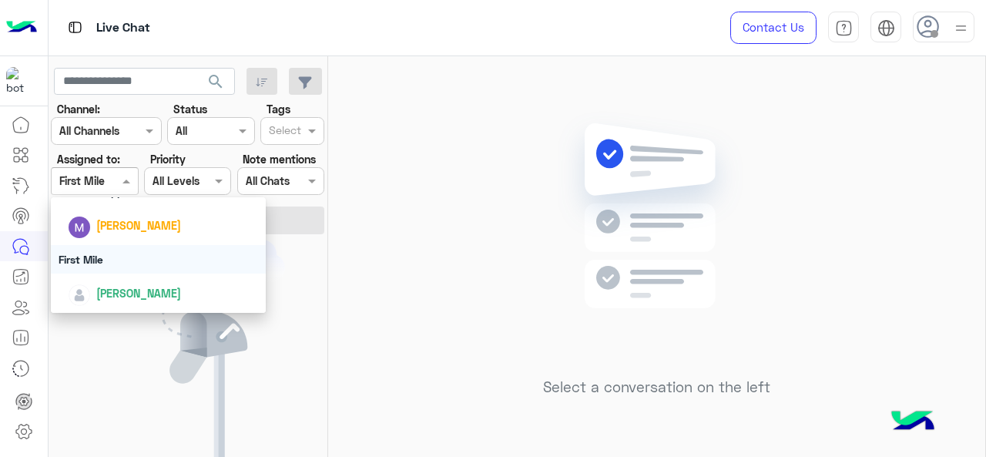
scroll to position [264, 0]
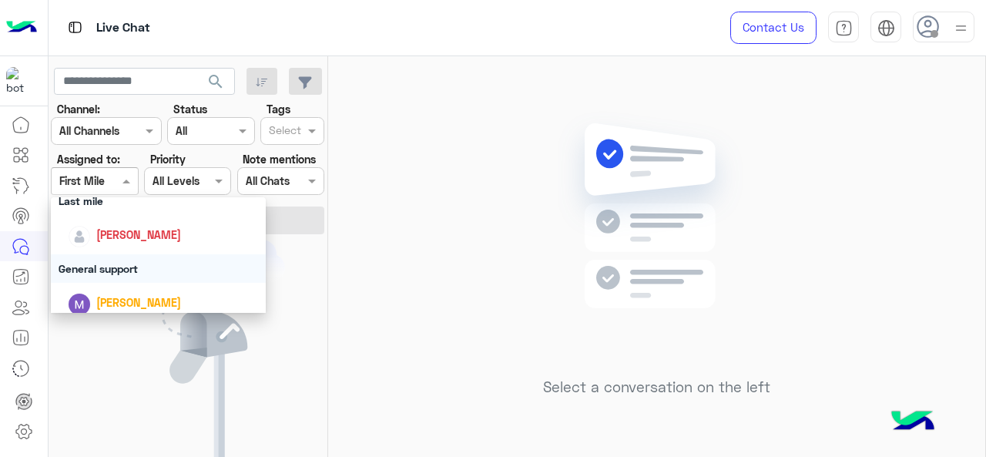
click at [126, 272] on div "General support" at bounding box center [159, 268] width 216 height 28
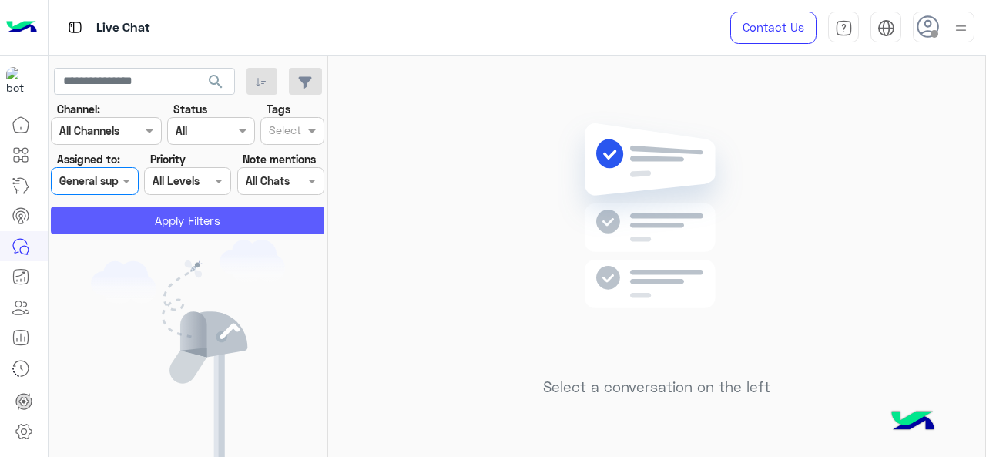
click at [151, 226] on button "Apply Filters" at bounding box center [187, 220] width 273 height 28
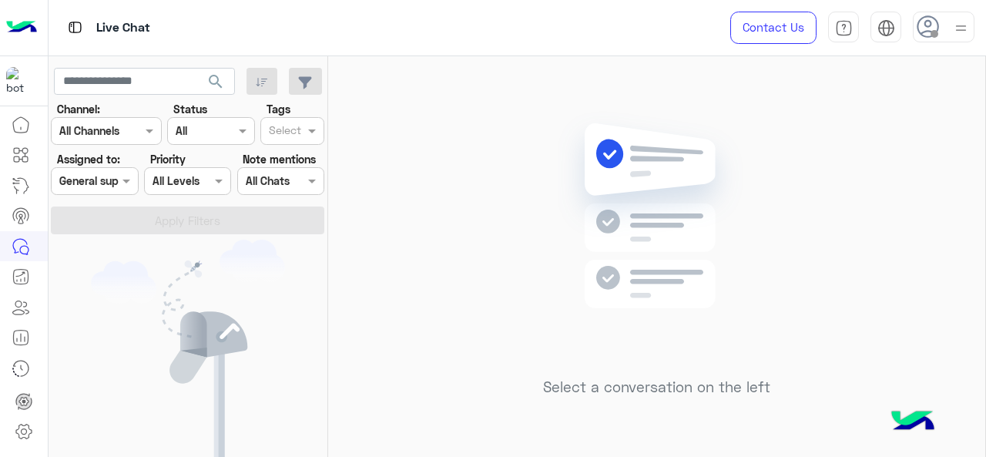
click at [119, 190] on div "Assigned on General support" at bounding box center [94, 181] width 87 height 28
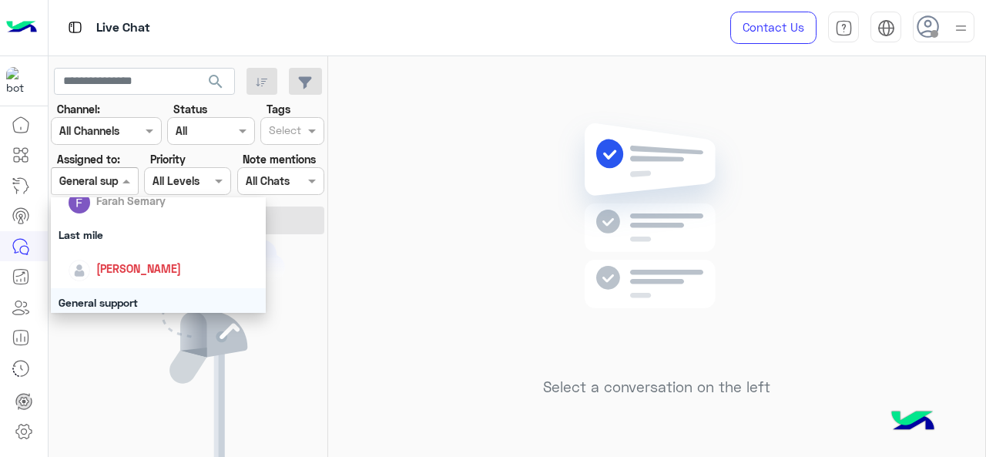
scroll to position [308, 0]
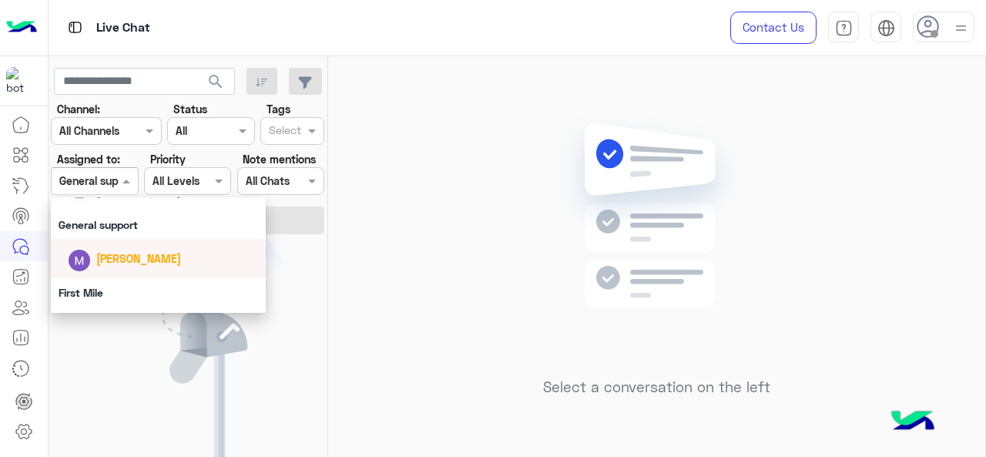
click at [116, 259] on span "[PERSON_NAME]" at bounding box center [138, 258] width 85 height 13
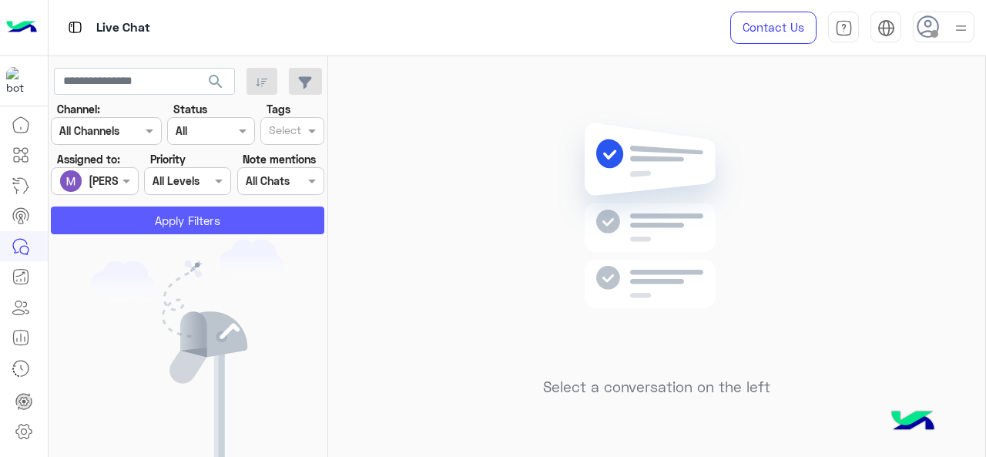
click at [140, 229] on button "Apply Filters" at bounding box center [187, 220] width 273 height 28
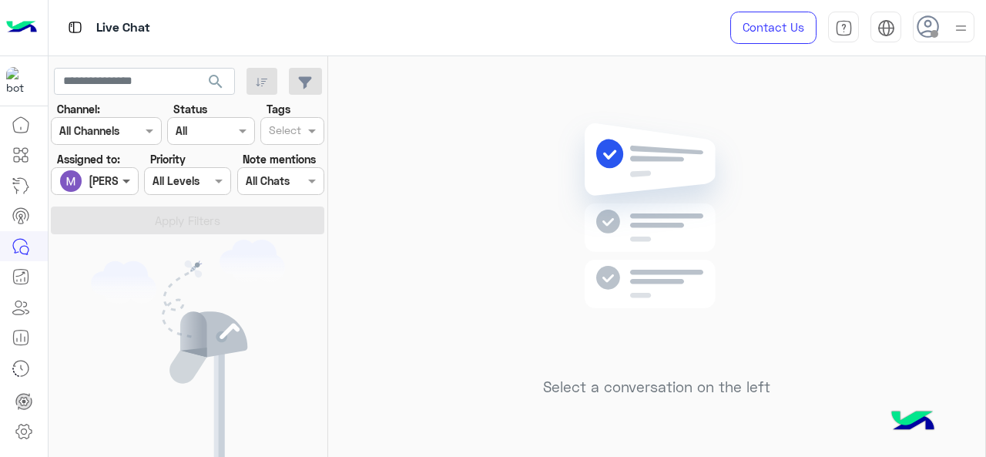
click at [125, 179] on span at bounding box center [128, 180] width 19 height 16
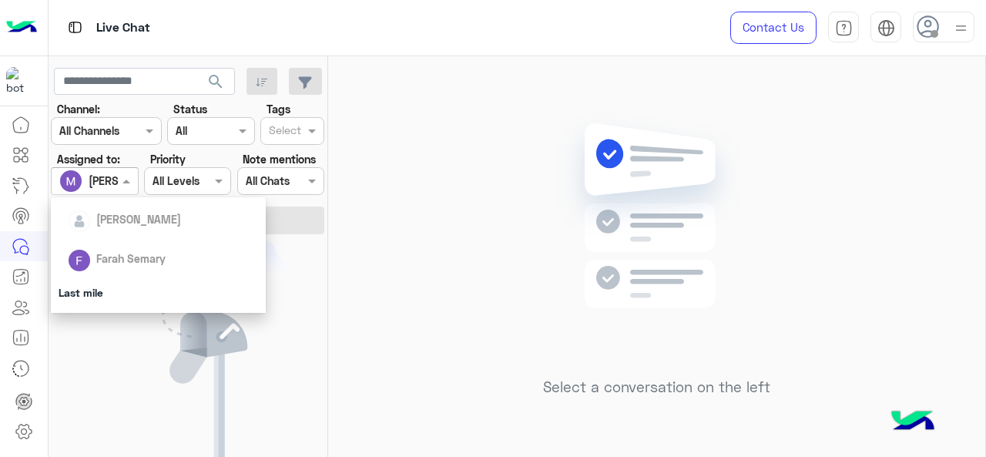
scroll to position [231, 0]
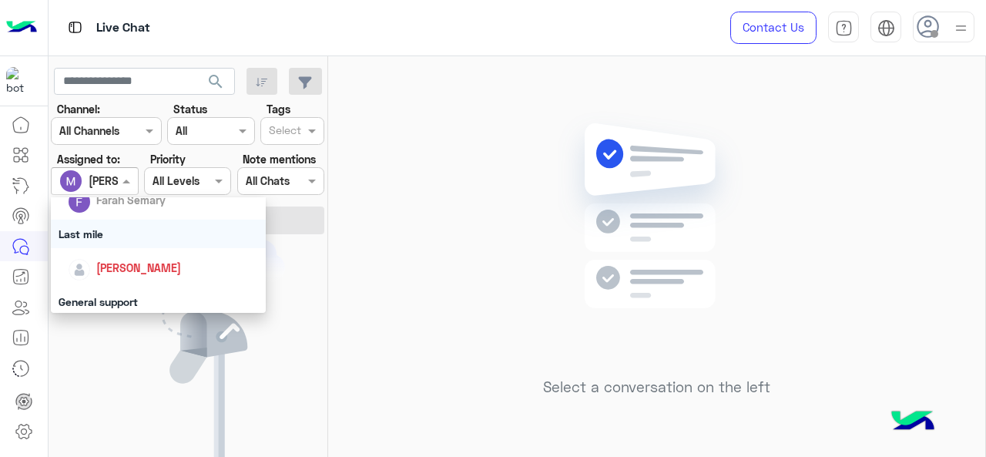
click at [118, 229] on div "Last mile" at bounding box center [159, 233] width 216 height 28
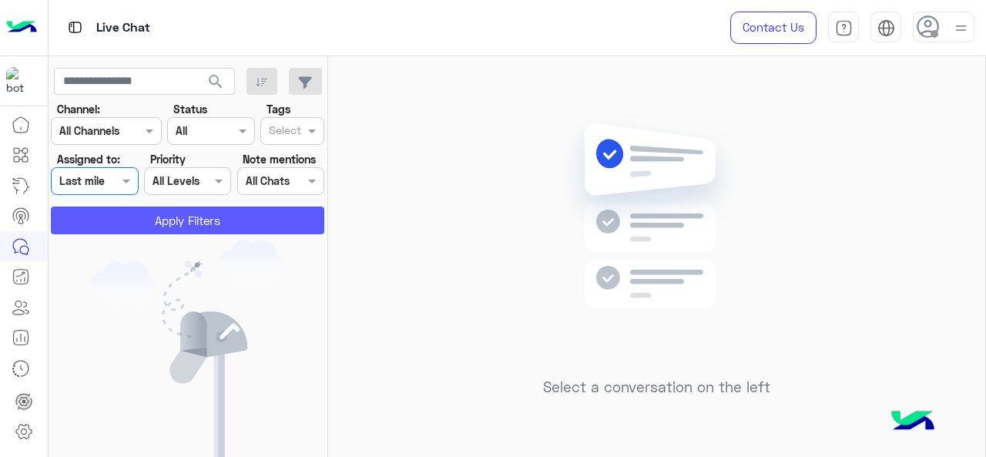
click at [143, 218] on button "Apply Filters" at bounding box center [187, 220] width 273 height 28
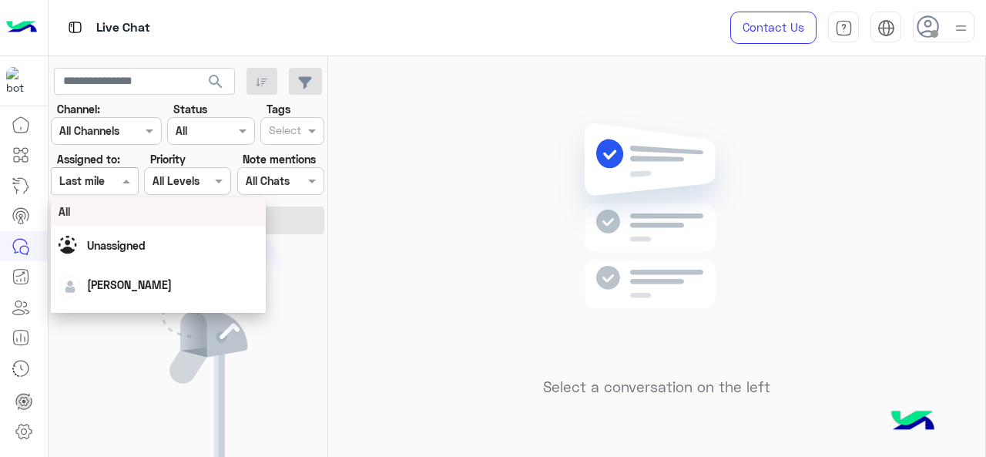
click at [122, 179] on span at bounding box center [128, 180] width 19 height 16
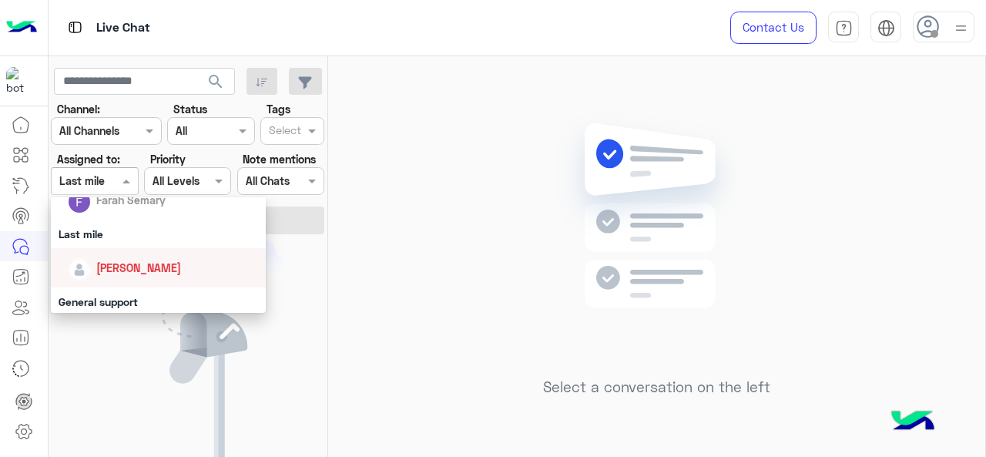
click at [117, 259] on div "[PERSON_NAME]" at bounding box center [138, 267] width 85 height 16
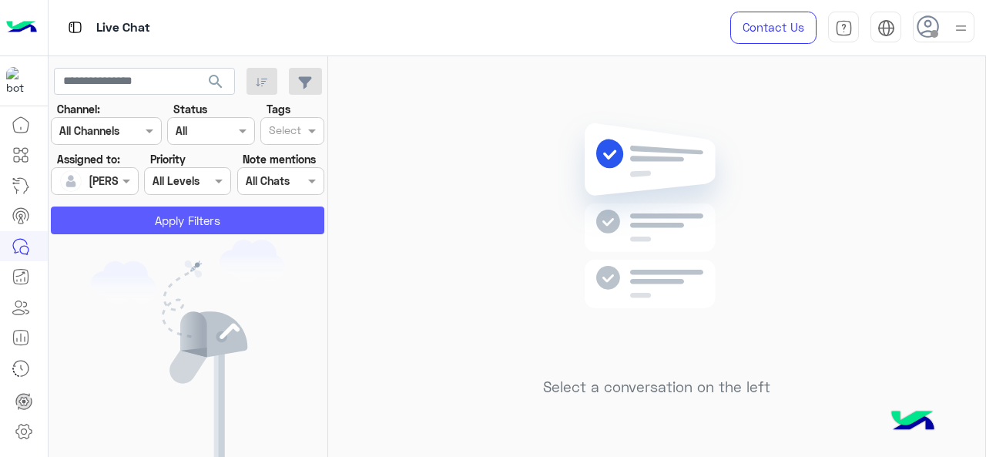
click at [172, 209] on button "Apply Filters" at bounding box center [187, 220] width 273 height 28
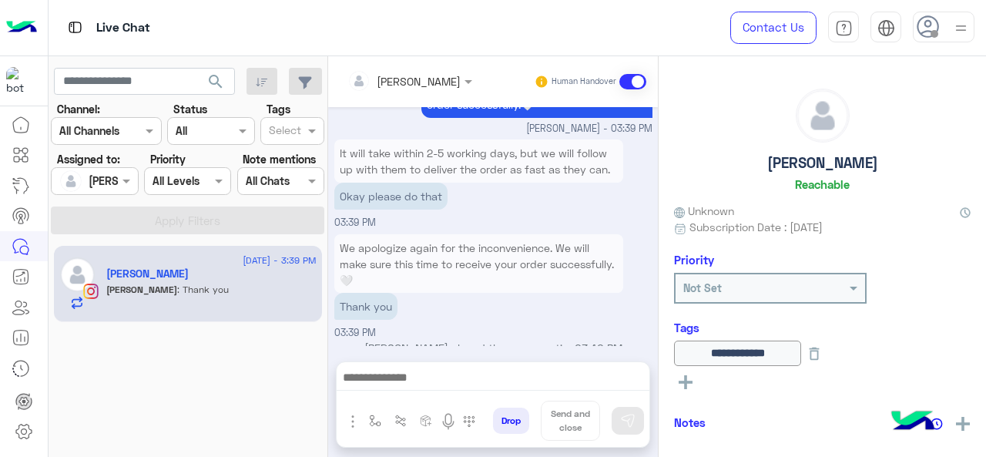
scroll to position [2520, 0]
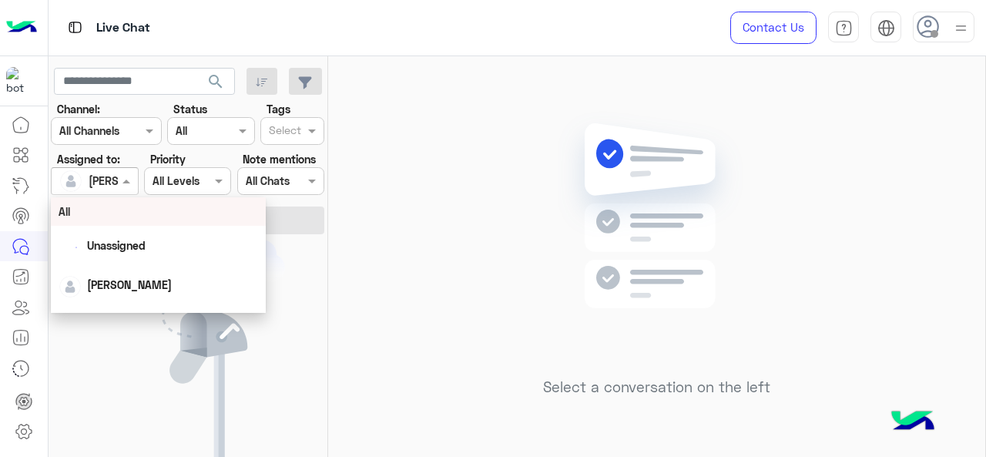
click at [120, 187] on span at bounding box center [128, 180] width 19 height 16
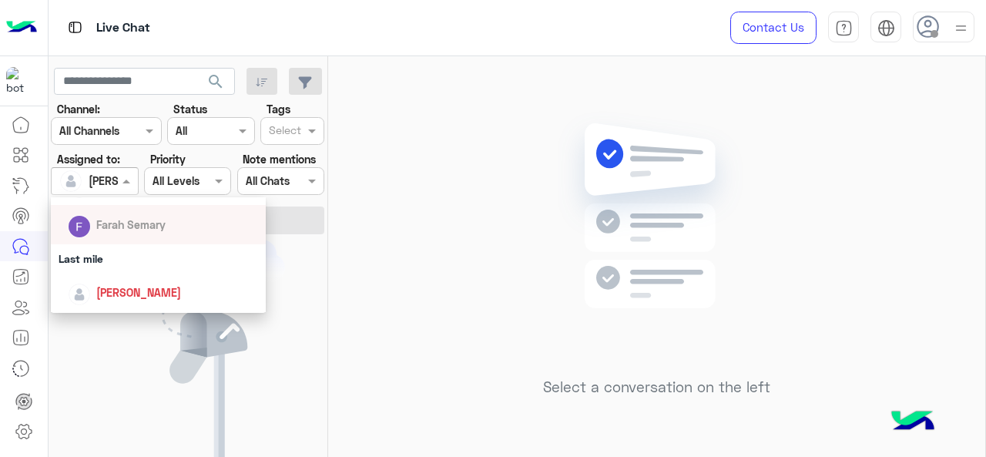
scroll to position [231, 0]
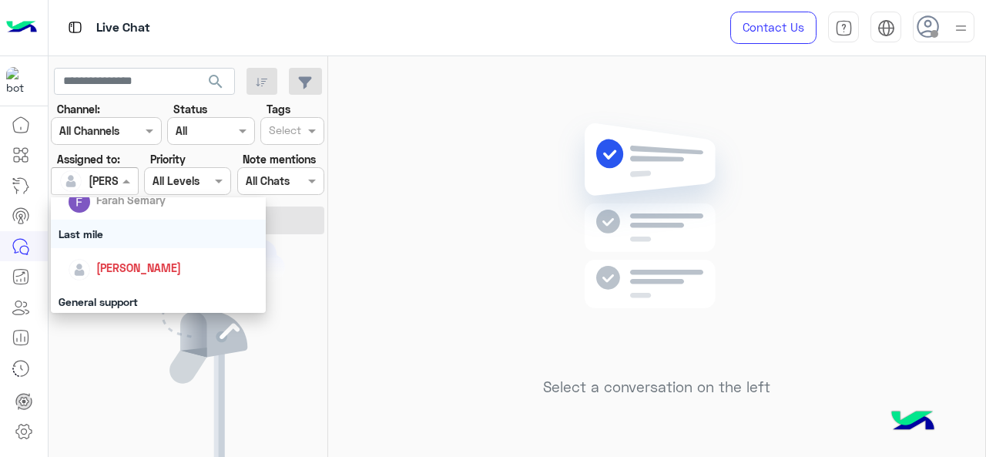
click at [116, 239] on div "Last mile" at bounding box center [159, 233] width 216 height 28
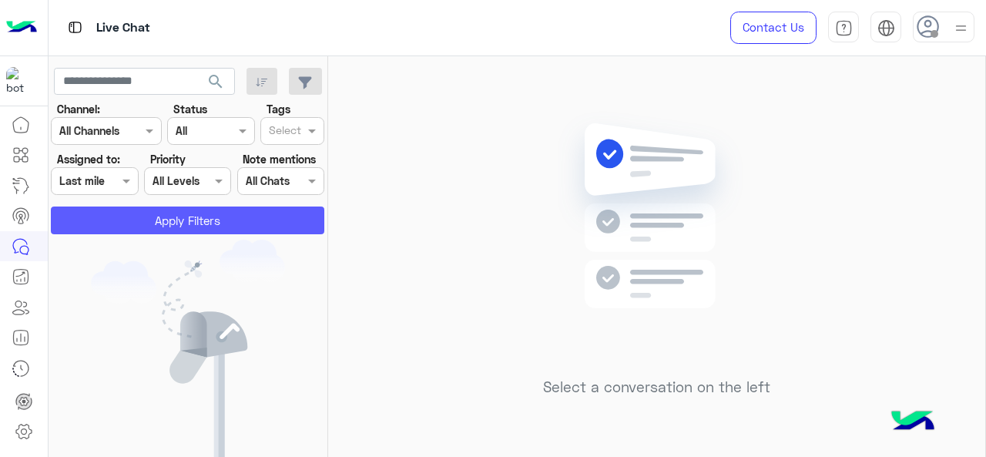
click at [139, 226] on button "Apply Filters" at bounding box center [187, 220] width 273 height 28
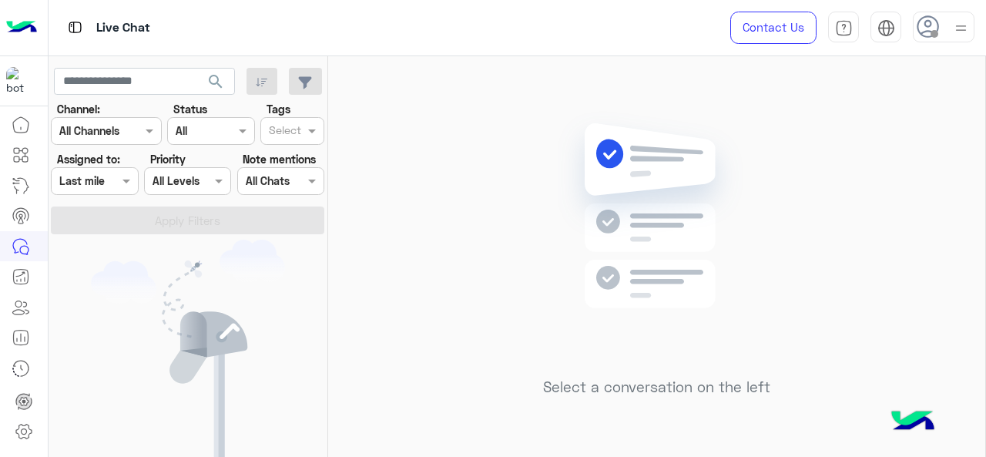
click at [123, 181] on span at bounding box center [128, 180] width 19 height 16
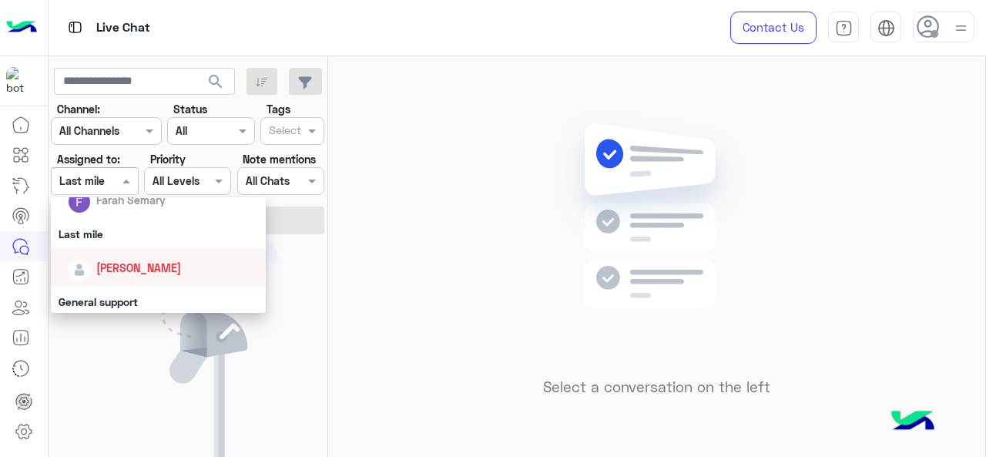
click at [122, 269] on span "[PERSON_NAME]" at bounding box center [138, 267] width 85 height 13
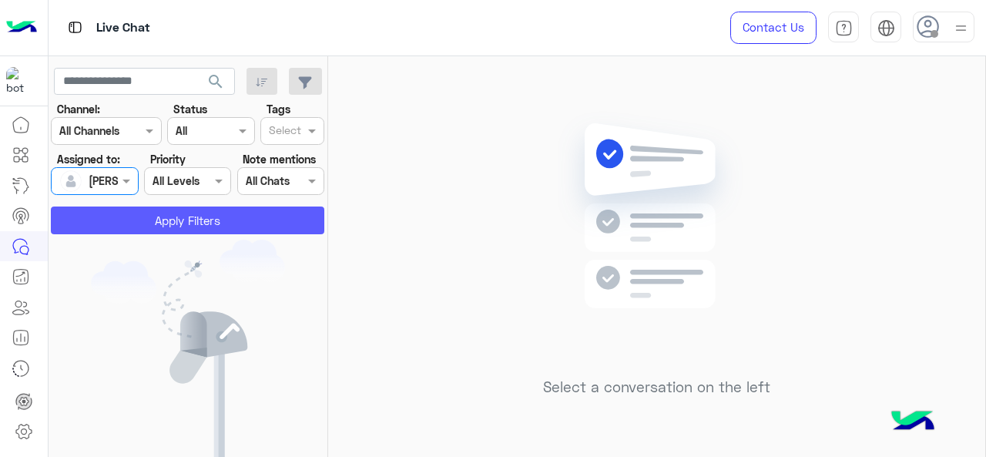
click at [138, 222] on button "Apply Filters" at bounding box center [187, 220] width 273 height 28
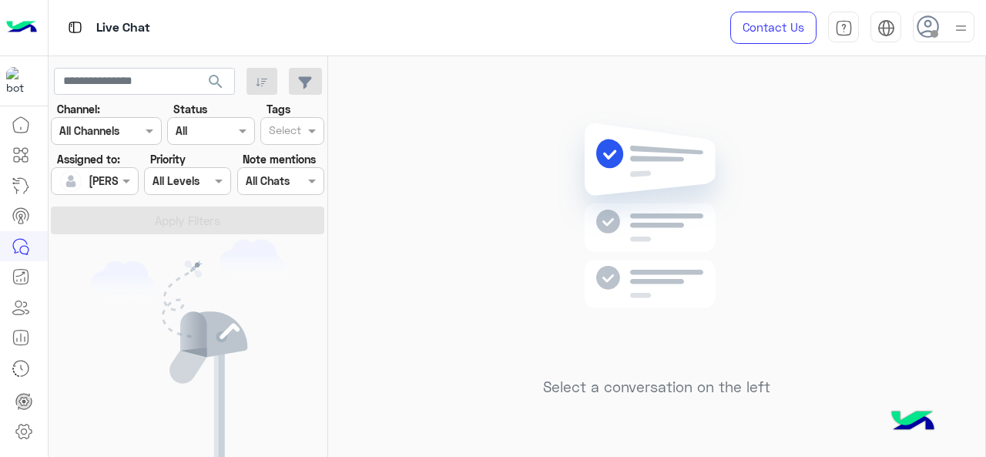
click at [124, 182] on span at bounding box center [128, 180] width 19 height 16
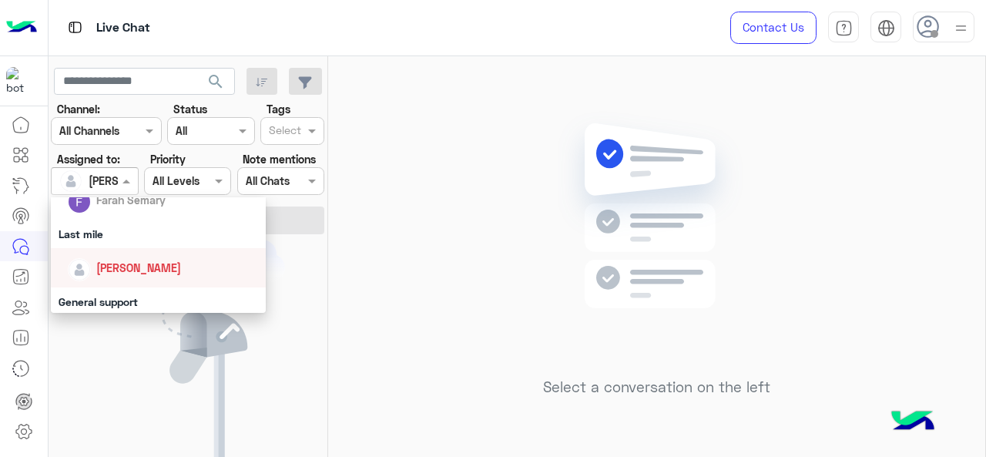
scroll to position [308, 0]
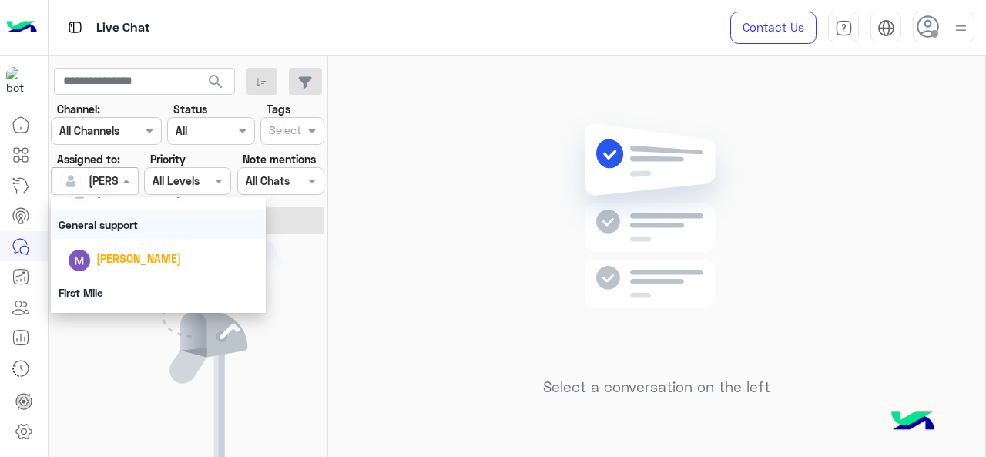
click at [114, 229] on div "General support" at bounding box center [159, 224] width 216 height 28
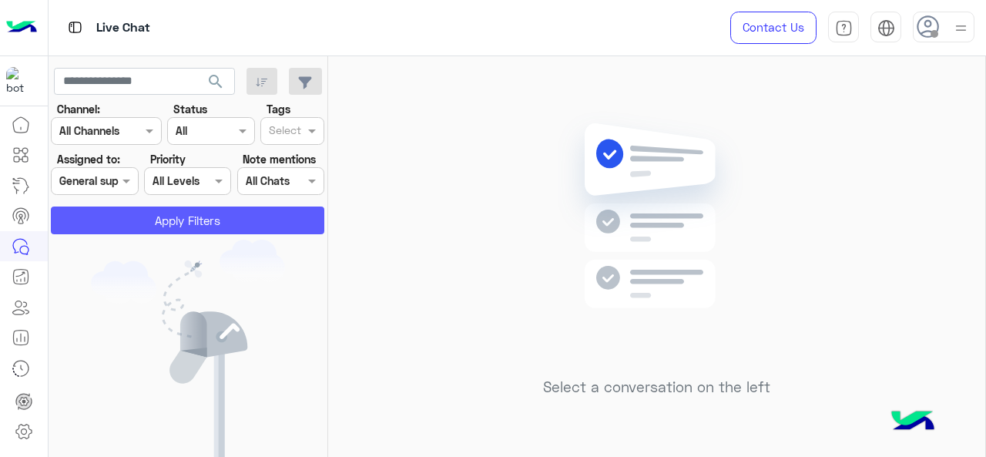
click at [125, 216] on button "Apply Filters" at bounding box center [187, 220] width 273 height 28
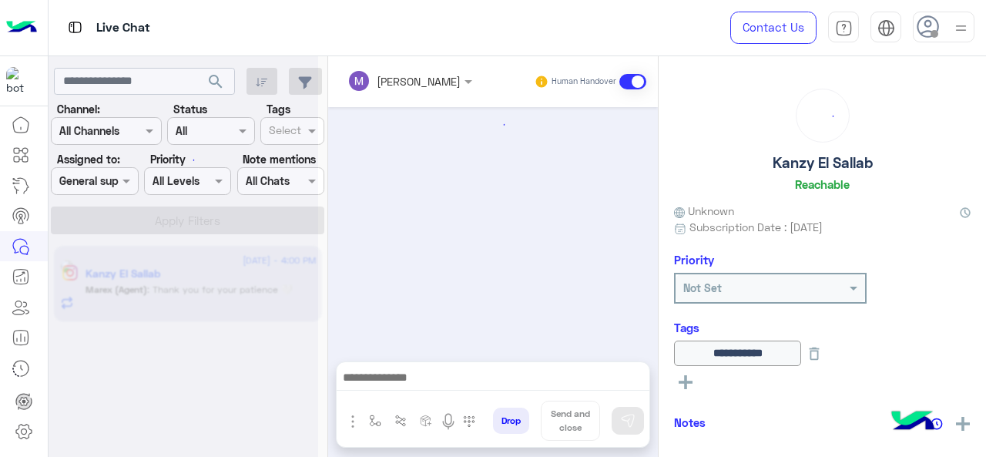
scroll to position [391, 0]
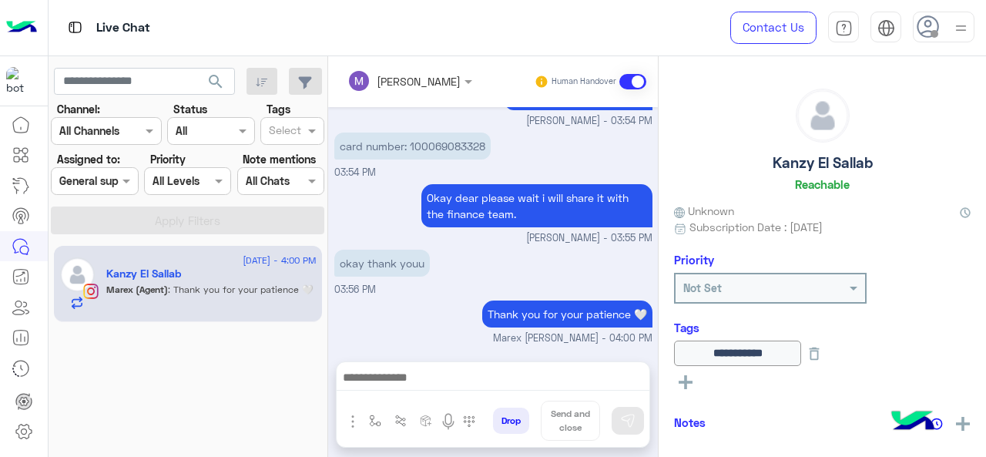
click at [119, 188] on span at bounding box center [128, 180] width 19 height 16
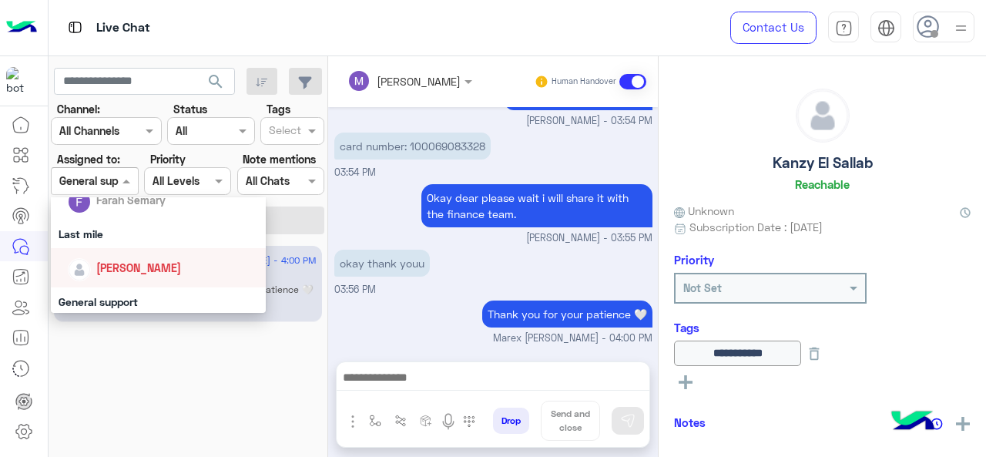
scroll to position [308, 0]
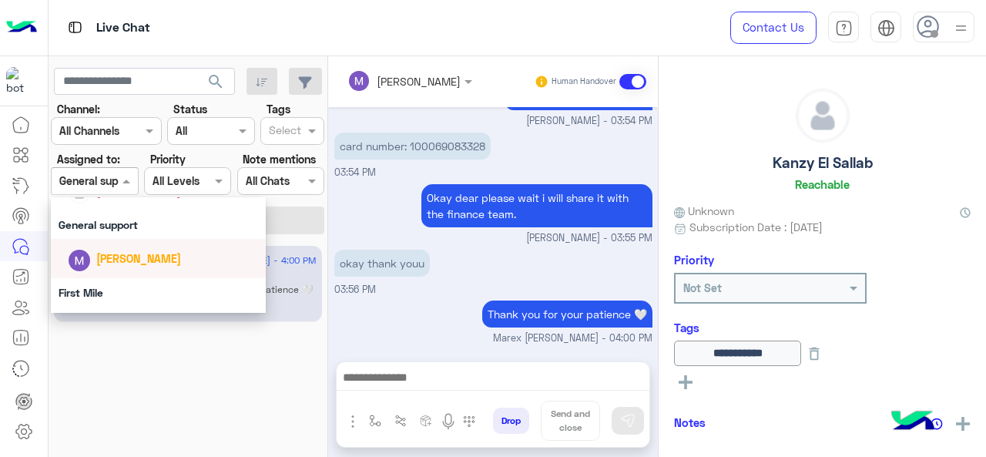
click at [122, 257] on span "[PERSON_NAME]" at bounding box center [138, 258] width 85 height 13
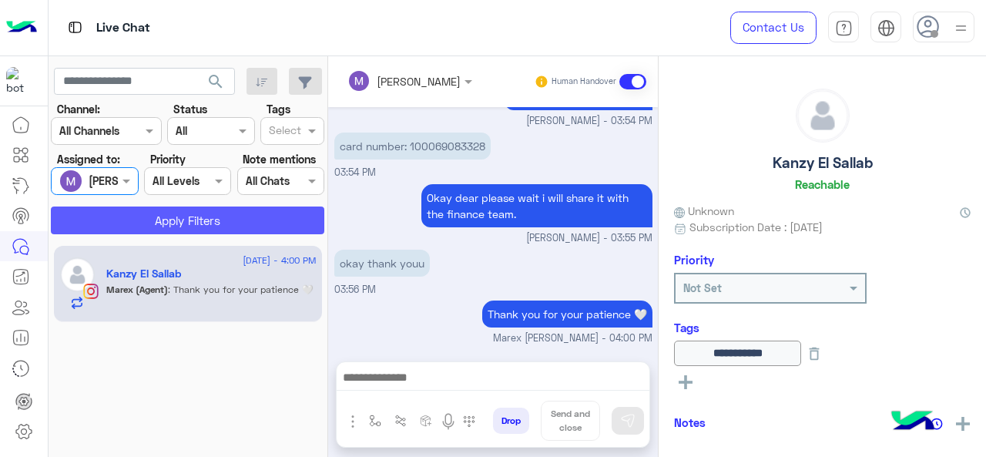
click at [142, 226] on button "Apply Filters" at bounding box center [187, 220] width 273 height 28
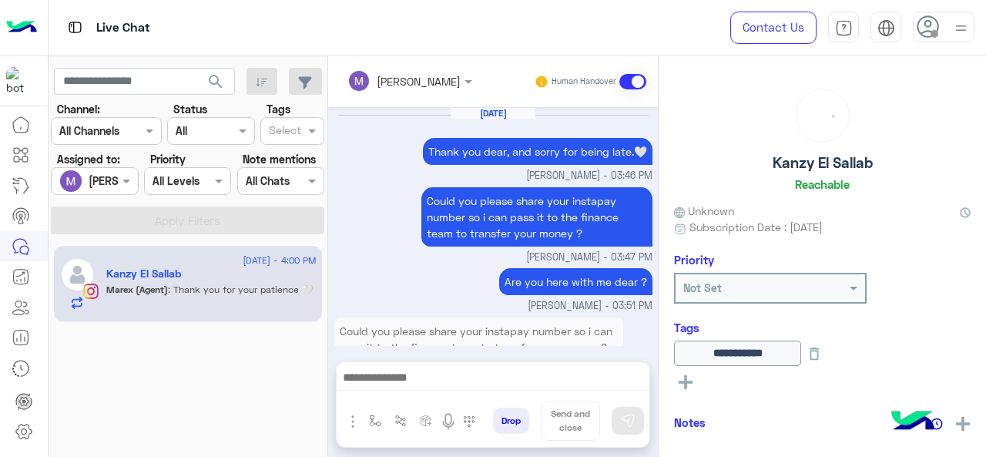
scroll to position [391, 0]
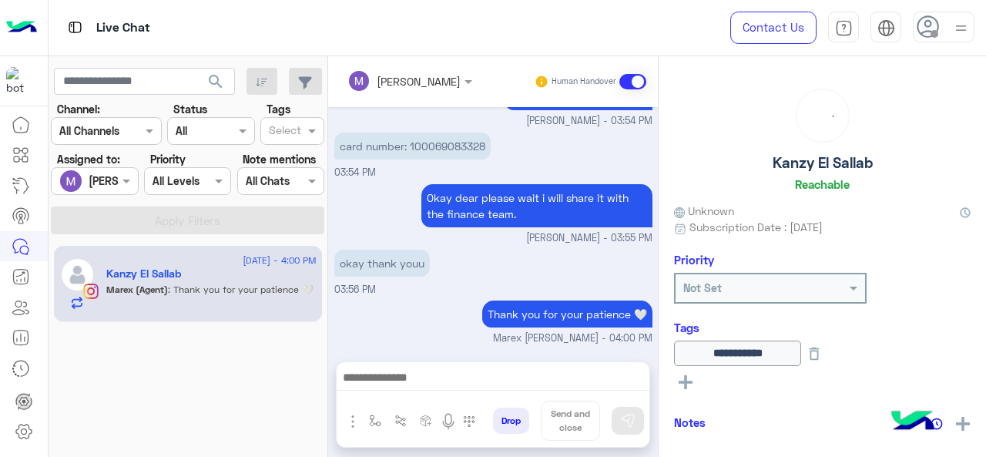
click at [116, 181] on div at bounding box center [94, 181] width 85 height 18
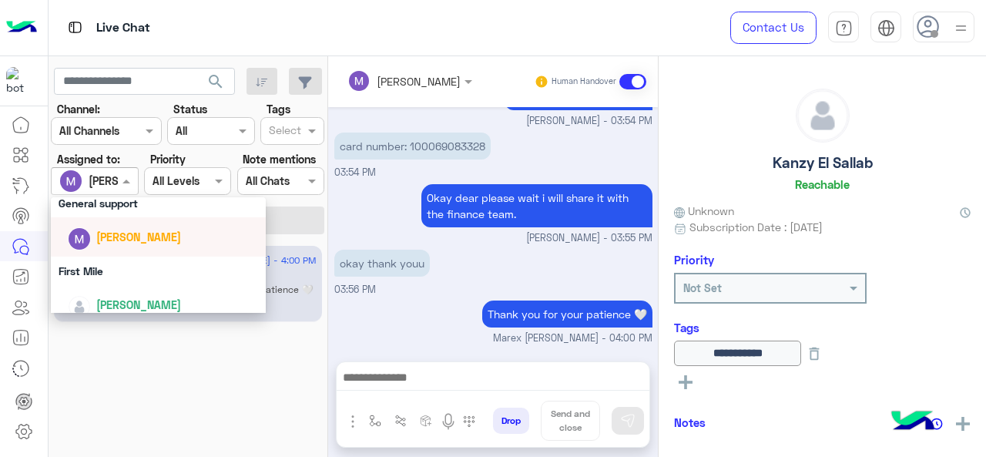
scroll to position [341, 0]
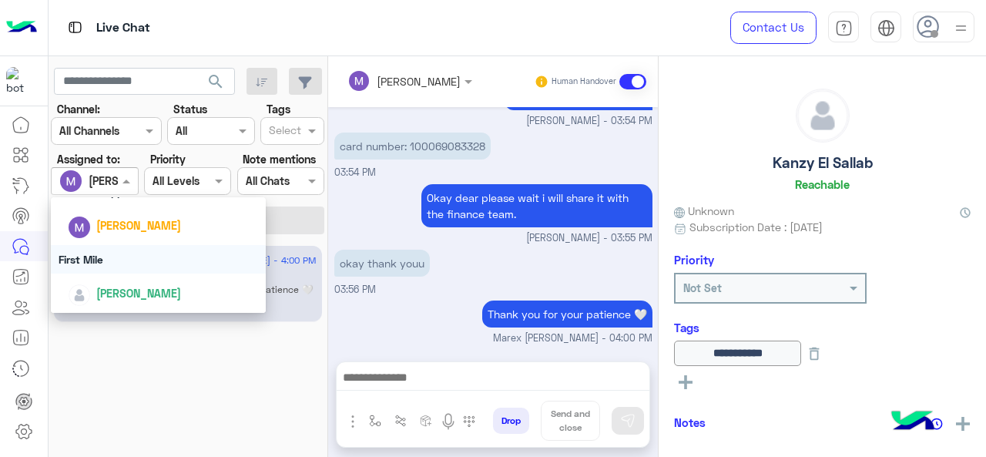
click at [115, 263] on div "First Mile" at bounding box center [159, 259] width 216 height 28
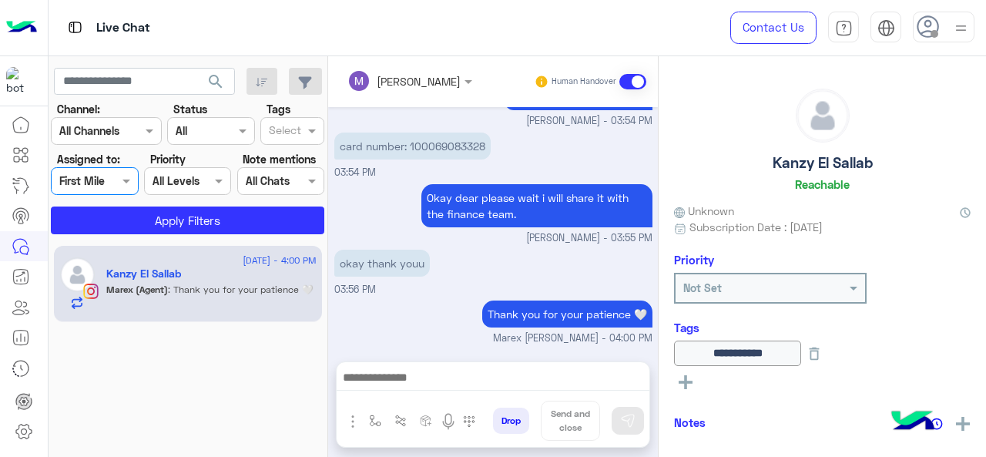
click at [122, 236] on app-inbox-users-filters "search Channel: Channel All Channels Status Channel All Tags Select Assigned to…" at bounding box center [189, 148] width 280 height 184
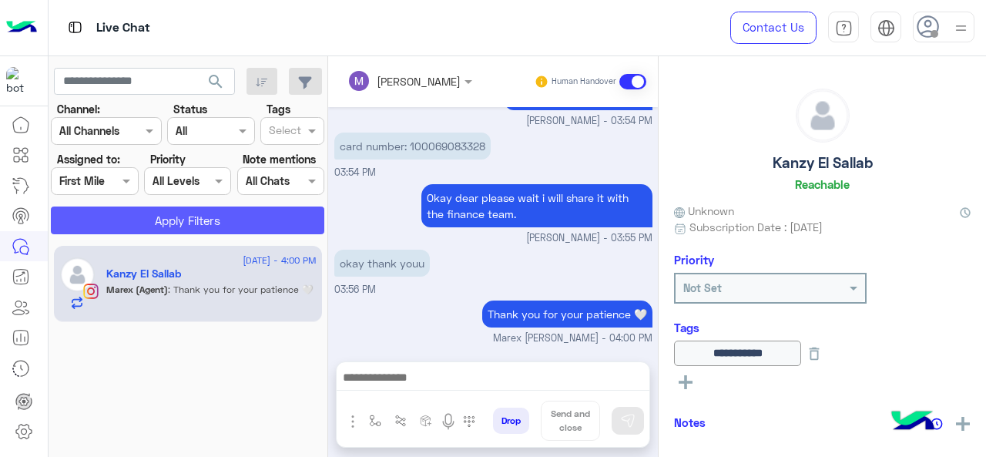
click at [126, 223] on button "Apply Filters" at bounding box center [187, 220] width 273 height 28
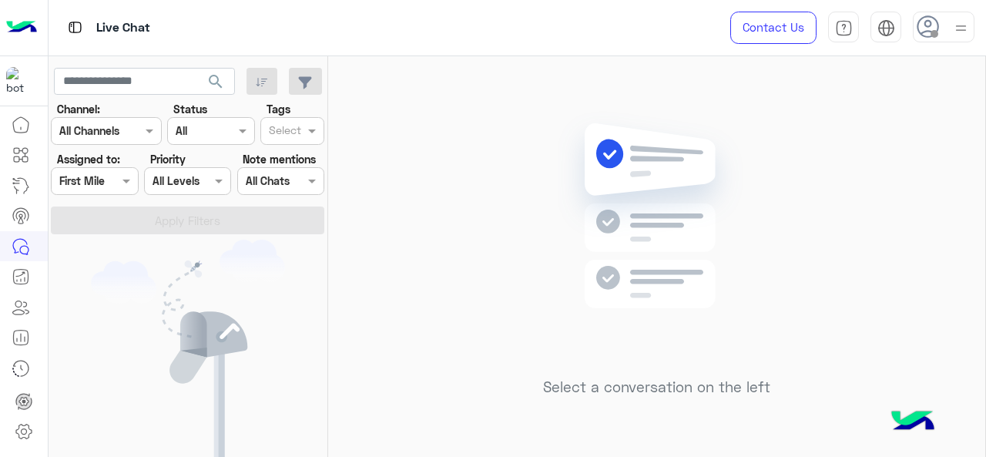
click at [117, 178] on div at bounding box center [94, 181] width 85 height 18
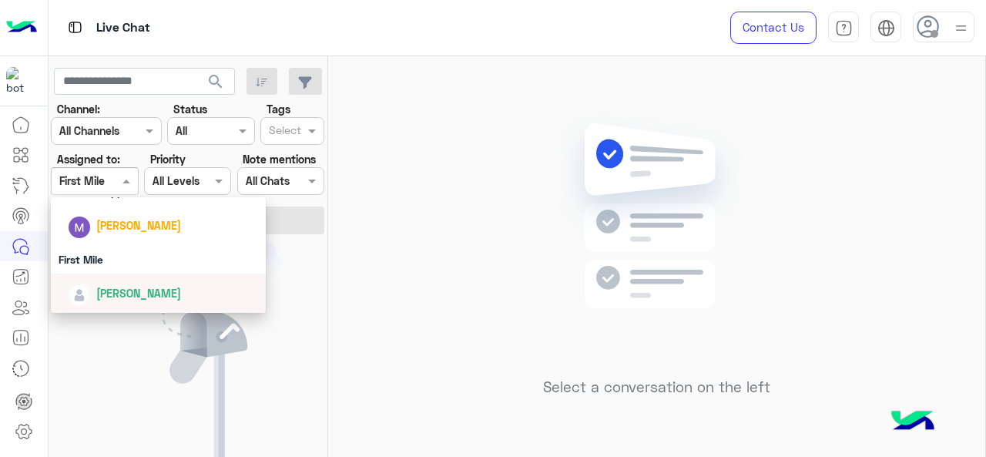
click at [119, 283] on div "[PERSON_NAME]" at bounding box center [163, 293] width 191 height 27
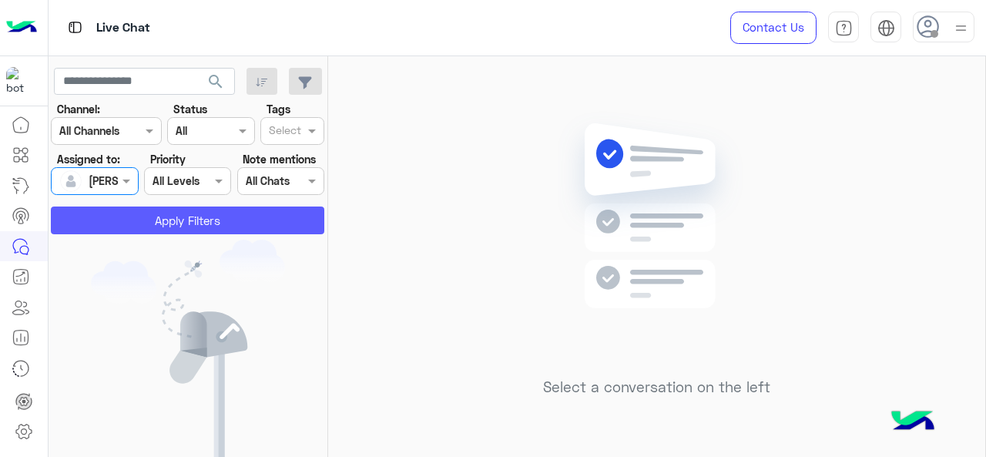
click at [143, 208] on button "Apply Filters" at bounding box center [187, 220] width 273 height 28
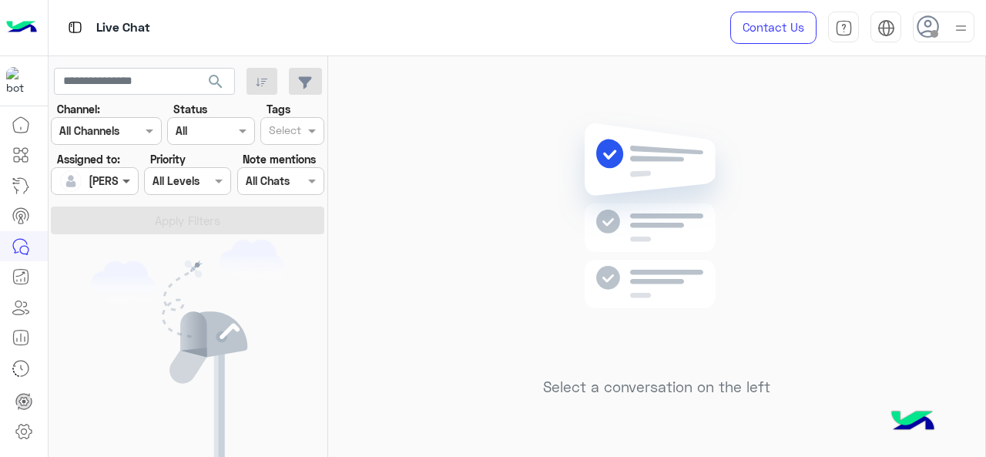
click at [119, 185] on span at bounding box center [128, 180] width 19 height 16
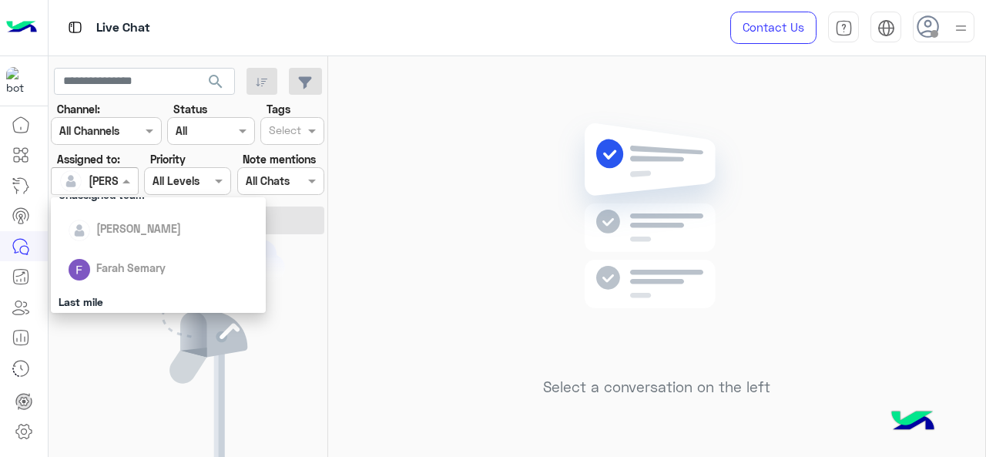
scroll to position [231, 0]
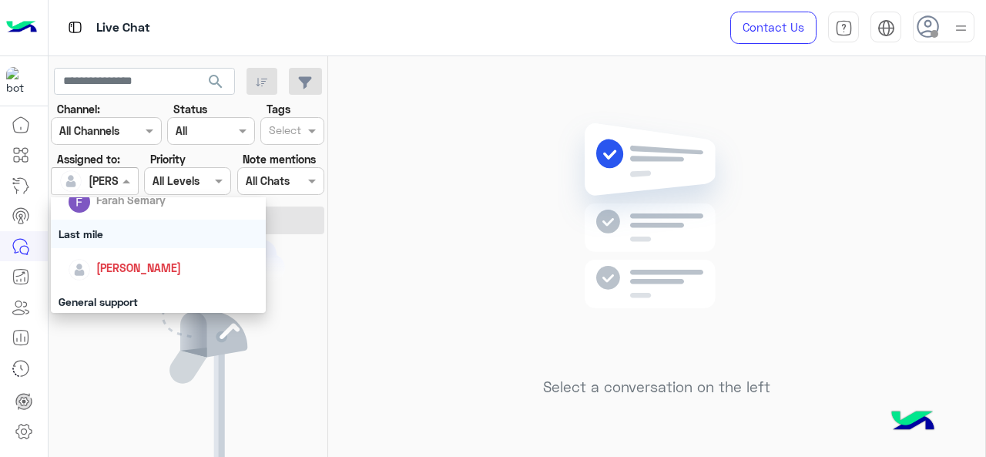
click at [135, 239] on div "Last mile" at bounding box center [159, 233] width 216 height 28
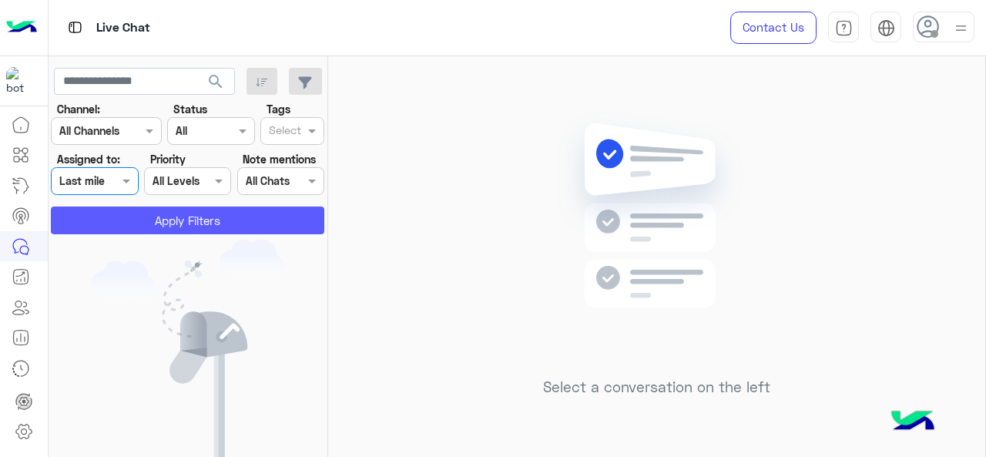
click at [148, 221] on button "Apply Filters" at bounding box center [187, 220] width 273 height 28
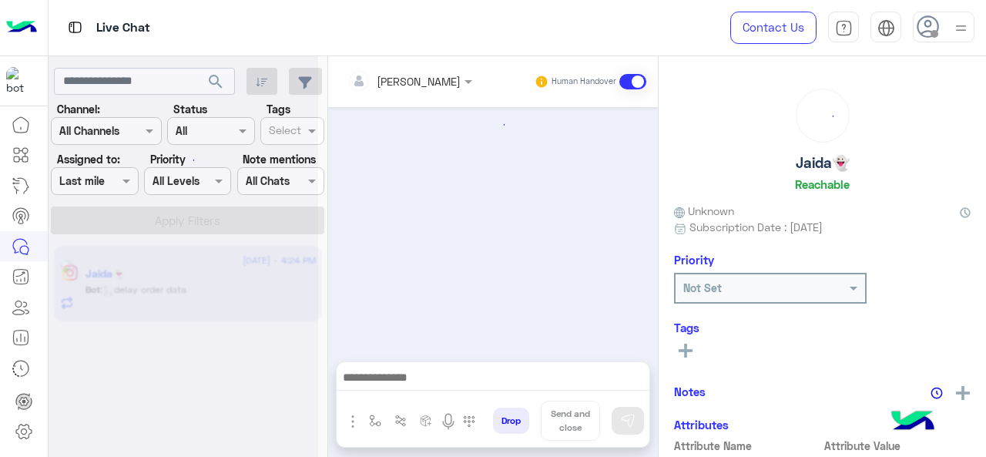
scroll to position [742, 0]
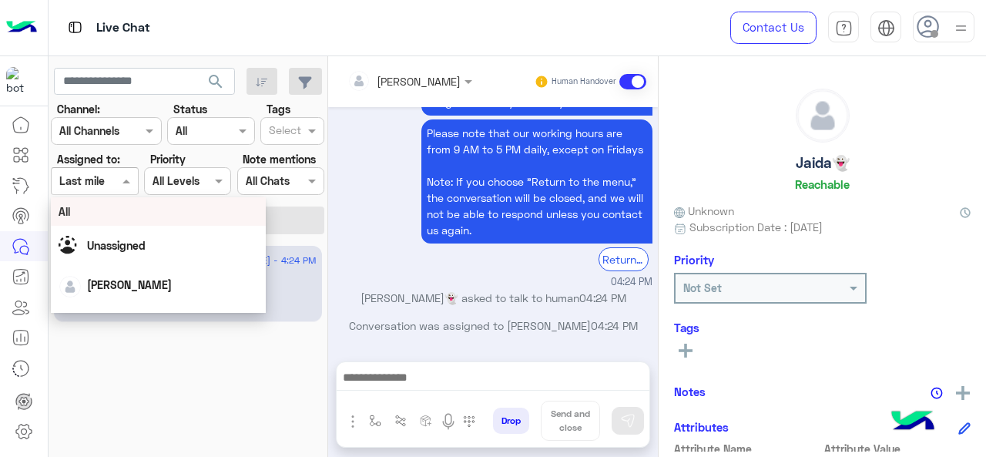
click at [112, 187] on div at bounding box center [94, 181] width 85 height 18
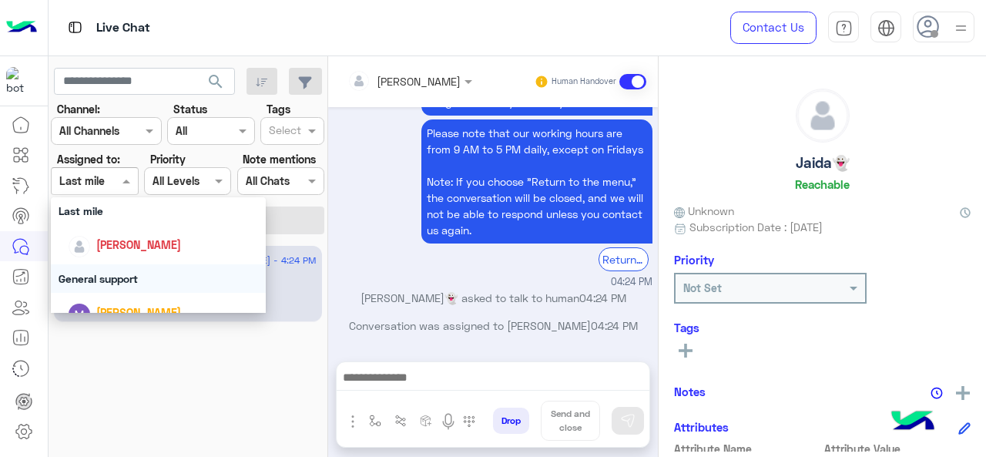
scroll to position [231, 0]
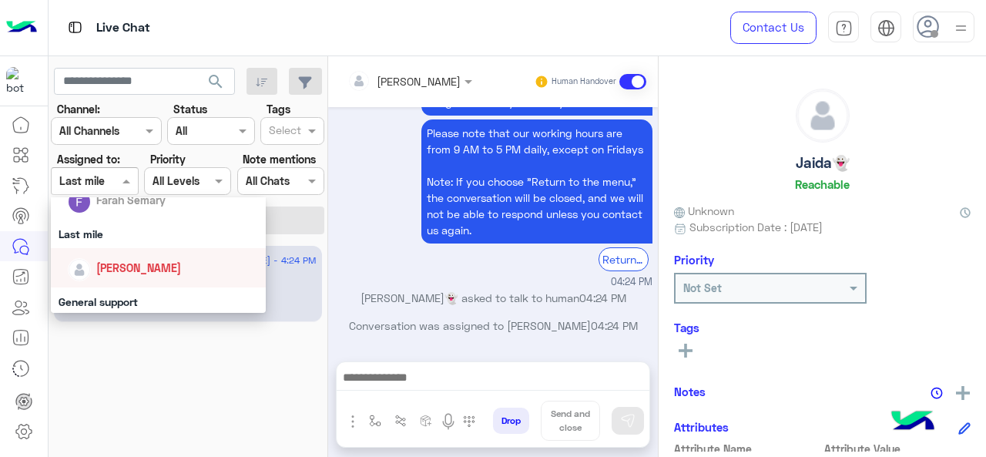
click at [117, 255] on div "[PERSON_NAME]" at bounding box center [163, 267] width 191 height 27
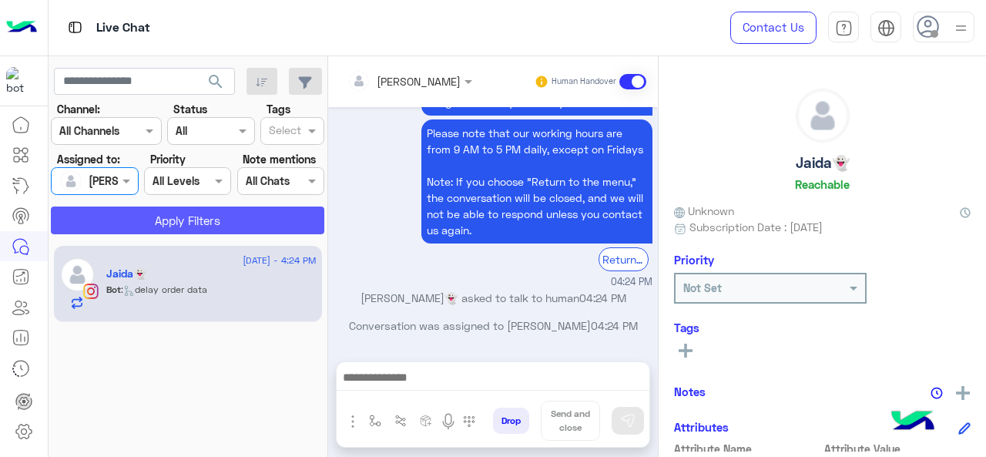
click at [152, 225] on button "Apply Filters" at bounding box center [187, 220] width 273 height 28
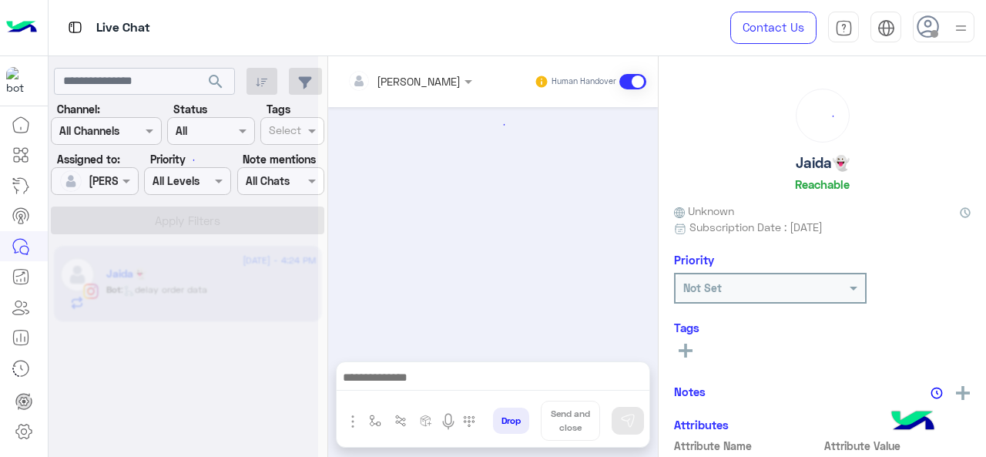
scroll to position [742, 0]
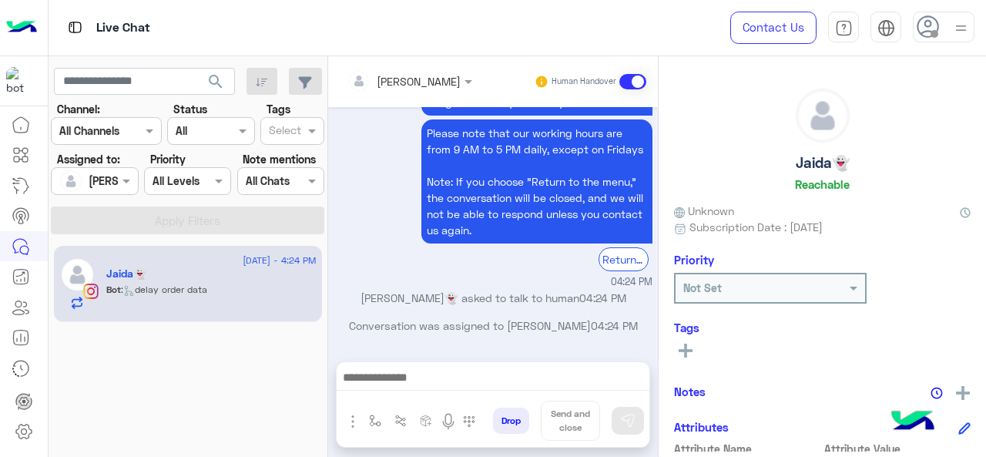
click at [95, 186] on input "text" at bounding box center [76, 181] width 35 height 16
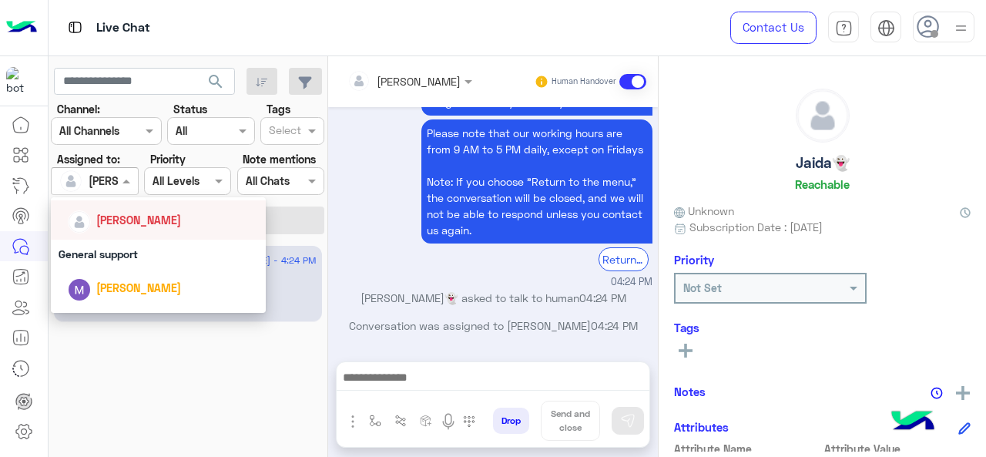
scroll to position [308, 0]
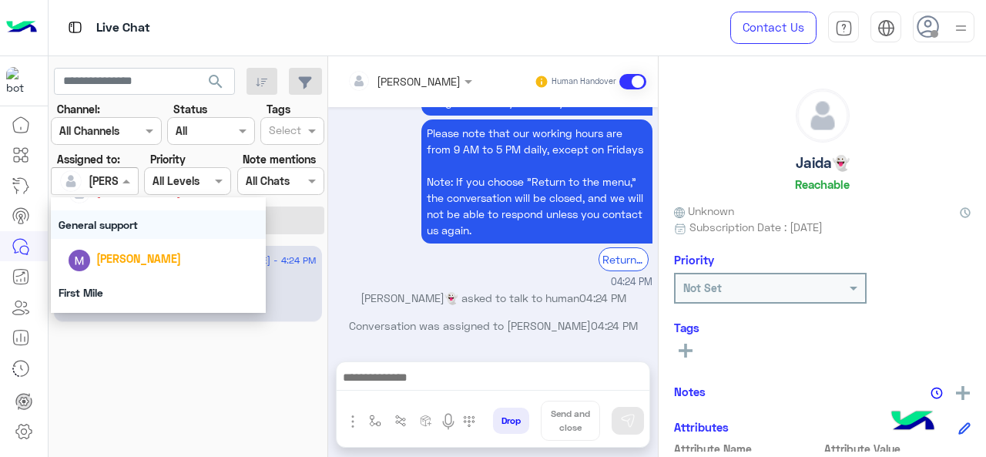
drag, startPoint x: 121, startPoint y: 235, endPoint x: 124, endPoint y: 226, distance: 9.7
click at [121, 233] on div "General support" at bounding box center [159, 224] width 216 height 28
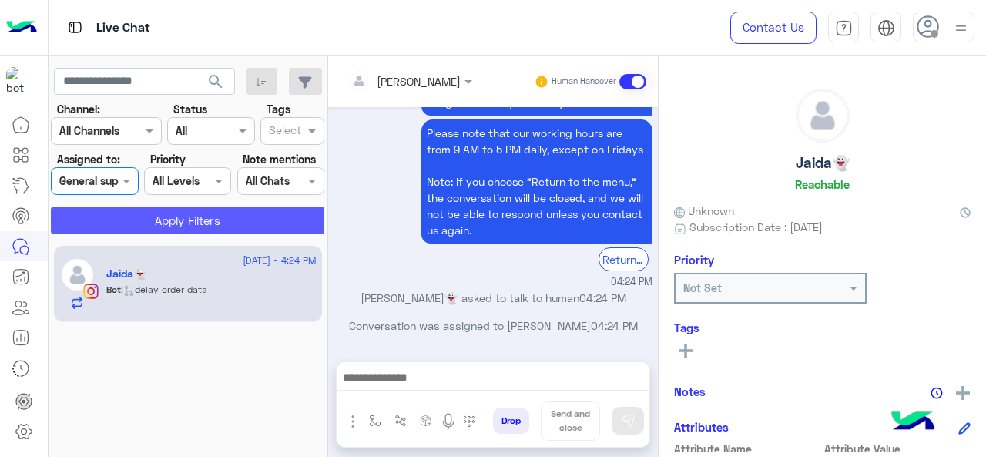
click at [167, 226] on button "Apply Filters" at bounding box center [187, 220] width 273 height 28
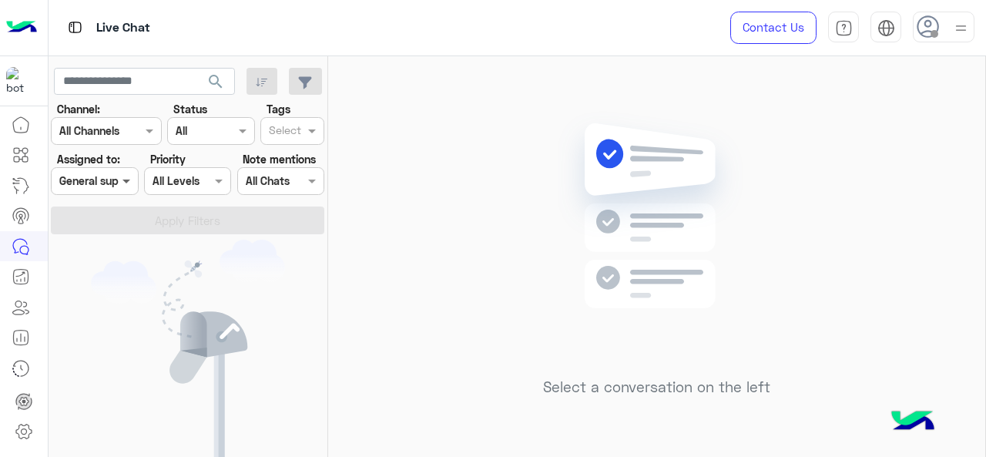
click at [125, 177] on span at bounding box center [128, 180] width 19 height 16
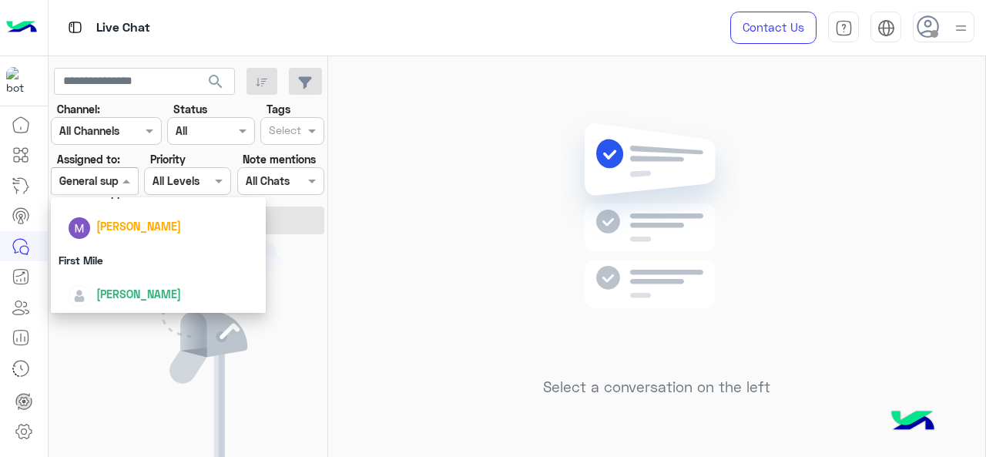
scroll to position [341, 0]
drag, startPoint x: 126, startPoint y: 233, endPoint x: 129, endPoint y: 224, distance: 9.7
click at [126, 233] on div "[PERSON_NAME]" at bounding box center [138, 225] width 85 height 16
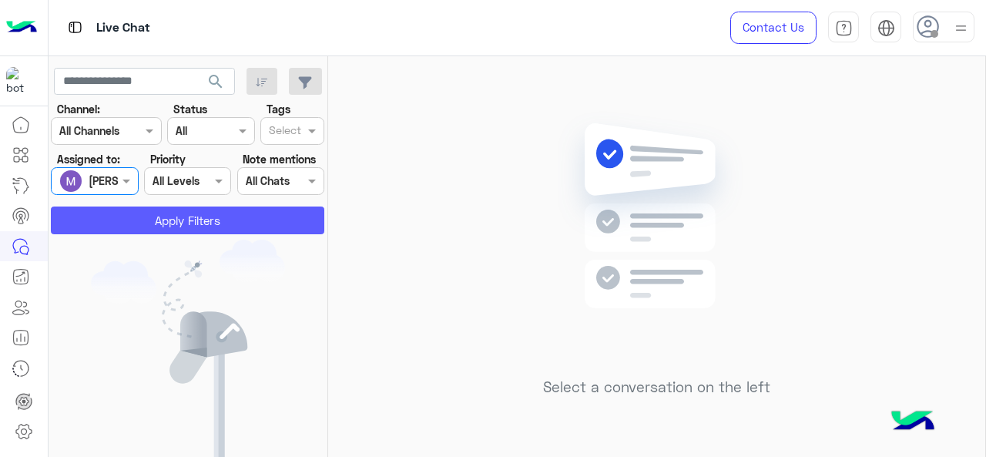
click at [130, 223] on button "Apply Filters" at bounding box center [187, 220] width 273 height 28
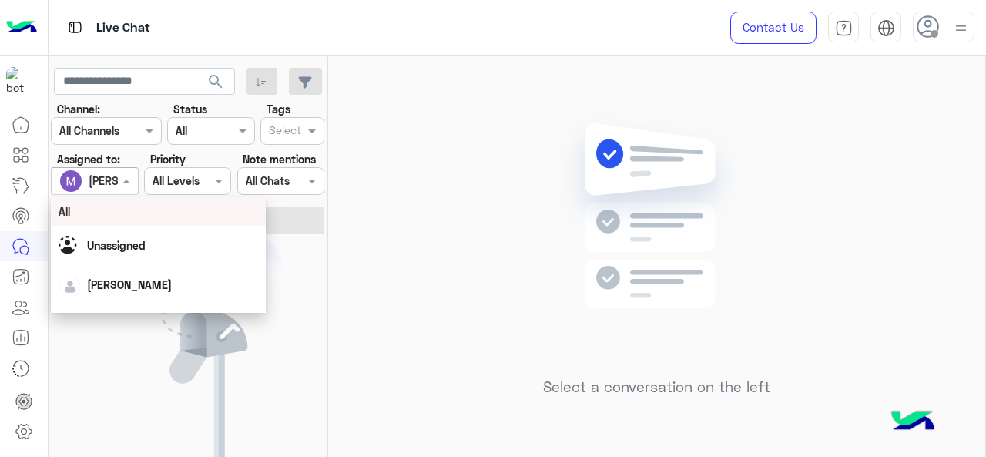
click at [121, 183] on span at bounding box center [128, 180] width 19 height 16
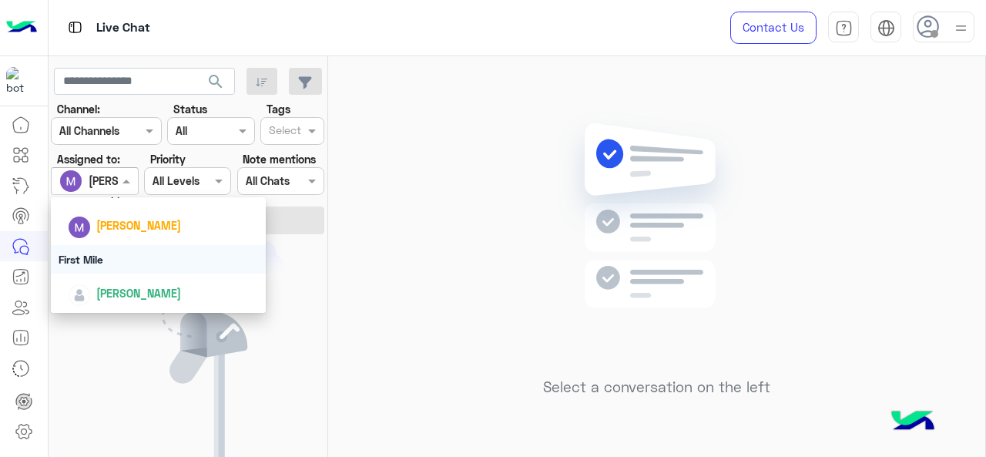
click at [111, 258] on div "First Mile" at bounding box center [159, 259] width 216 height 28
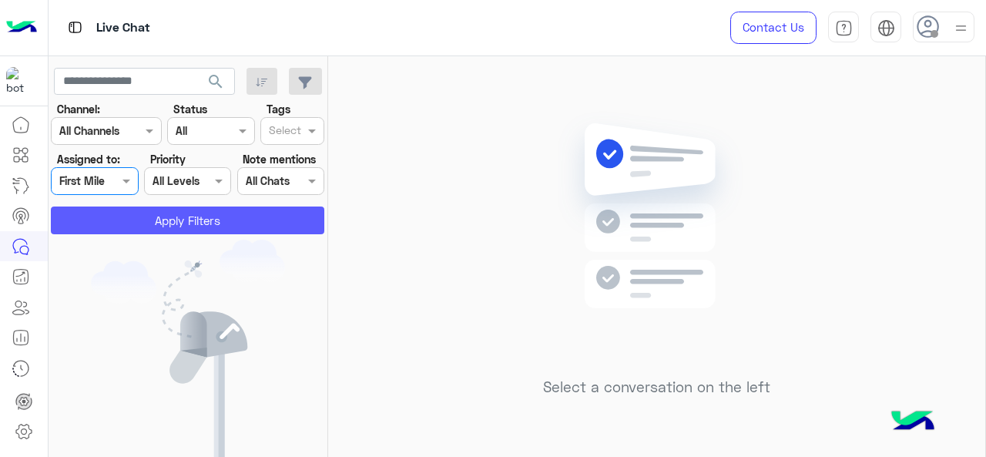
click at [127, 210] on button "Apply Filters" at bounding box center [187, 220] width 273 height 28
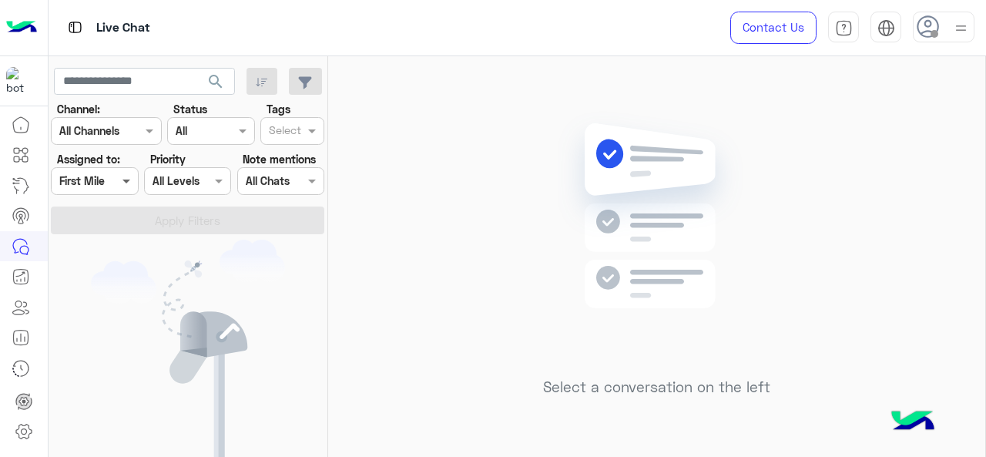
click at [127, 182] on span at bounding box center [128, 180] width 19 height 16
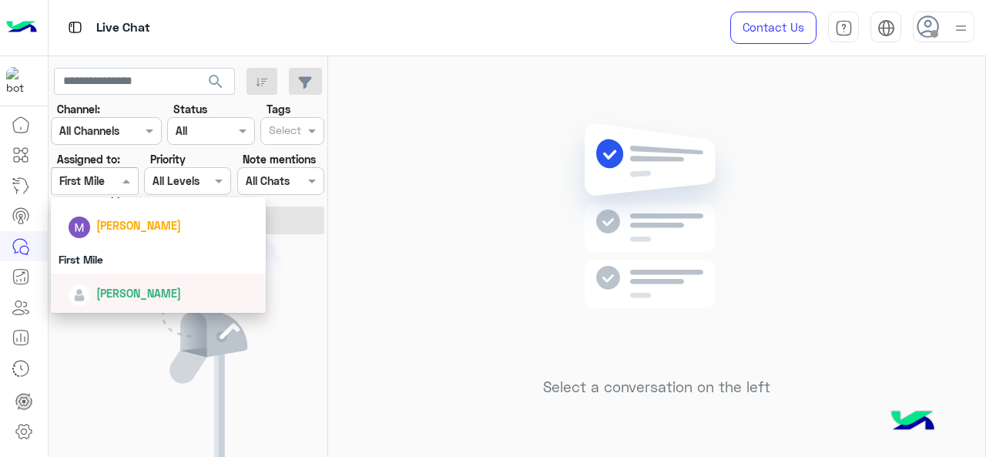
click at [108, 283] on div "[PERSON_NAME]" at bounding box center [163, 293] width 191 height 27
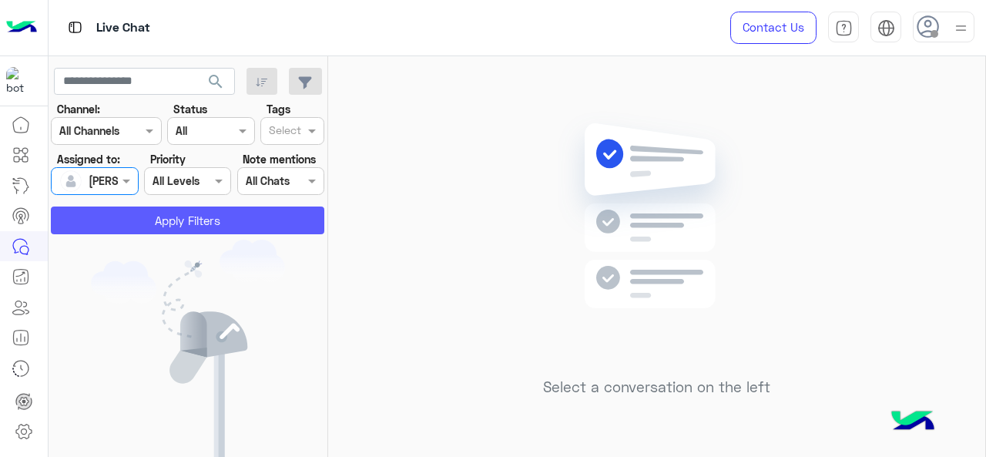
click at [145, 224] on button "Apply Filters" at bounding box center [187, 220] width 273 height 28
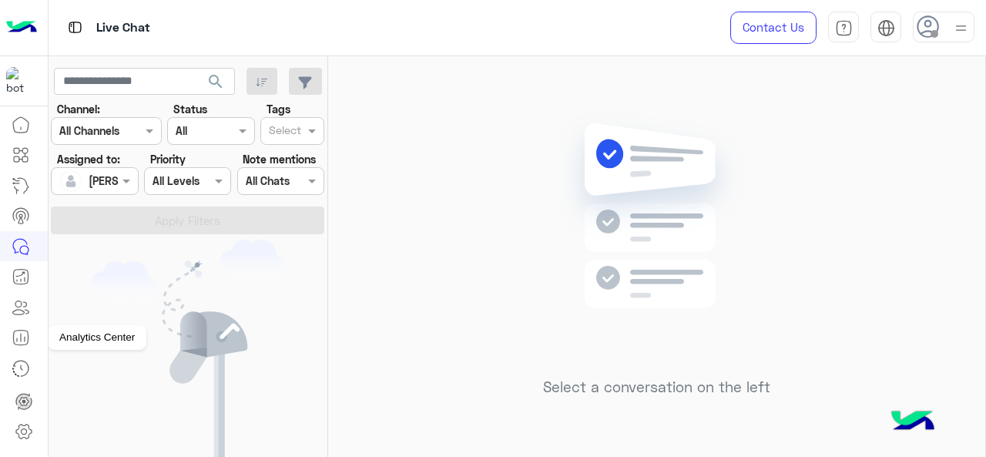
click at [29, 338] on icon at bounding box center [21, 337] width 18 height 18
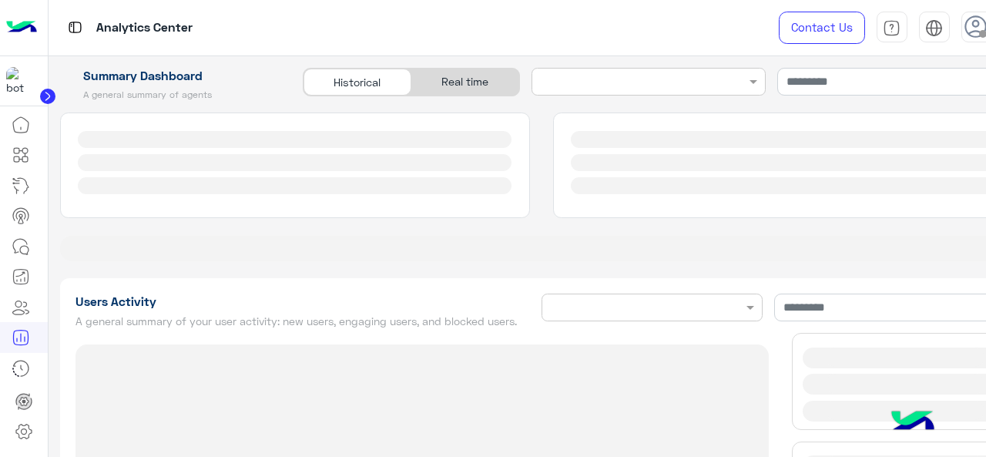
type input "**********"
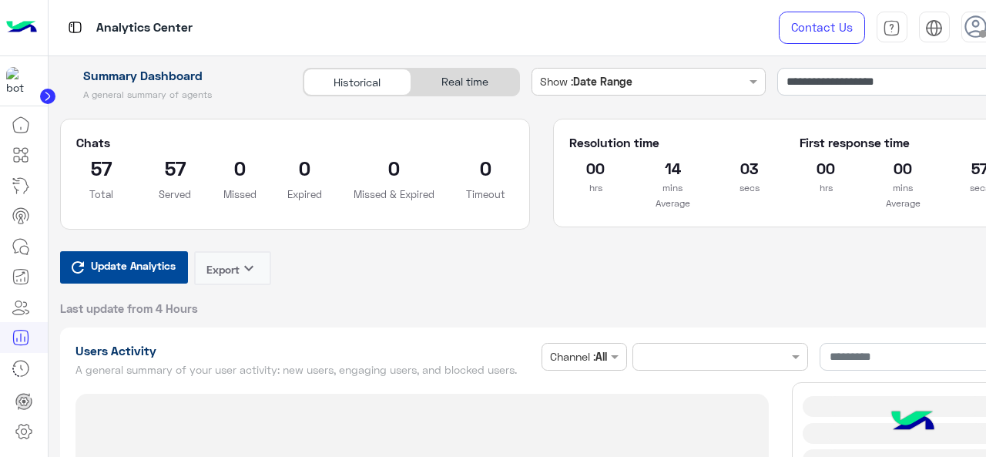
type input "**********"
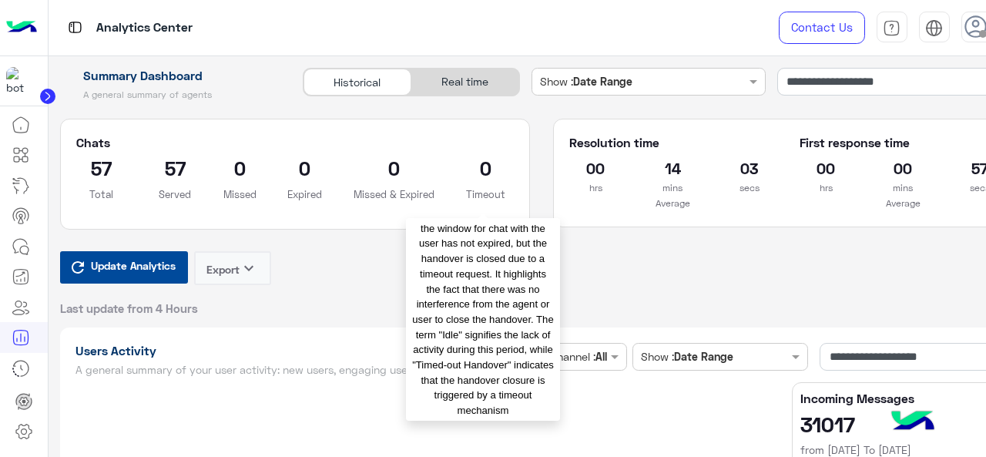
type input "**********"
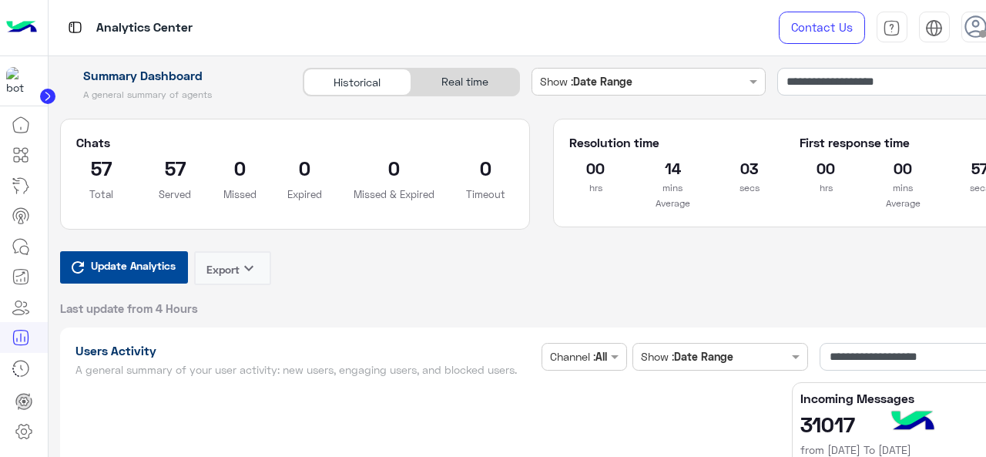
type input "**********"
click at [166, 262] on span "Update Analytics" at bounding box center [133, 265] width 92 height 21
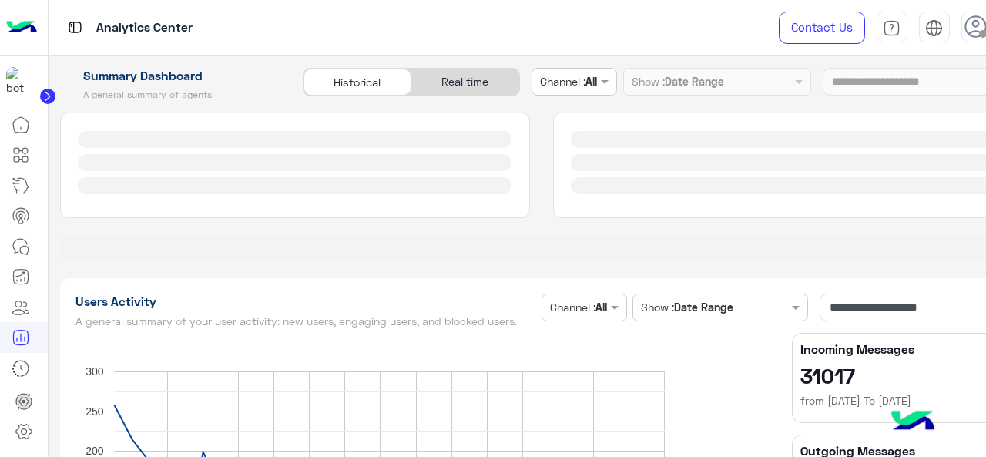
type input "**********"
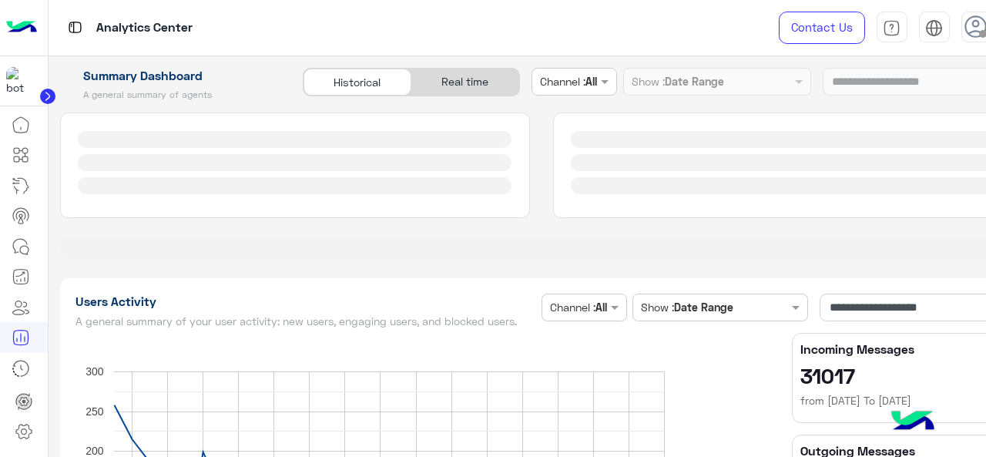
type input "**********"
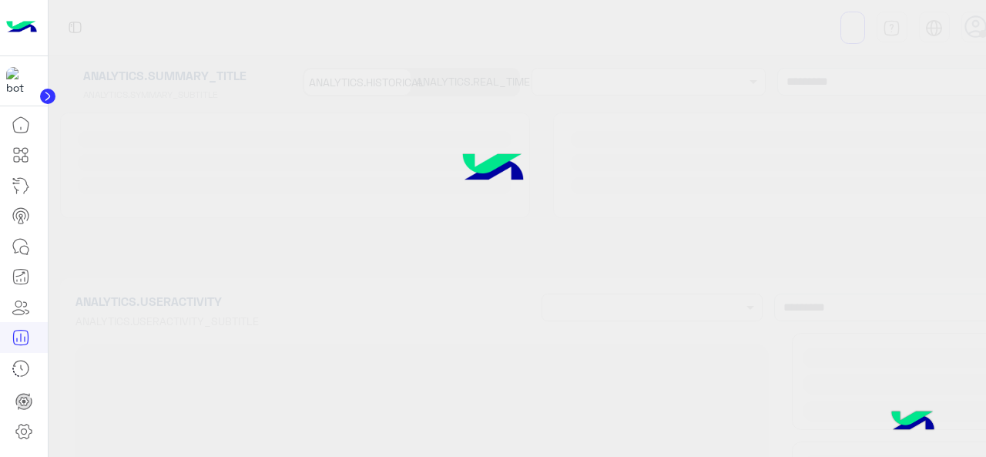
type input "**********"
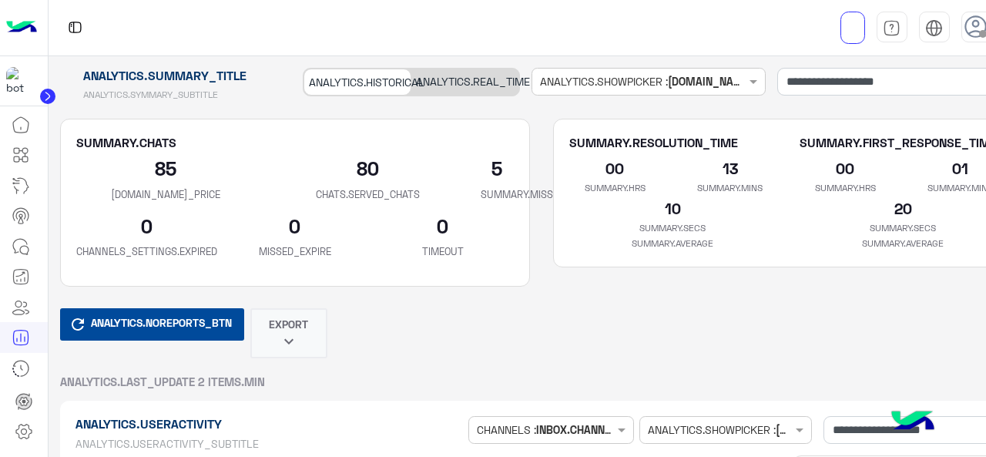
type input "**********"
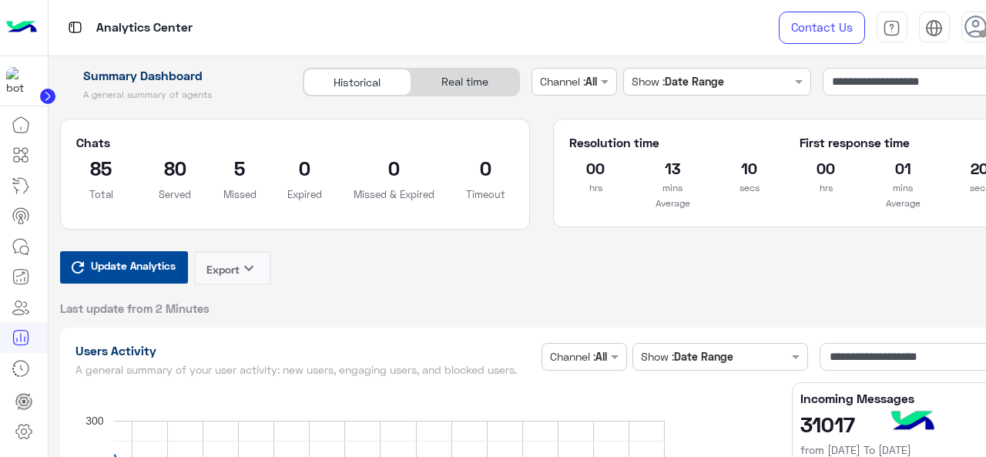
type input "**********"
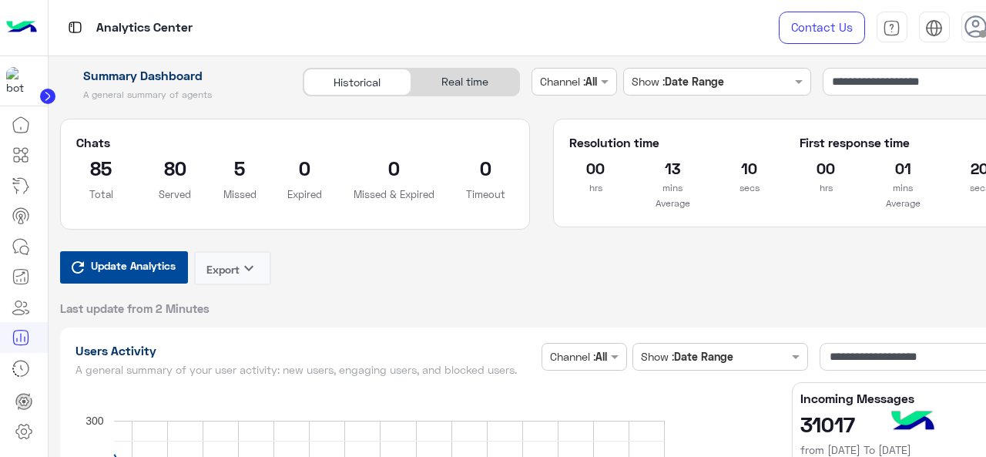
type input "**********"
